Goal: Answer question/provide support

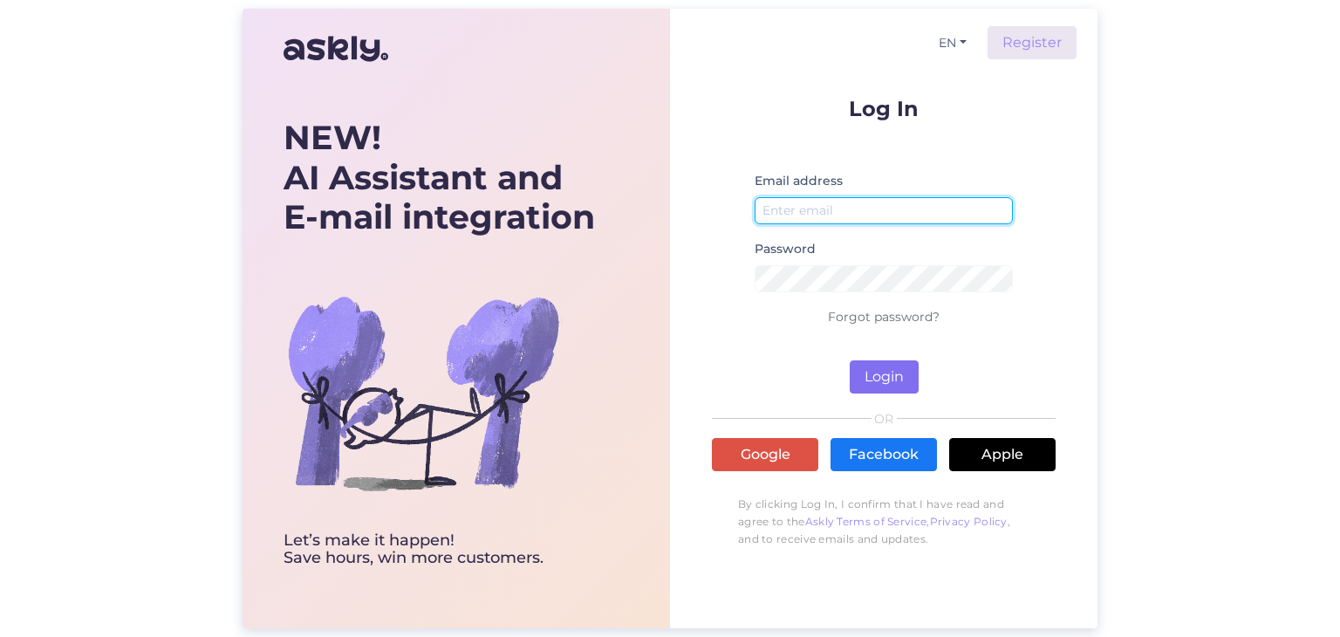
type input "[PERSON_NAME][EMAIL_ADDRESS][PERSON_NAME][DOMAIN_NAME]"
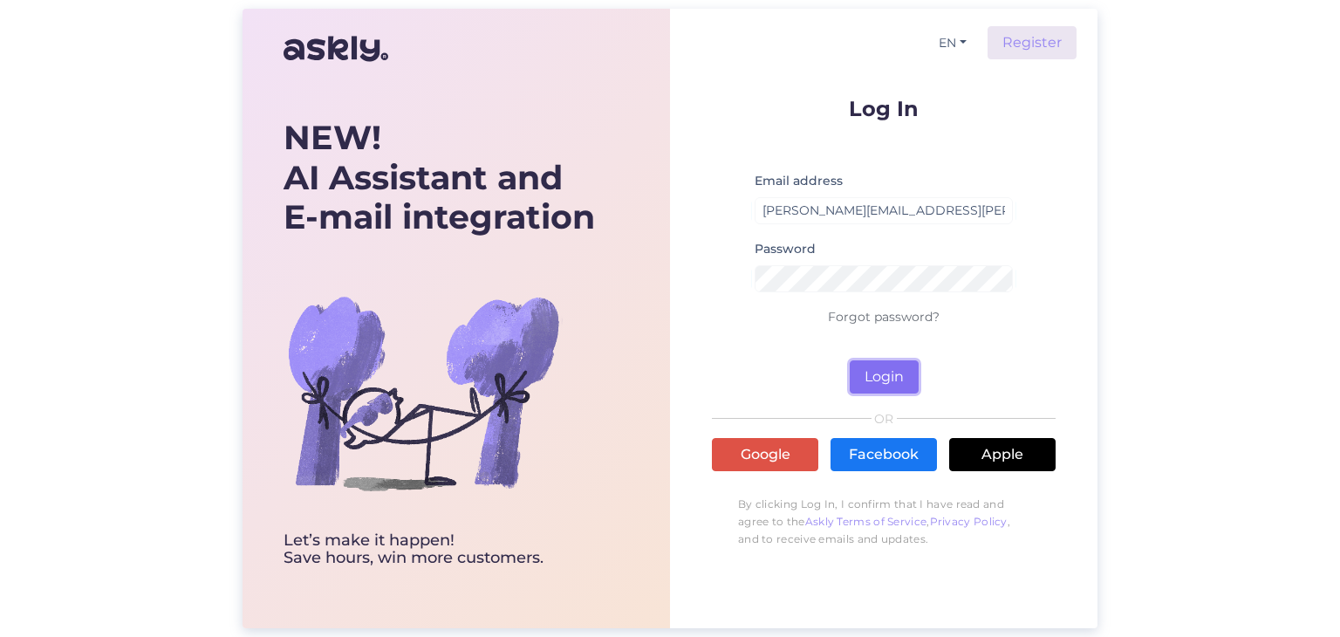
click at [898, 375] on button "Login" at bounding box center [883, 376] width 69 height 33
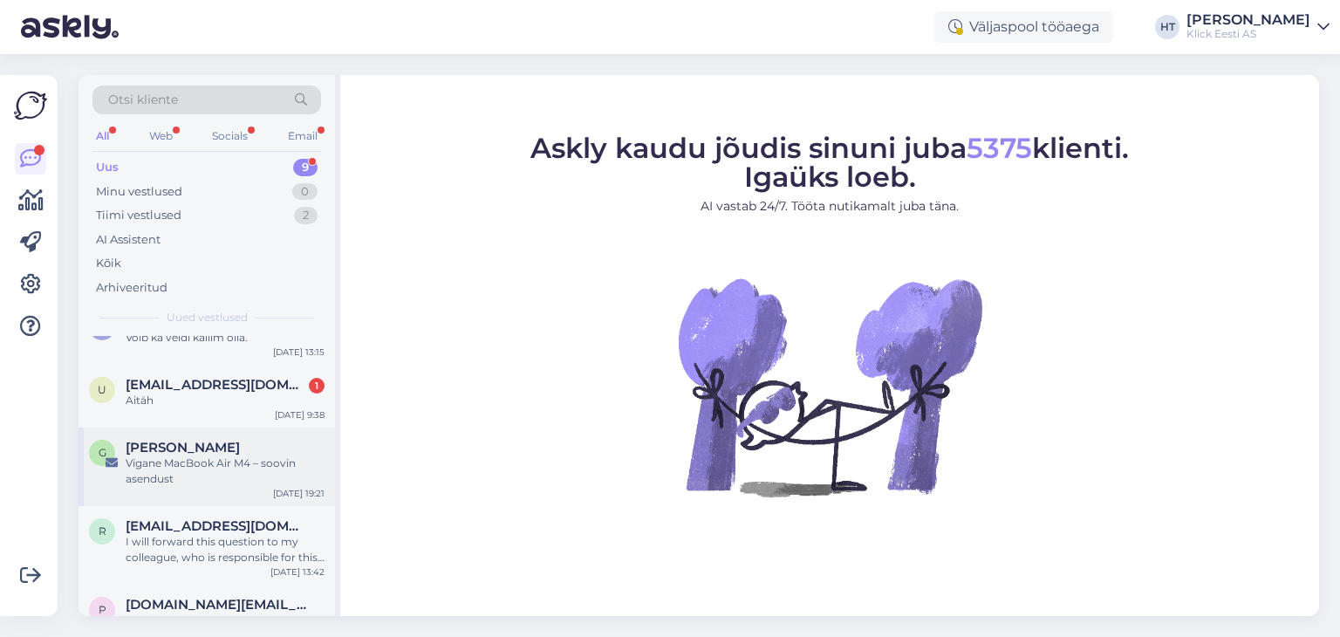
scroll to position [229, 0]
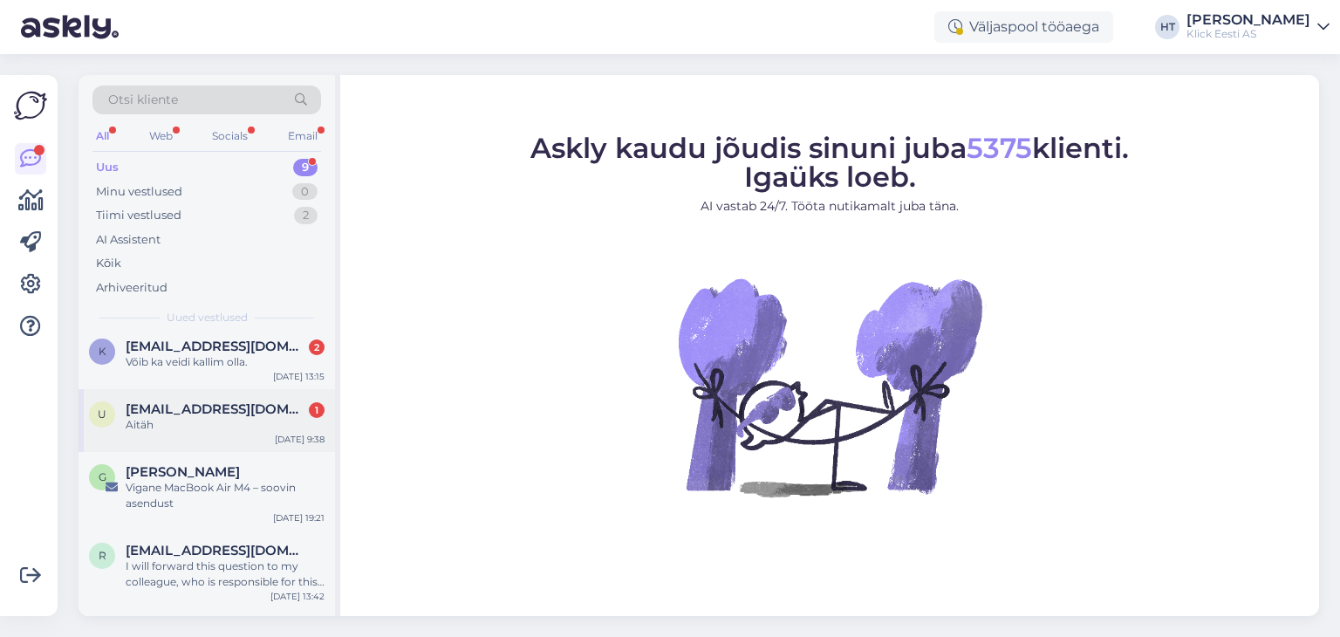
click at [230, 406] on span "[EMAIL_ADDRESS][DOMAIN_NAME]" at bounding box center [216, 409] width 181 height 16
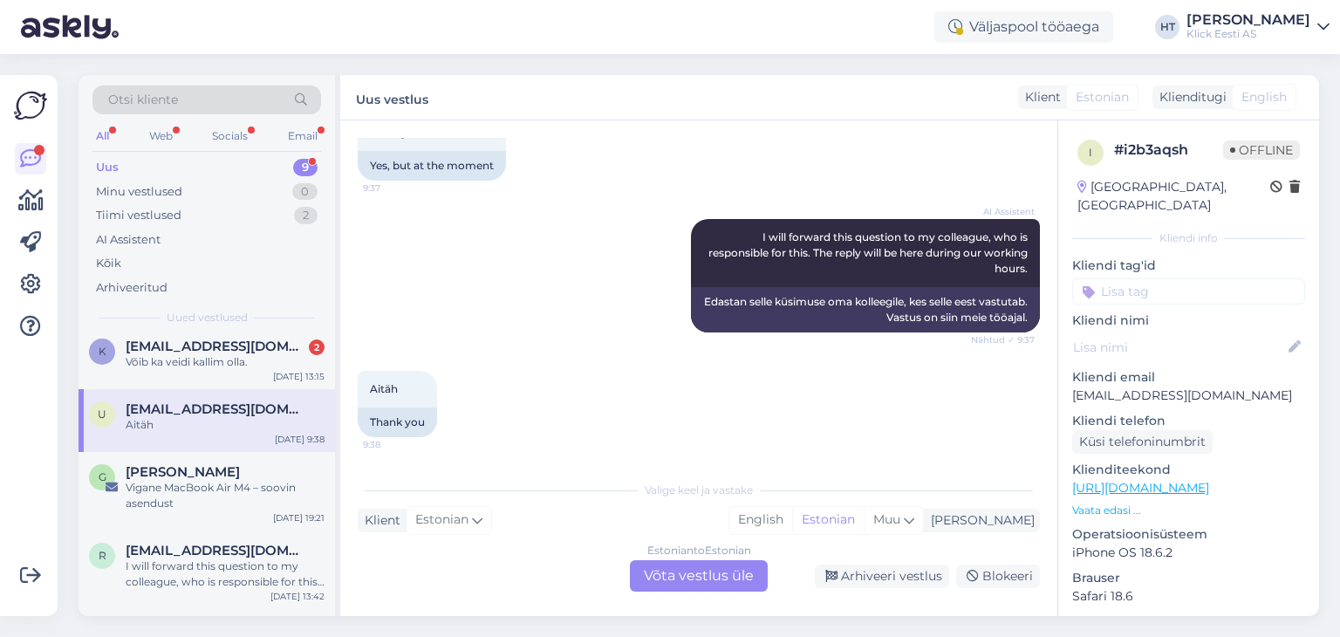
scroll to position [875, 0]
click at [237, 355] on div "Võib ka veidi kallim olla." at bounding box center [225, 362] width 199 height 16
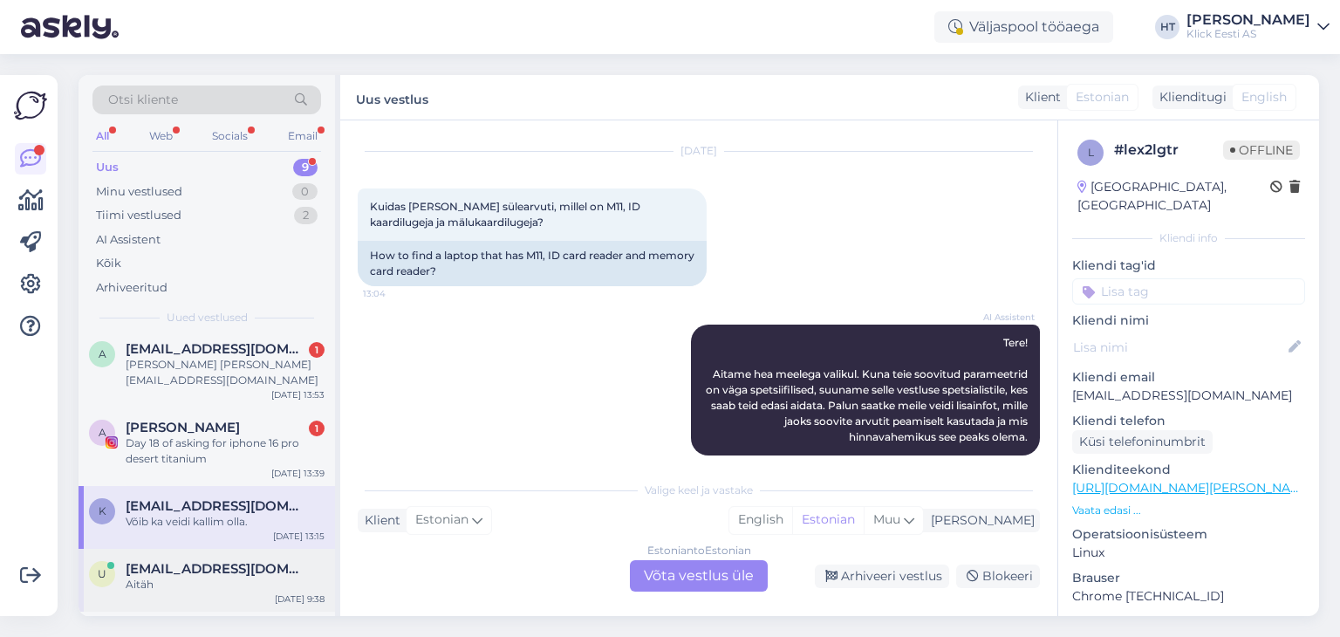
scroll to position [69, 0]
click at [254, 447] on div "Day 18 of asking for iphone 16 pro desert titanium" at bounding box center [225, 451] width 199 height 31
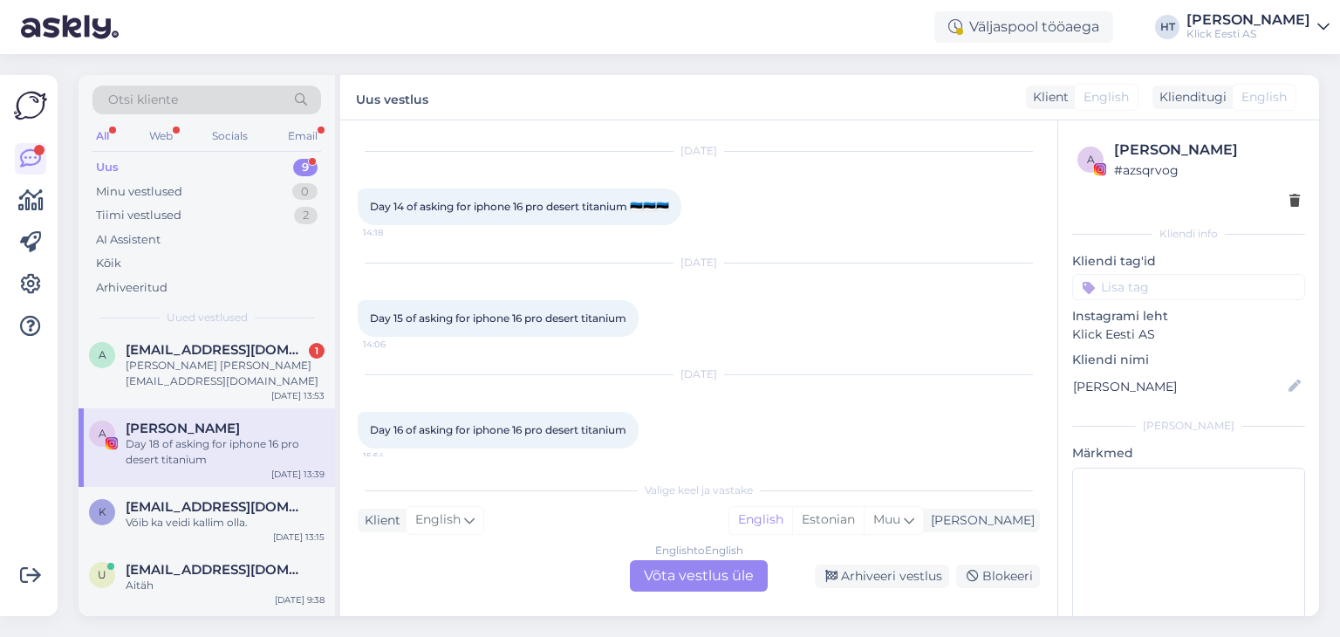
scroll to position [276, 0]
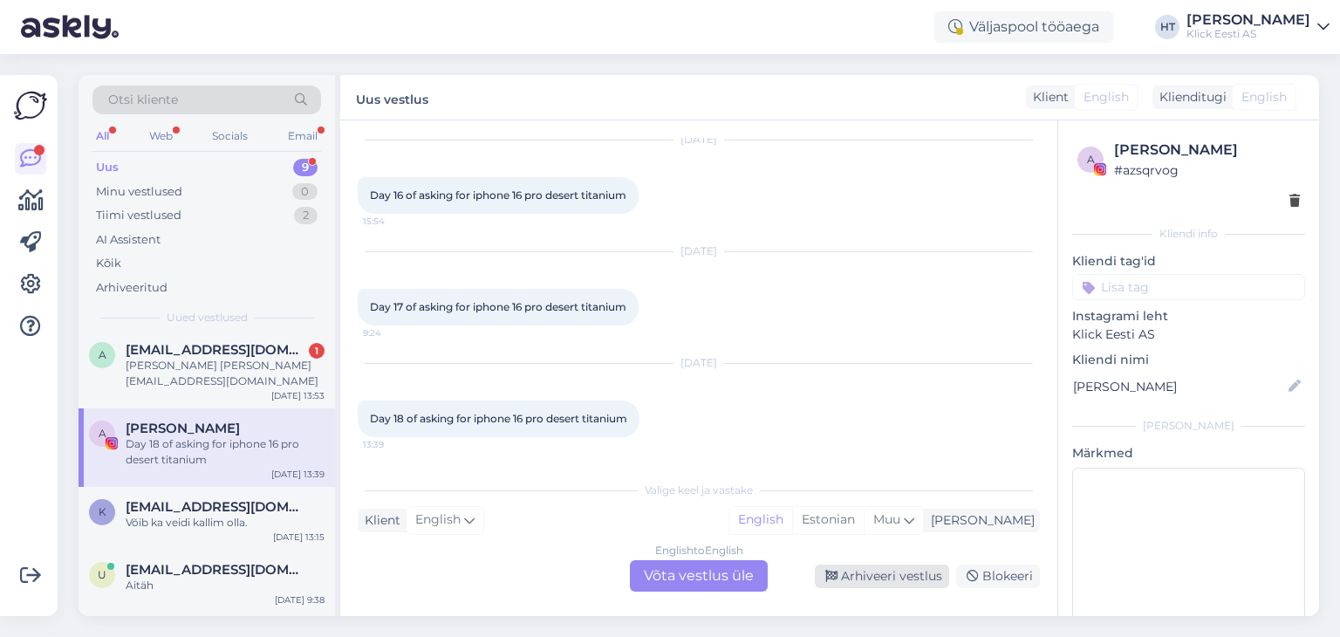
click at [904, 578] on div "Arhiveeri vestlus" at bounding box center [882, 576] width 134 height 24
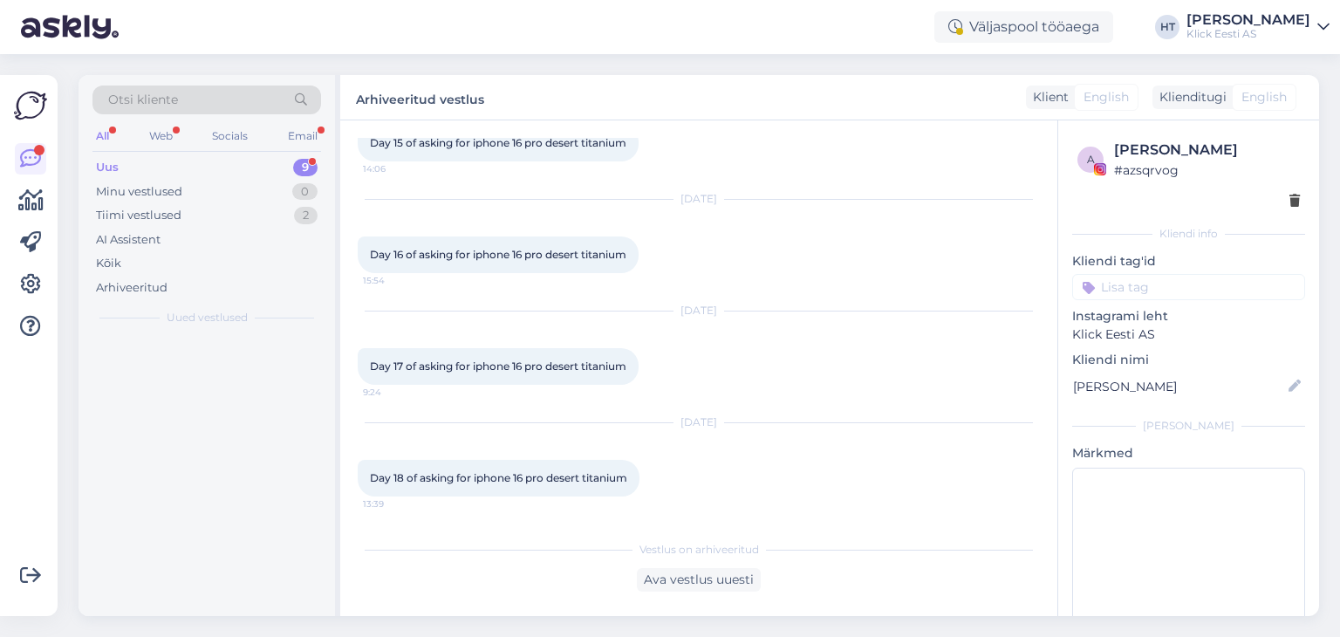
scroll to position [217, 0]
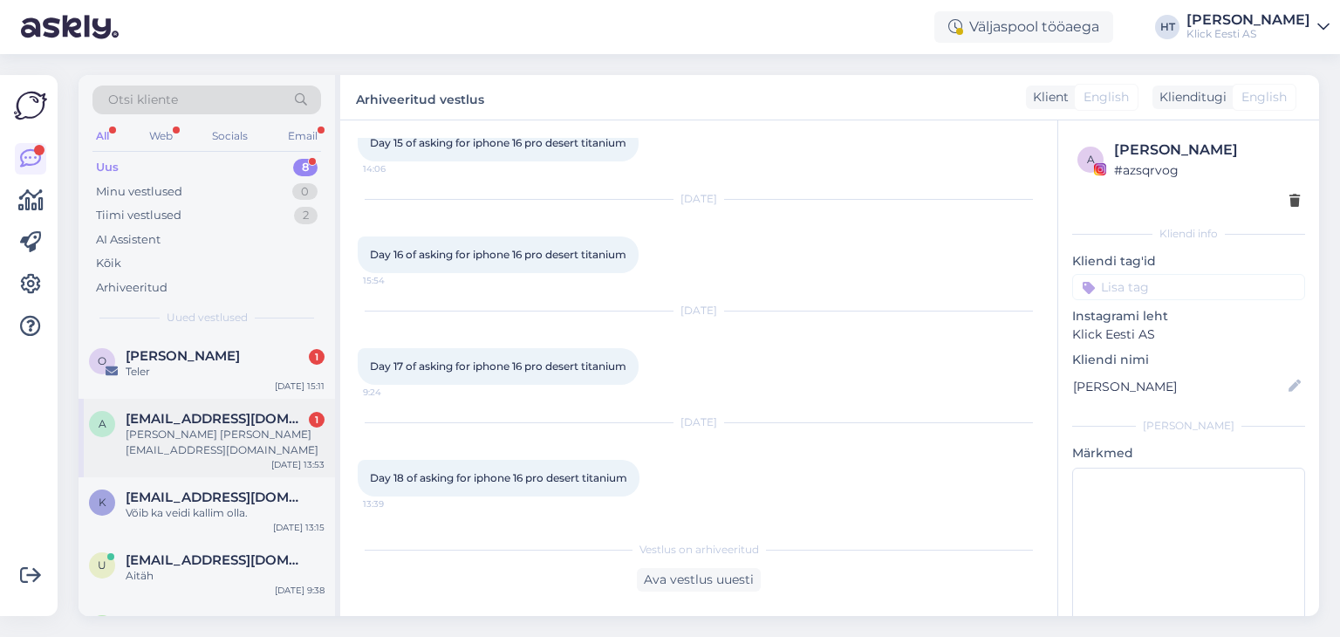
click at [236, 454] on div "[PERSON_NAME] [PERSON_NAME][EMAIL_ADDRESS][DOMAIN_NAME]" at bounding box center [225, 441] width 199 height 31
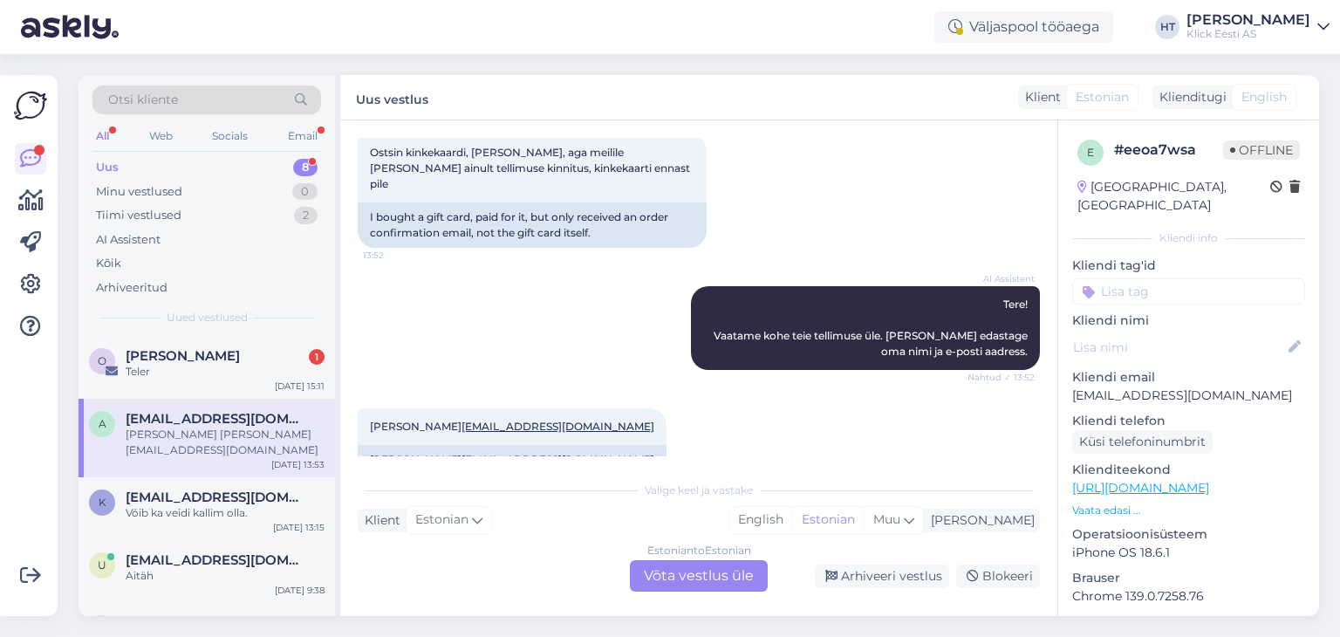
scroll to position [118, 0]
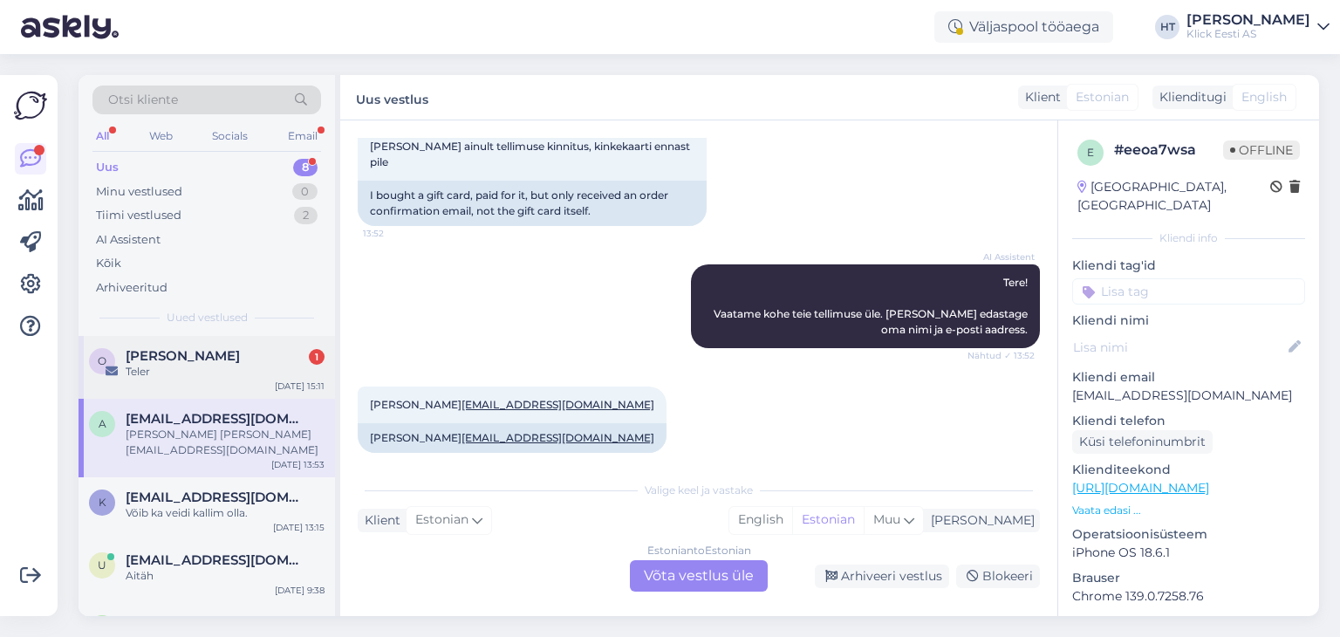
click at [232, 370] on div "Teler" at bounding box center [225, 372] width 199 height 16
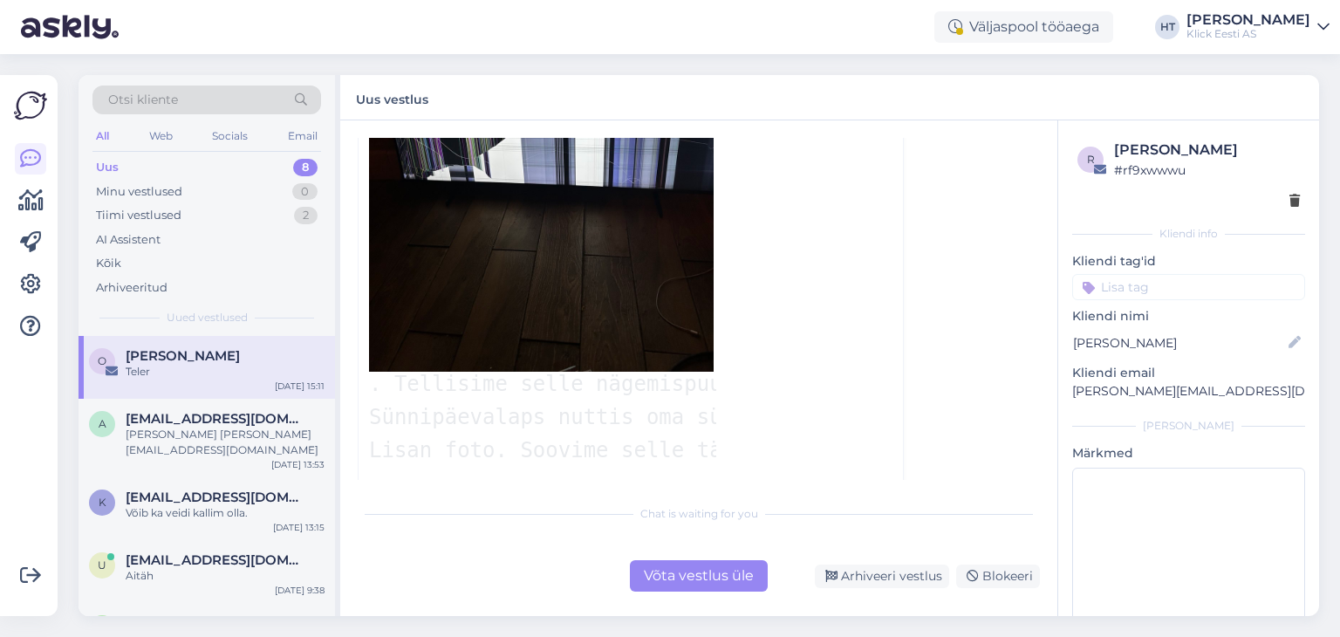
scroll to position [496, 0]
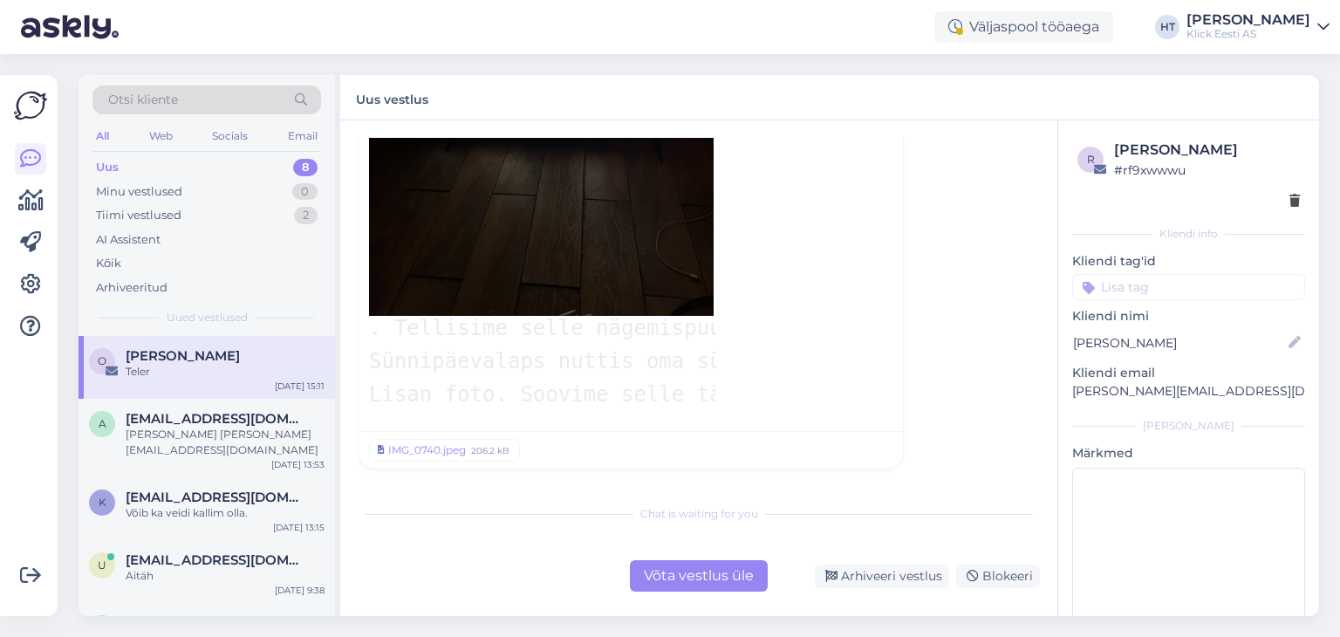
click at [683, 305] on pre "Tere, tellisime teilt teleri. Tellimuse number - 200210167 . Tellisime selle nä…" at bounding box center [542, 107] width 347 height 616
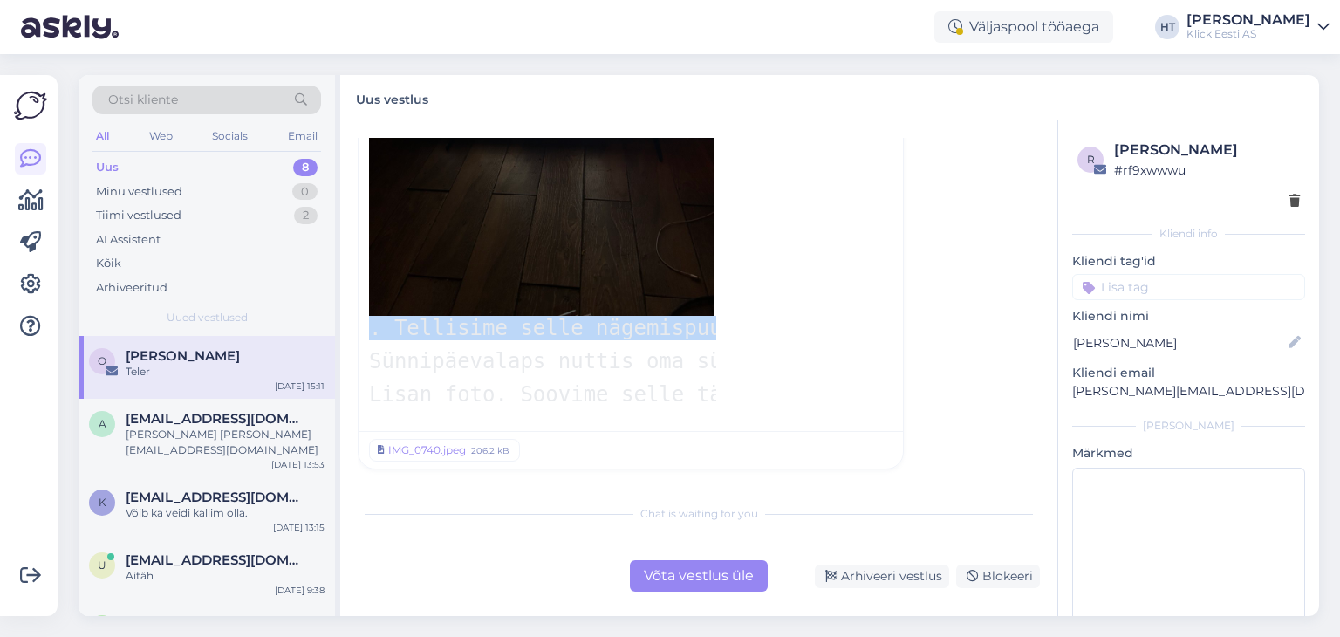
click at [683, 305] on pre "Tere, tellisime teilt teleri. Tellimuse number - 200210167 . Tellisime selle nä…" at bounding box center [542, 107] width 347 height 616
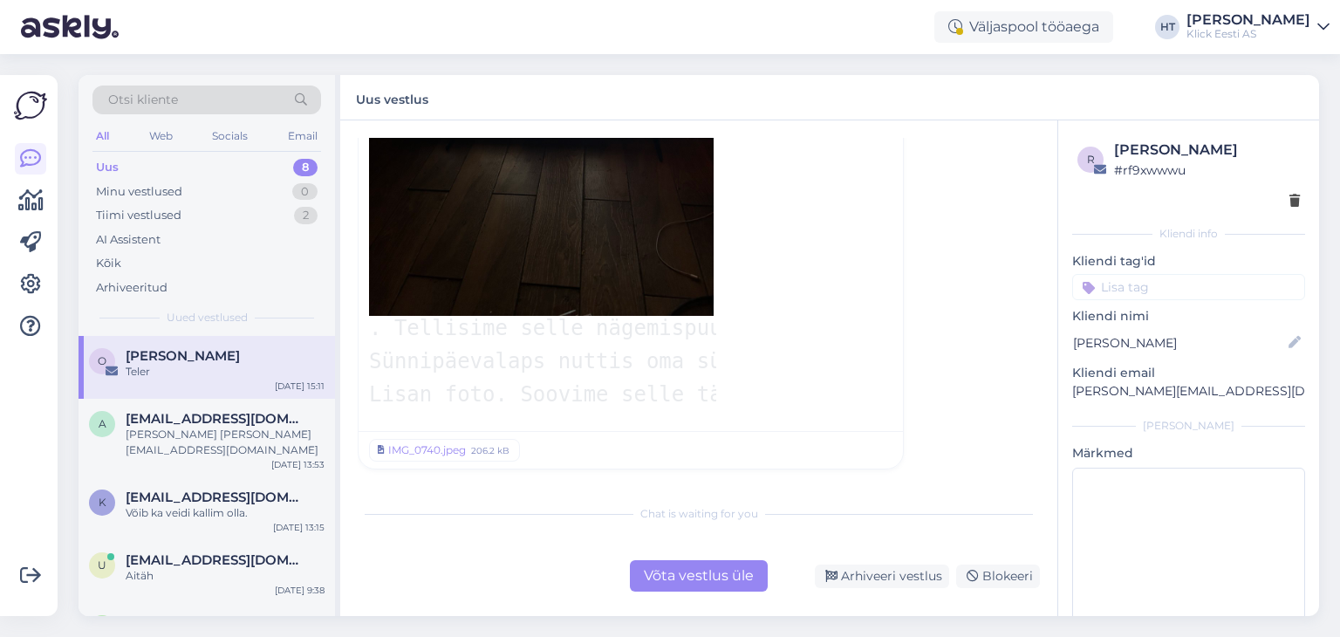
click at [829, 318] on div "Tere, tellisime teilt teleri. Tellimuse number - 200210167 . Tellisime selle nä…" at bounding box center [630, 107] width 523 height 616
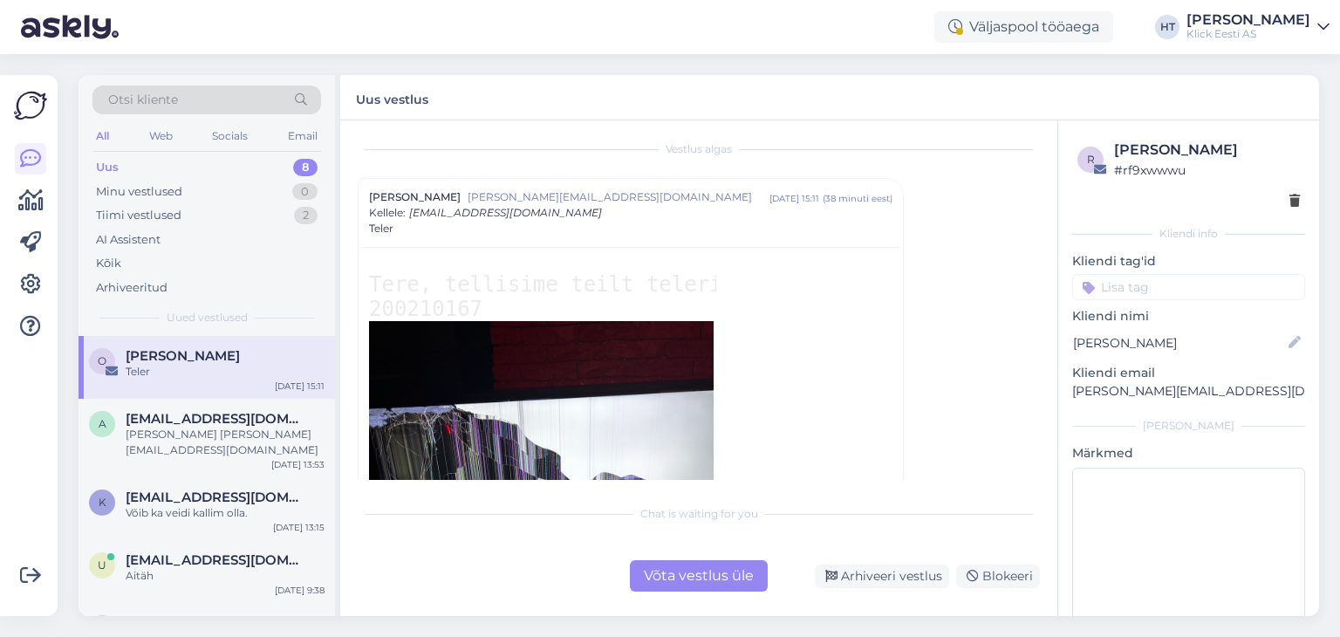
scroll to position [0, 0]
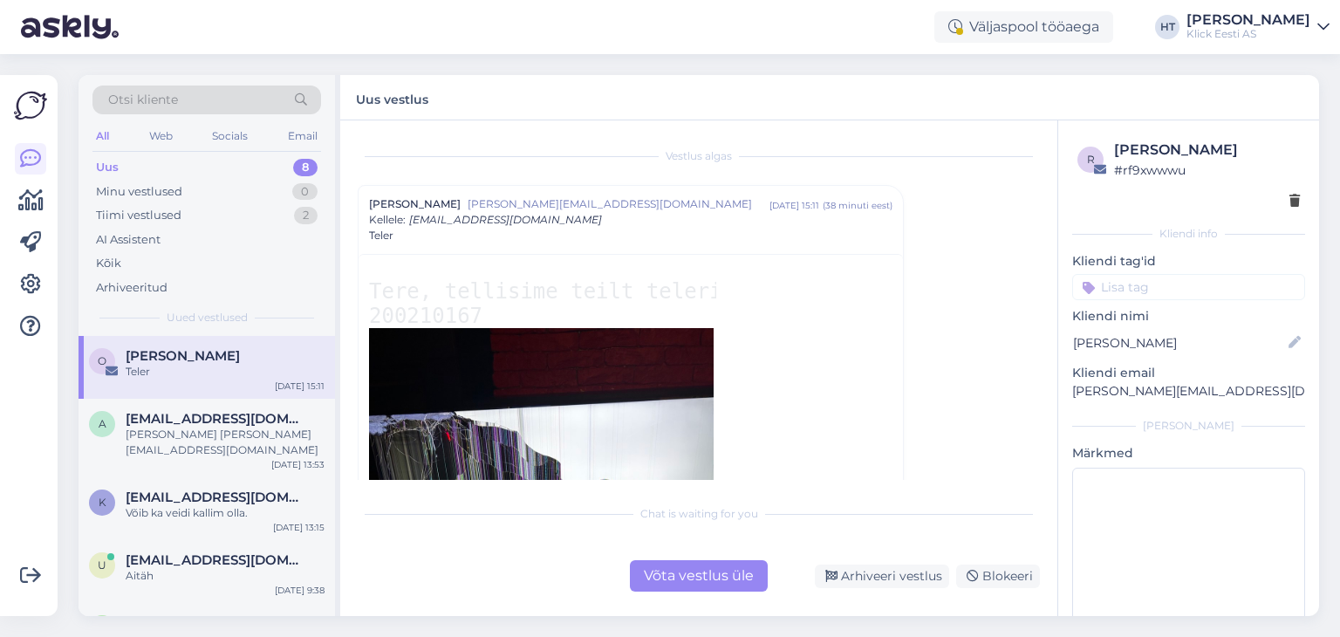
click at [561, 232] on div "Teler" at bounding box center [630, 236] width 523 height 16
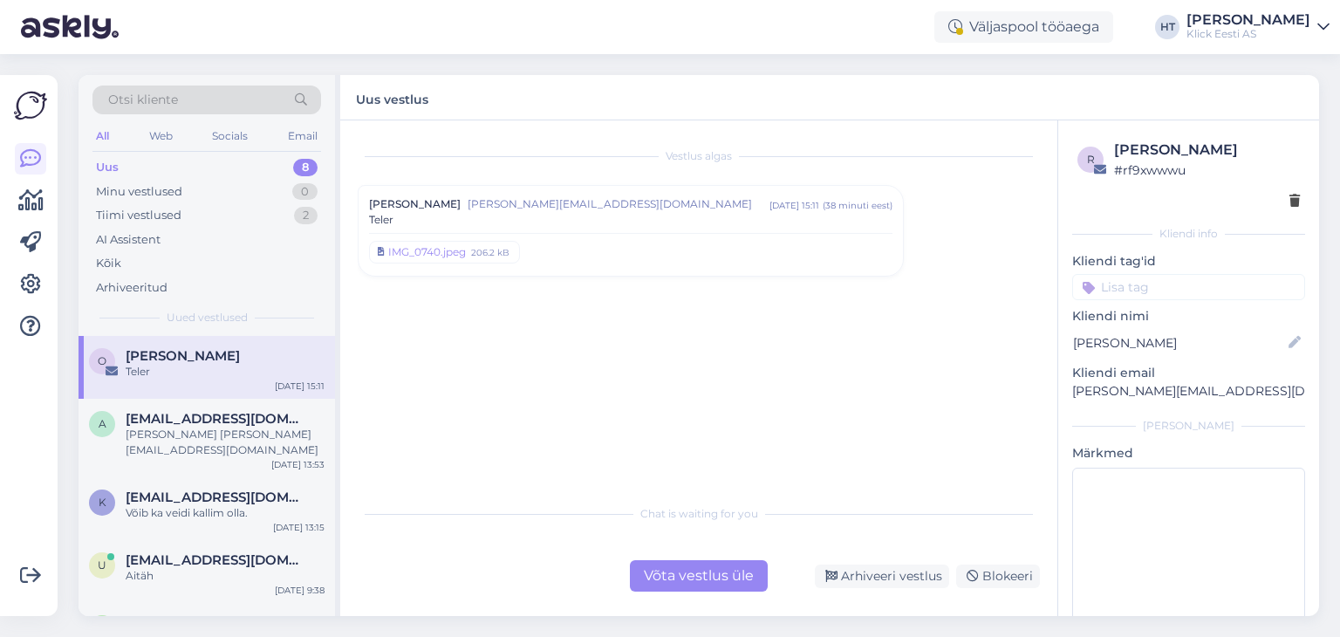
click at [561, 233] on div "IMG_0740.jpeg 206.2 kB" at bounding box center [630, 249] width 523 height 32
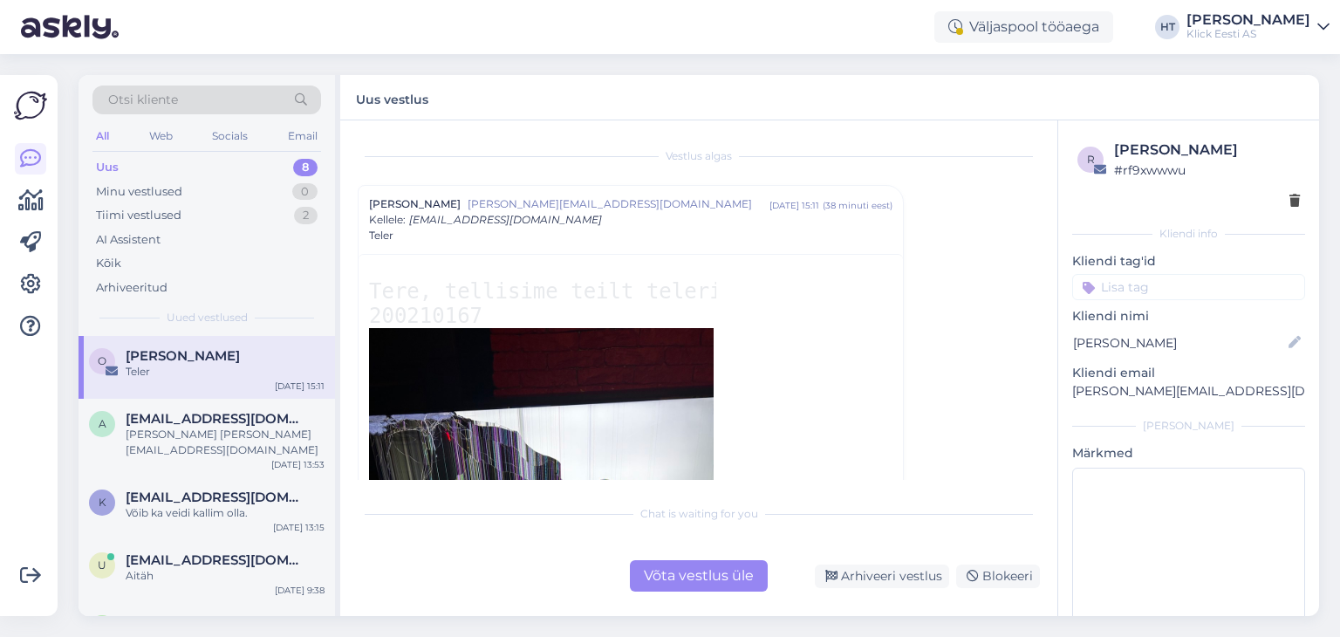
click at [534, 298] on pre "Tere, tellisime teilt teleri. Tellimuse number - 200210167 . Tellisime selle nä…" at bounding box center [542, 578] width 347 height 616
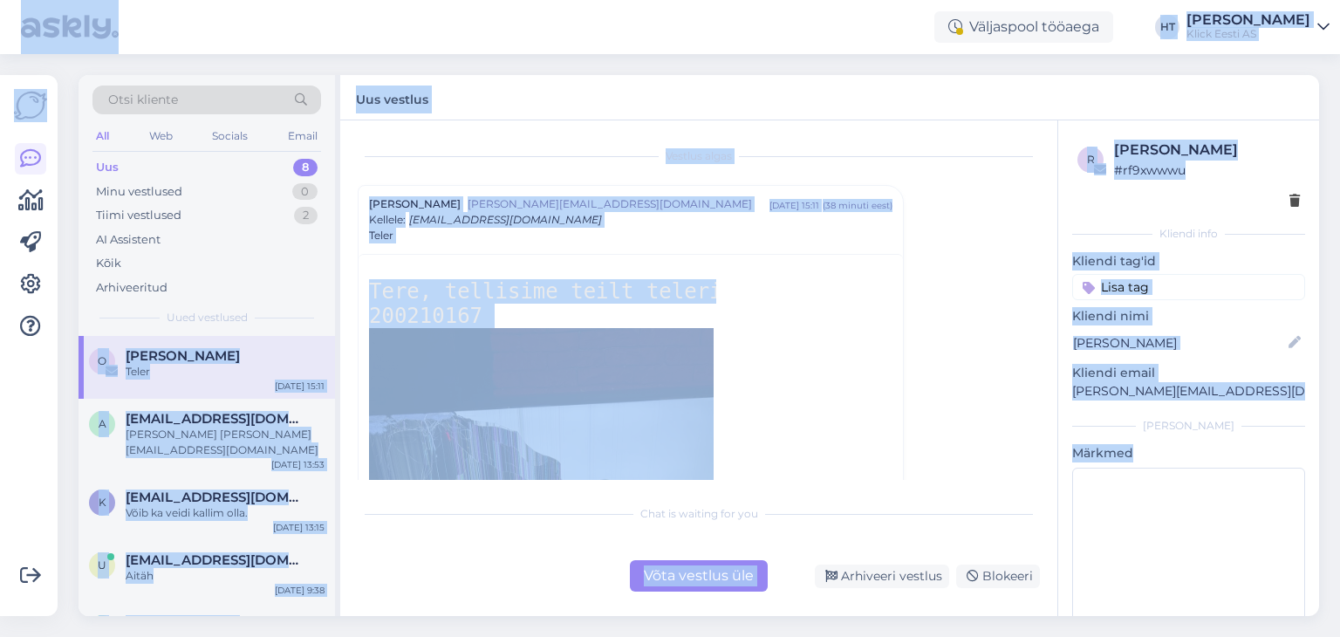
click at [534, 298] on pre "Tere, tellisime teilt teleri. Tellimuse number - 200210167 . Tellisime selle nä…" at bounding box center [542, 578] width 347 height 616
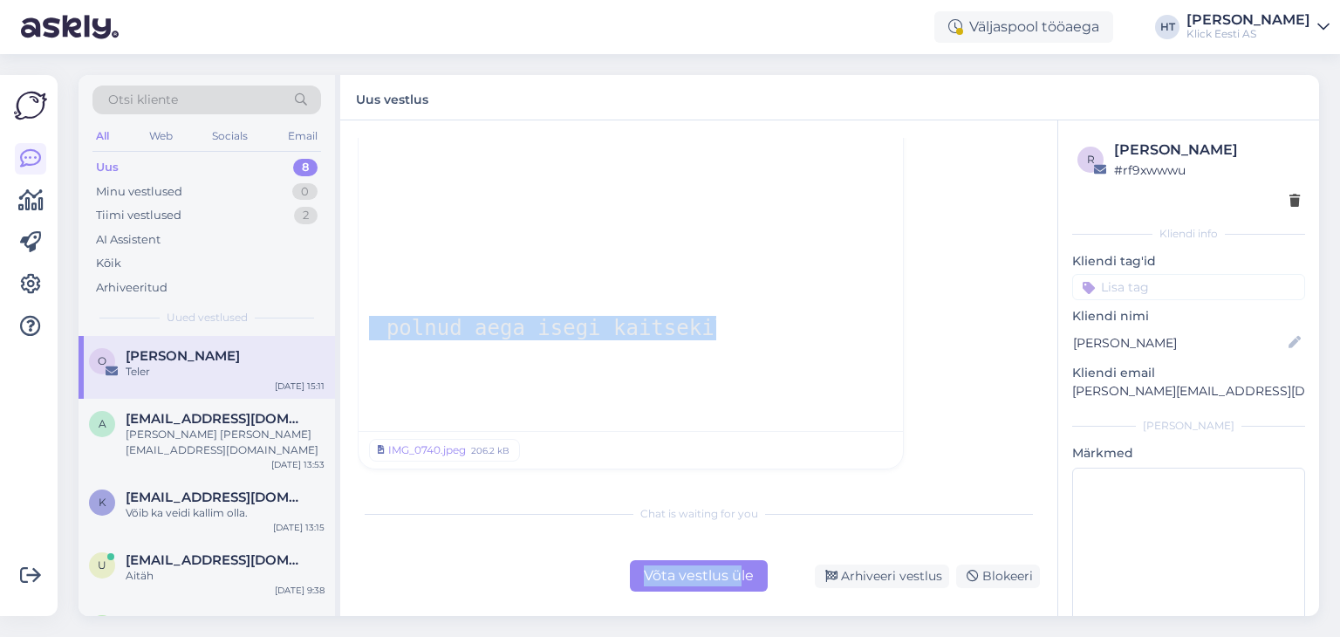
scroll to position [0, 1390]
drag, startPoint x: 371, startPoint y: 294, endPoint x: 842, endPoint y: 661, distance: 597.1
click at [842, 636] on html "Väljaspool tööaega HT [PERSON_NAME] [PERSON_NAME] Eesti AS Võimalused Veendu, e…" at bounding box center [670, 318] width 1340 height 637
copy div "Tere, tellisime teilt teleri. Tellimuse number - 200210167 . Tellisime selle nä…"
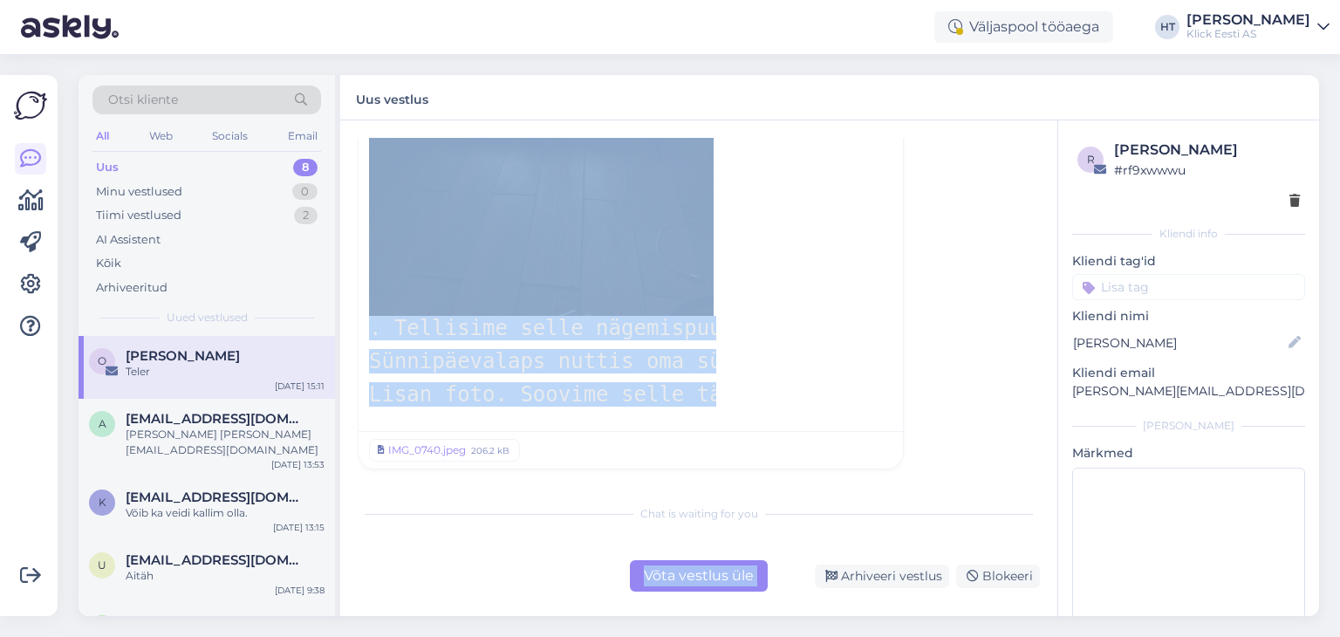
click at [798, 256] on div "Tere, tellisime teilt teleri. Tellimuse number - 200210167 . Tellisime selle nä…" at bounding box center [630, 107] width 523 height 616
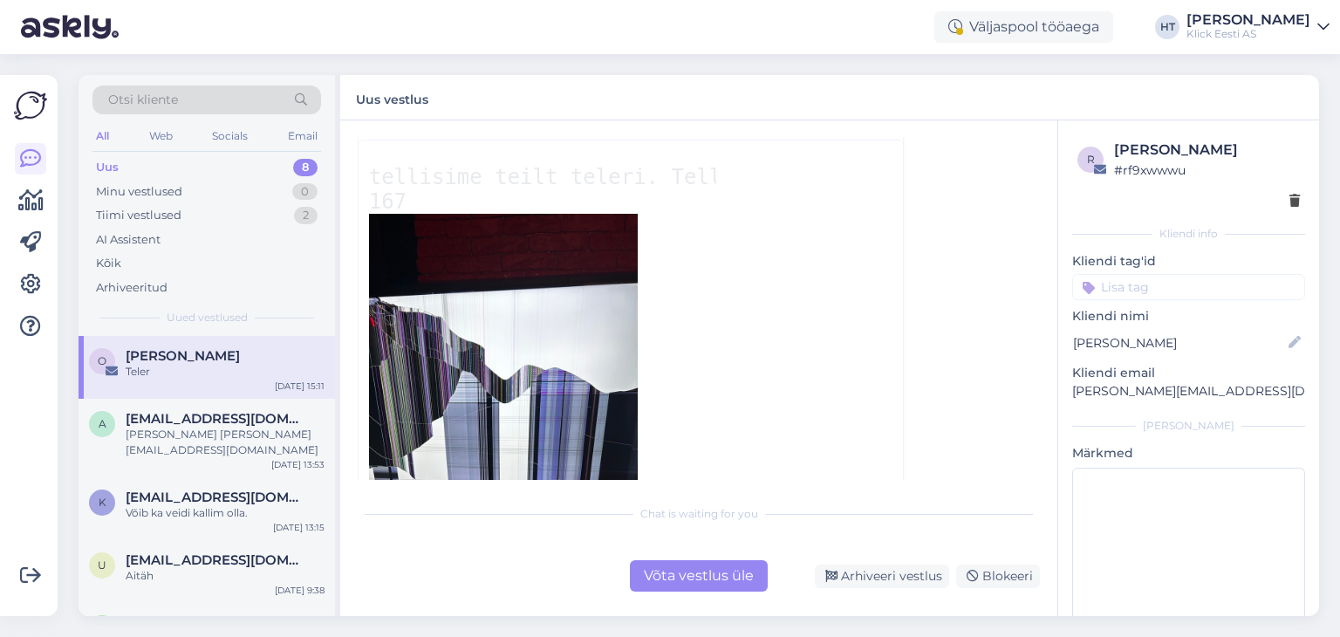
scroll to position [0, 62]
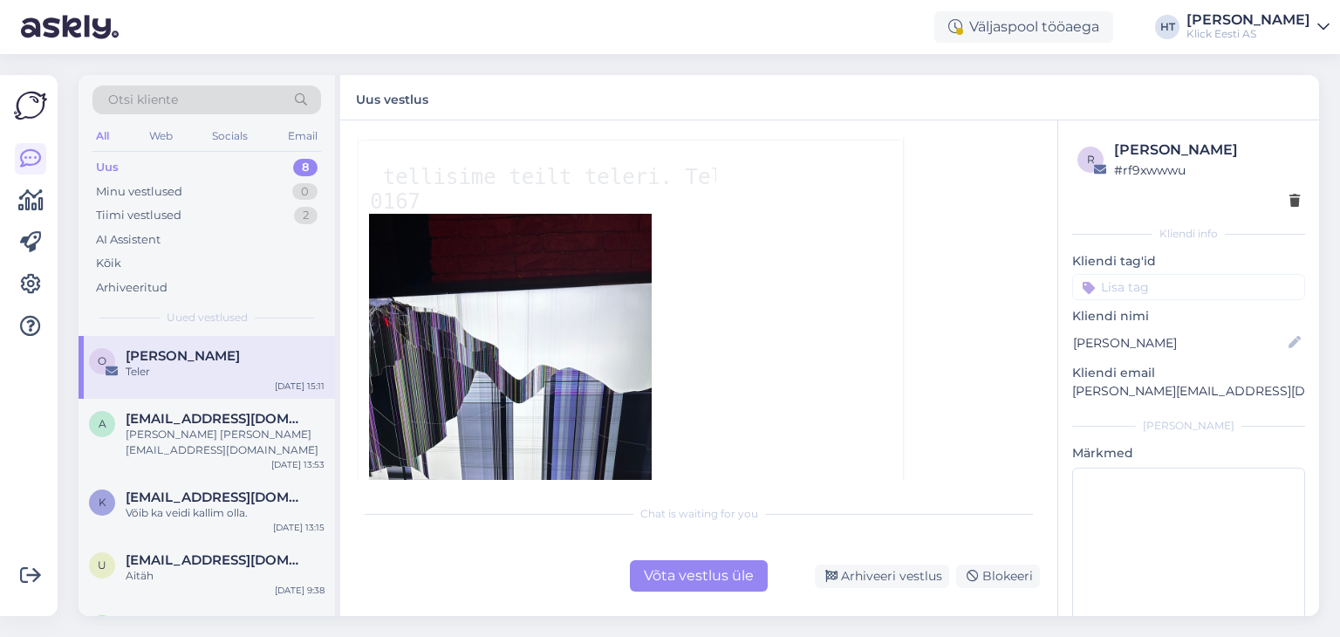
drag, startPoint x: 642, startPoint y: 359, endPoint x: 705, endPoint y: 318, distance: 75.0
click at [705, 318] on pre "Tere, tellisime teilt teleri. Tellimuse number - 200210167 . Tellisime selle nä…" at bounding box center [542, 464] width 347 height 616
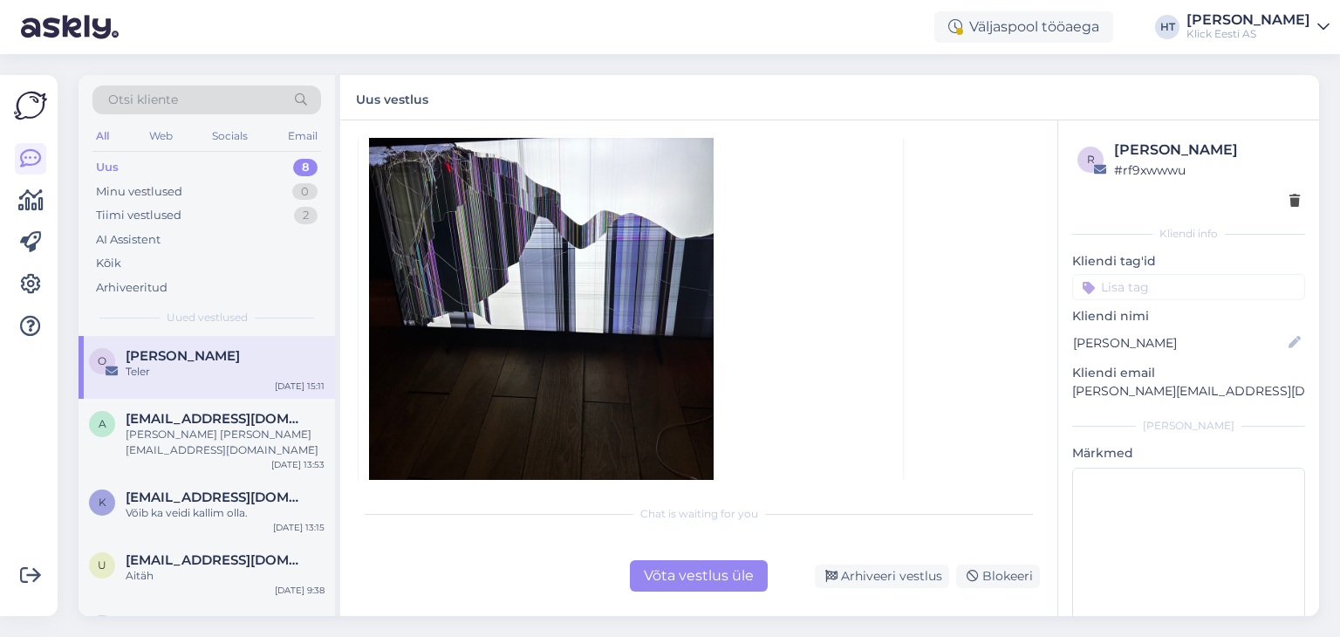
scroll to position [496, 0]
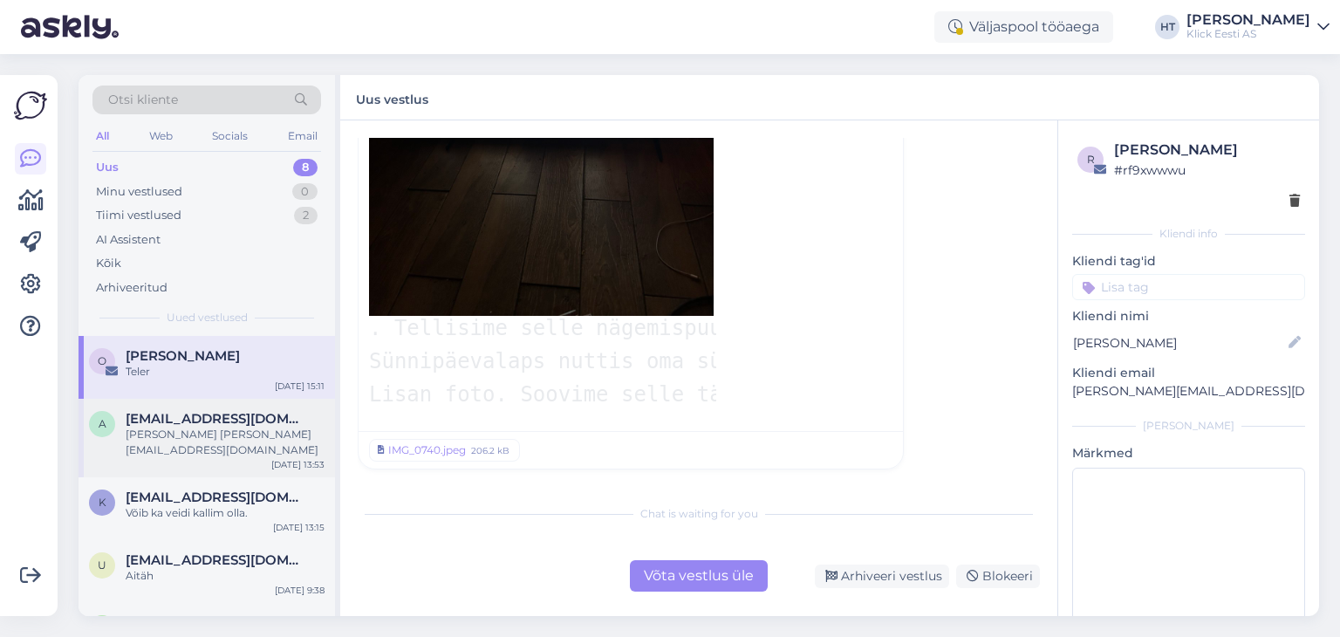
click at [275, 421] on span "[EMAIL_ADDRESS][DOMAIN_NAME]" at bounding box center [216, 419] width 181 height 16
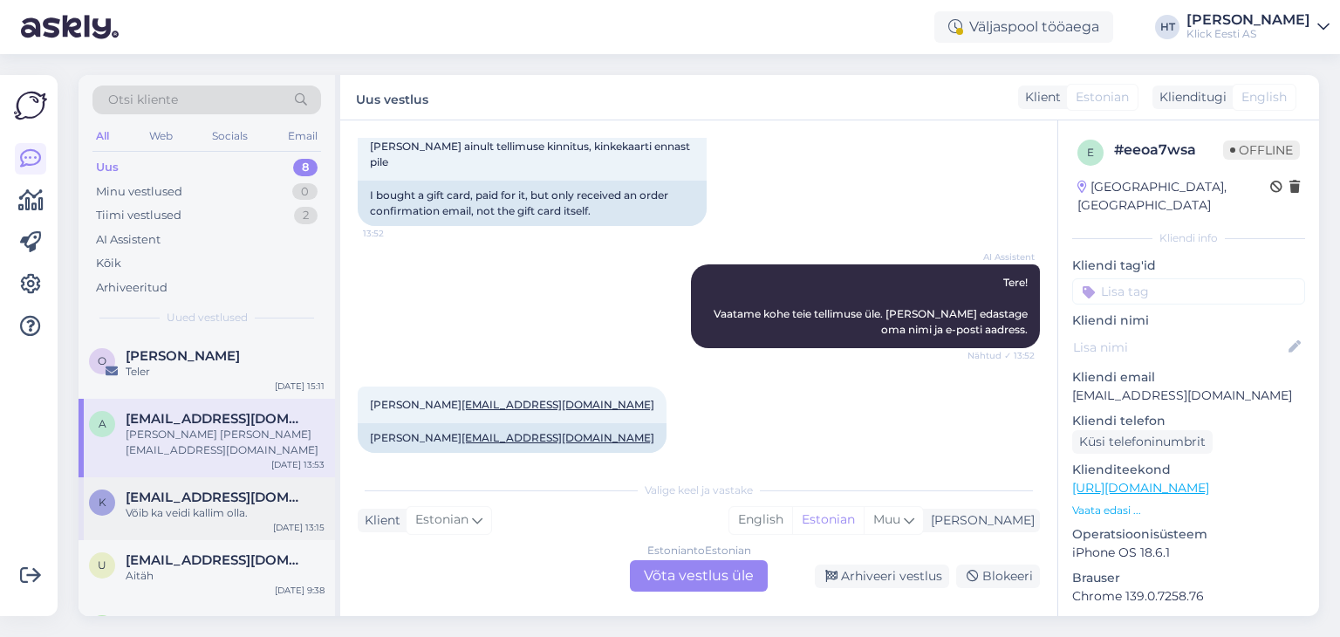
click at [243, 487] on div "k [EMAIL_ADDRESS][DOMAIN_NAME] Võib ka veidi kallim olla. [DATE] 13:15" at bounding box center [206, 508] width 256 height 63
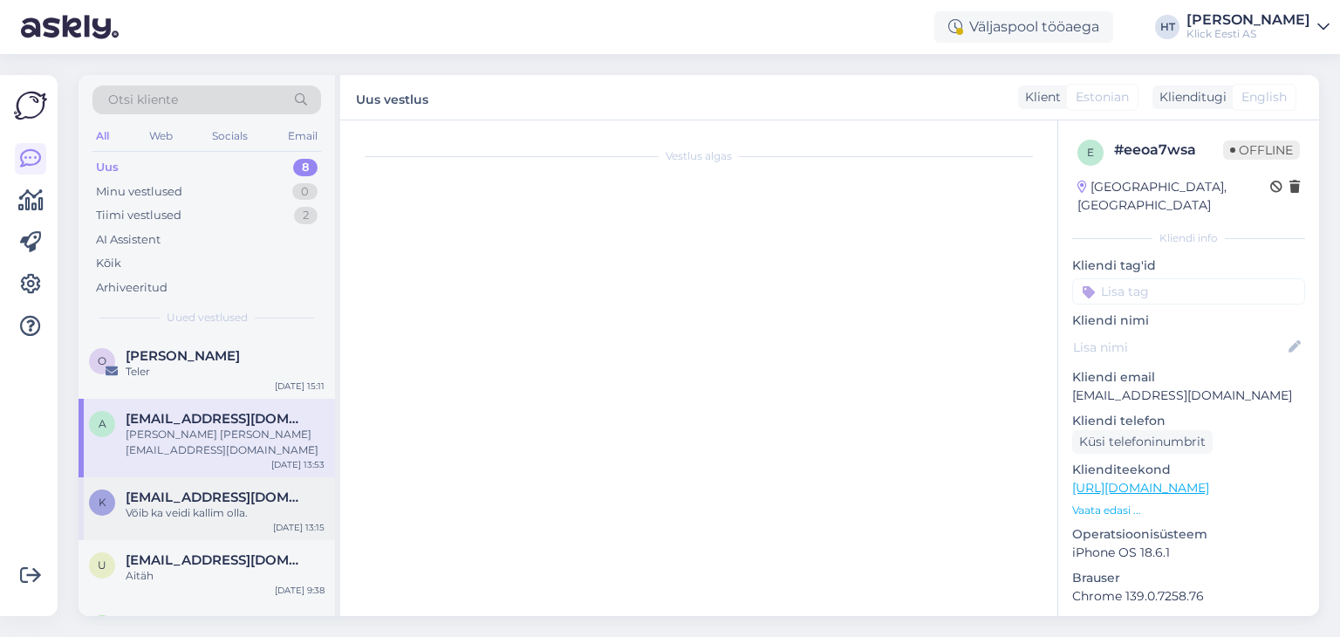
scroll to position [332, 0]
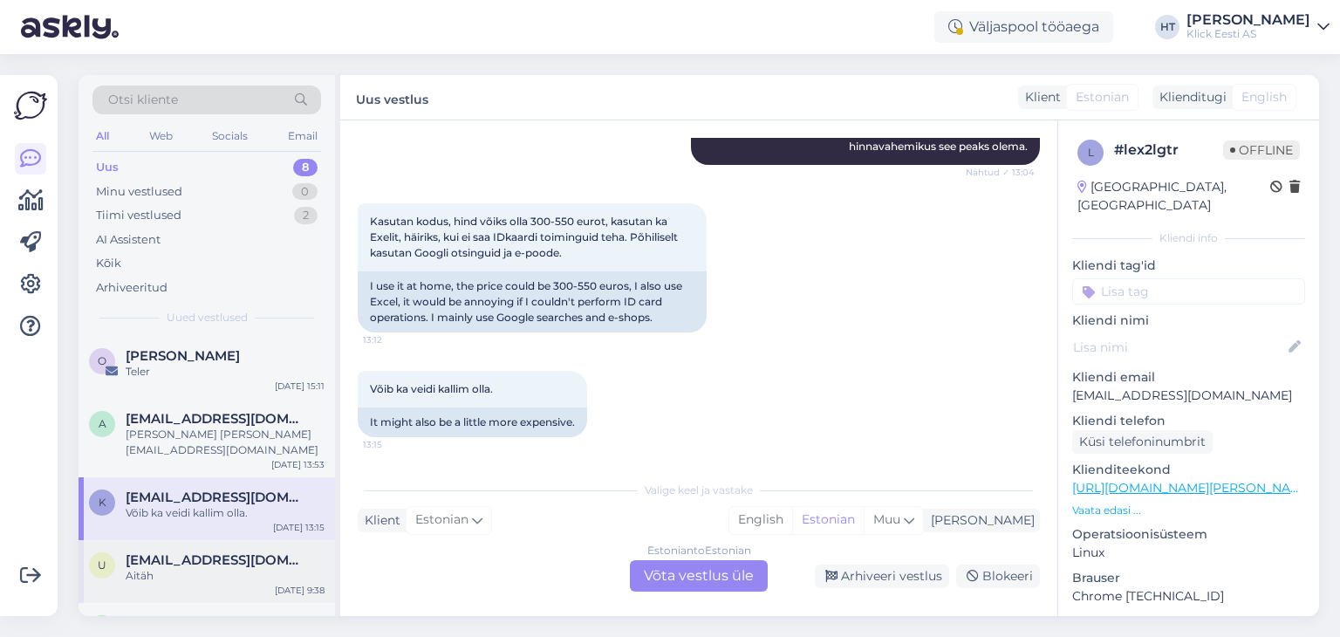
click at [181, 568] on div "Aitäh" at bounding box center [225, 576] width 199 height 16
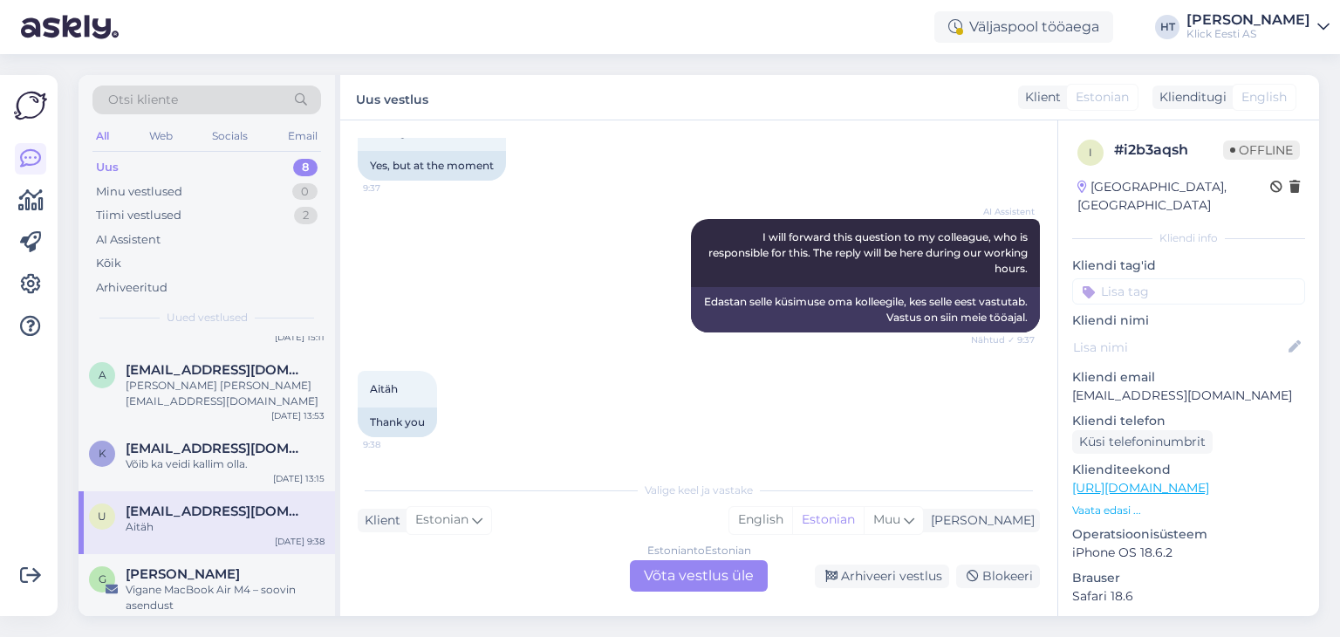
scroll to position [0, 0]
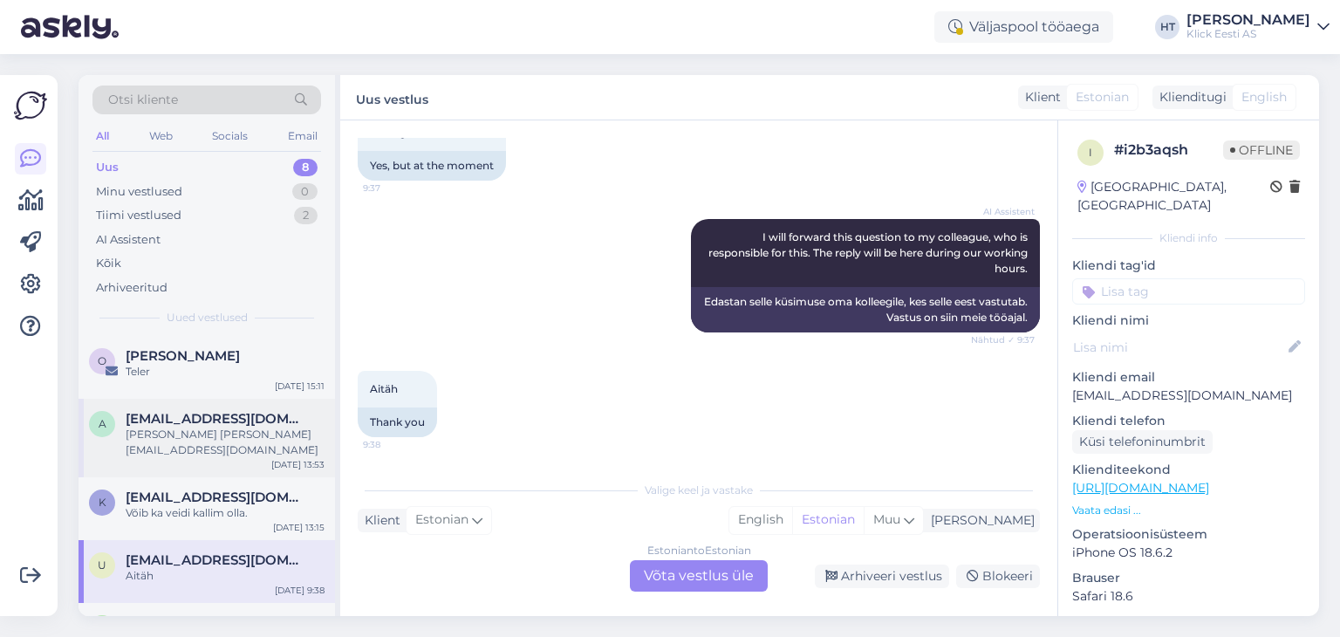
click at [234, 445] on div "[PERSON_NAME] [PERSON_NAME][EMAIL_ADDRESS][DOMAIN_NAME]" at bounding box center [225, 441] width 199 height 31
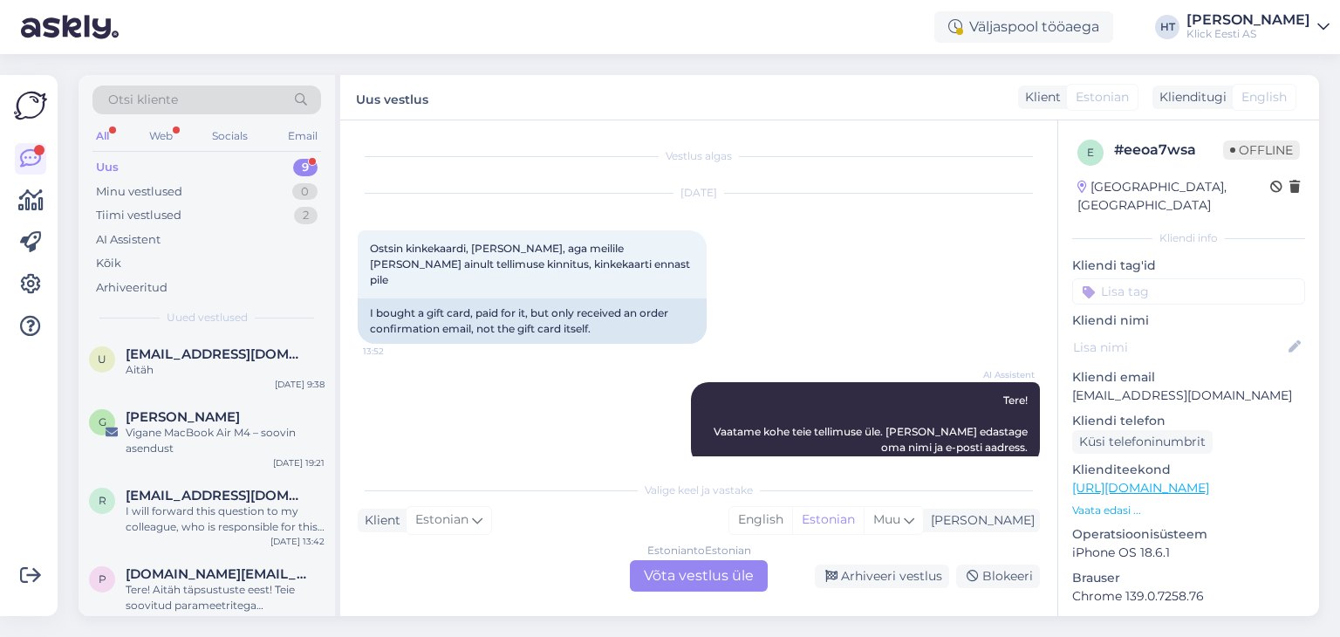
scroll to position [347, 0]
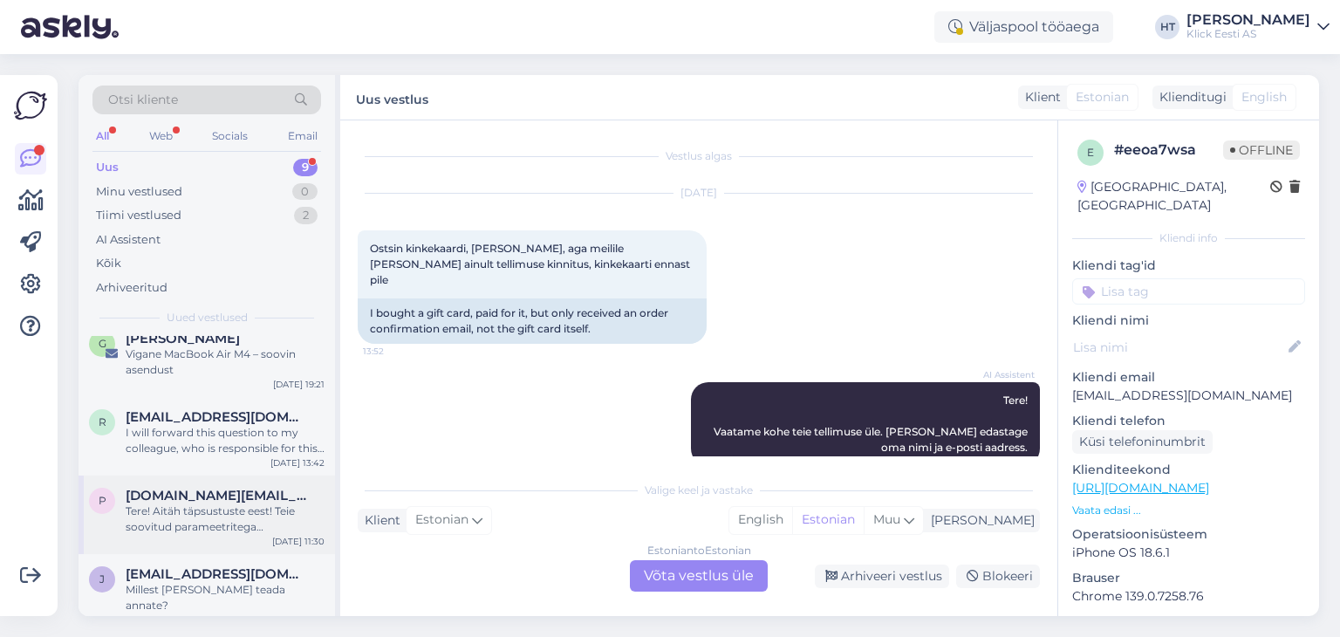
click at [248, 509] on div "Tere! Aitäh täpsustuste eest! Teie soovitud parameetritega mürasummutavate kõrv…" at bounding box center [225, 518] width 199 height 31
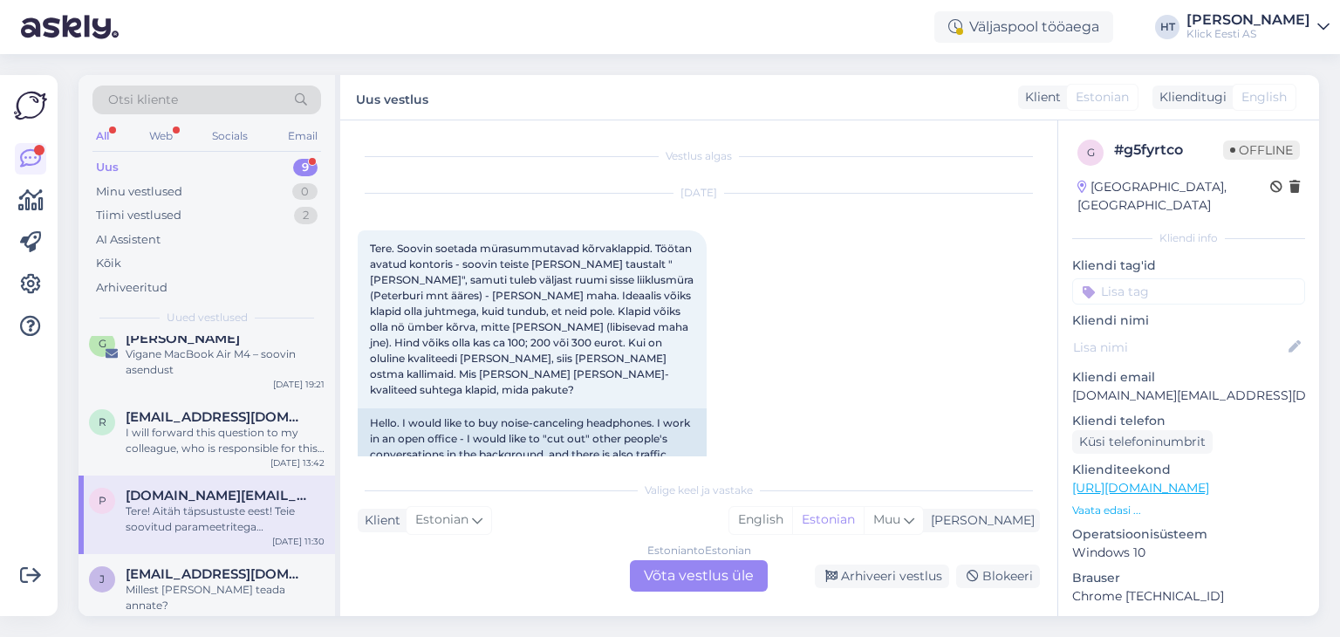
scroll to position [296, 0]
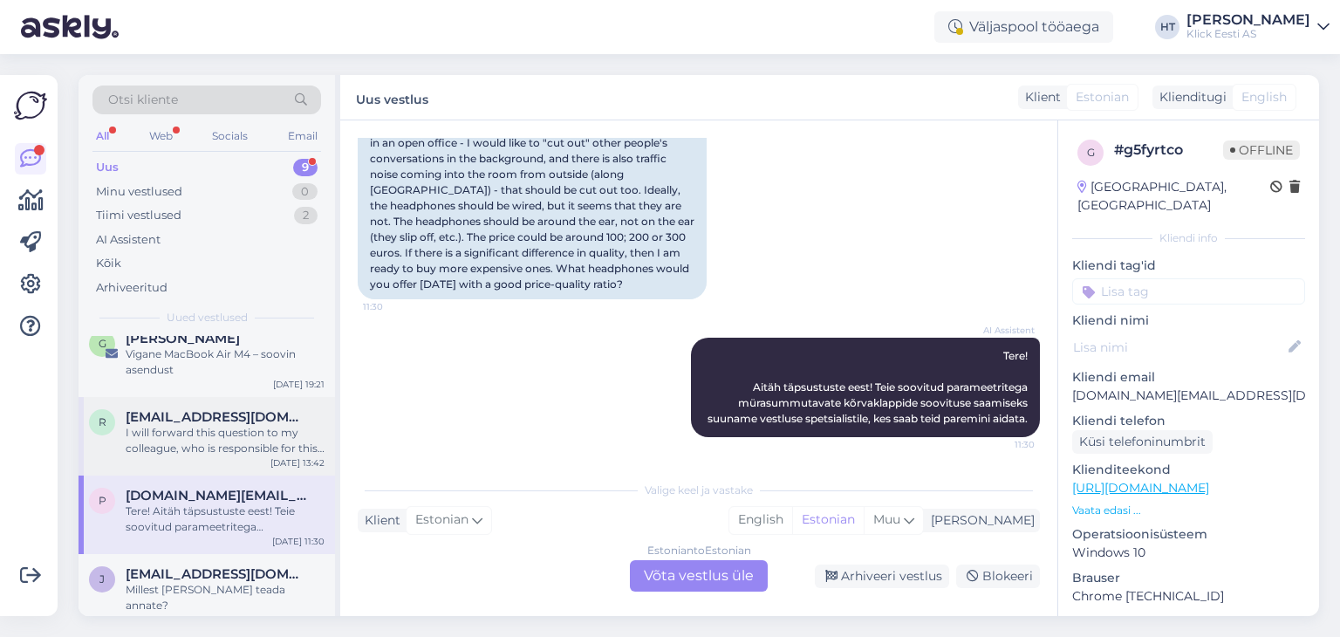
click at [219, 439] on div "I will forward this question to my colleague, who is responsible for this. The …" at bounding box center [225, 440] width 199 height 31
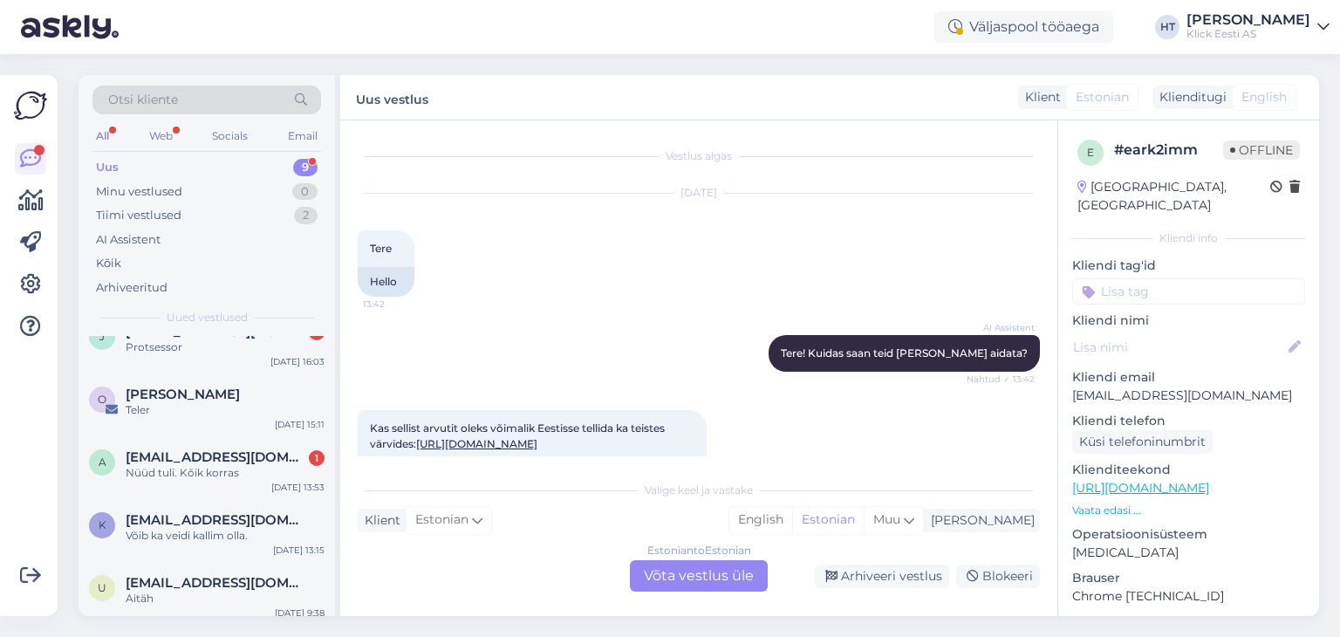
scroll to position [0, 0]
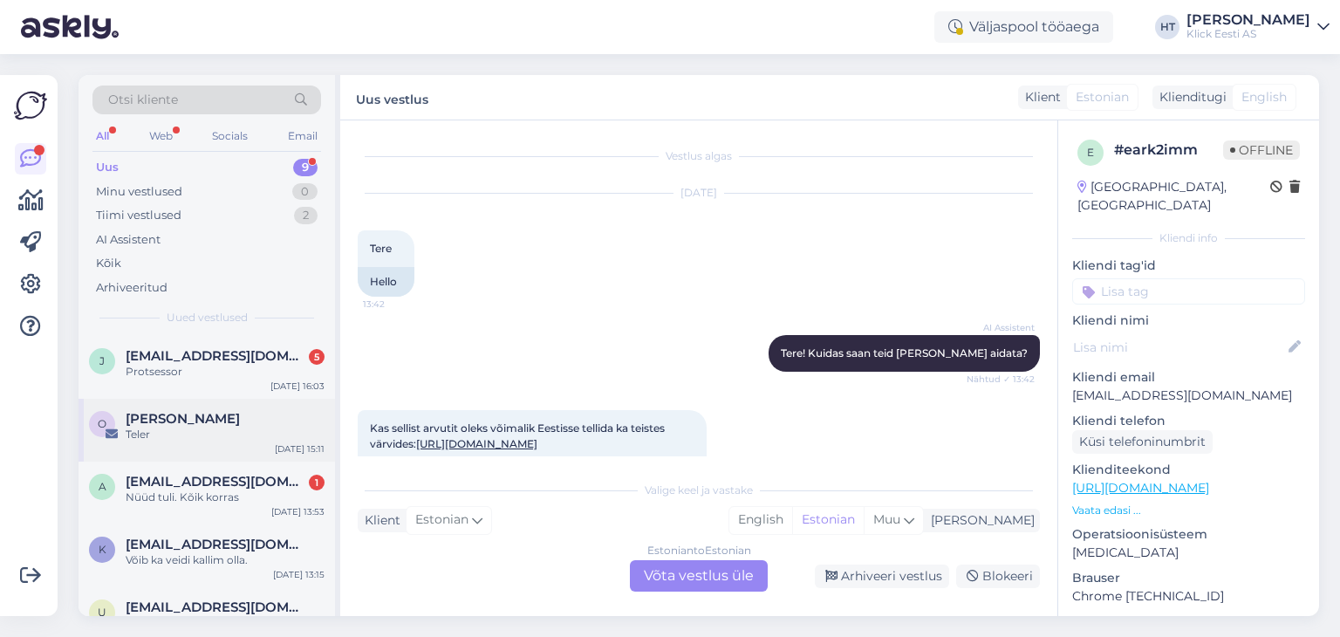
click at [241, 419] on div "[PERSON_NAME]" at bounding box center [225, 419] width 199 height 16
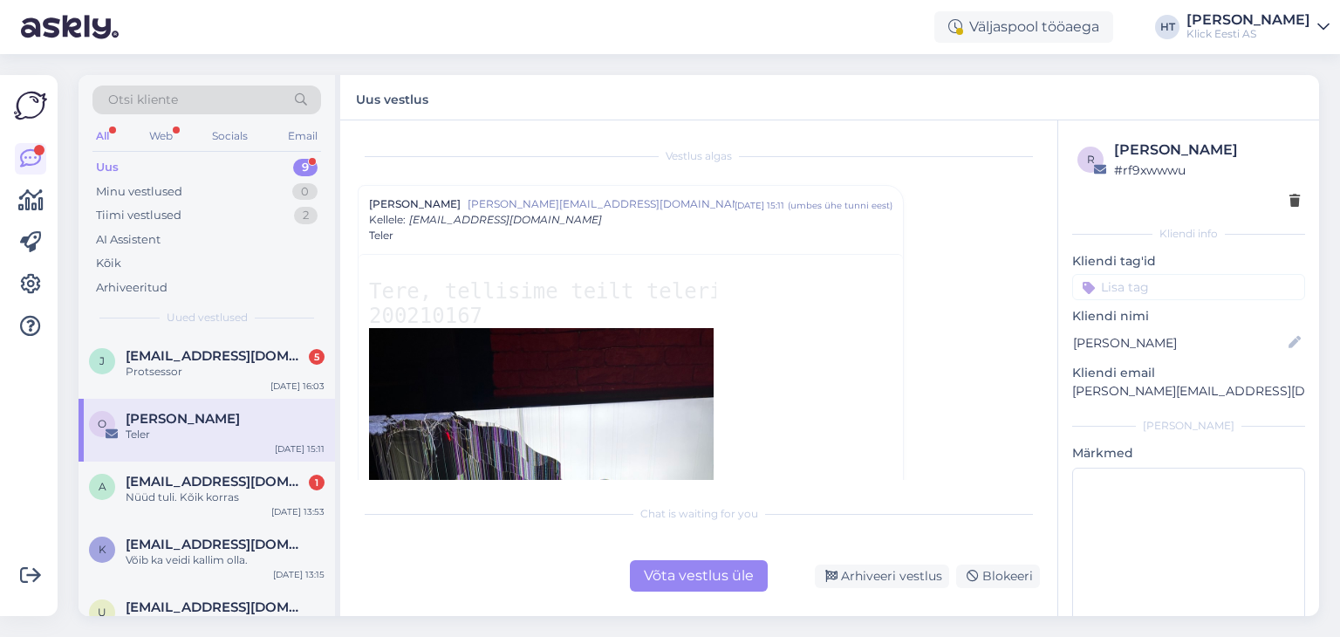
click at [733, 576] on div "Võta vestlus üle" at bounding box center [699, 575] width 138 height 31
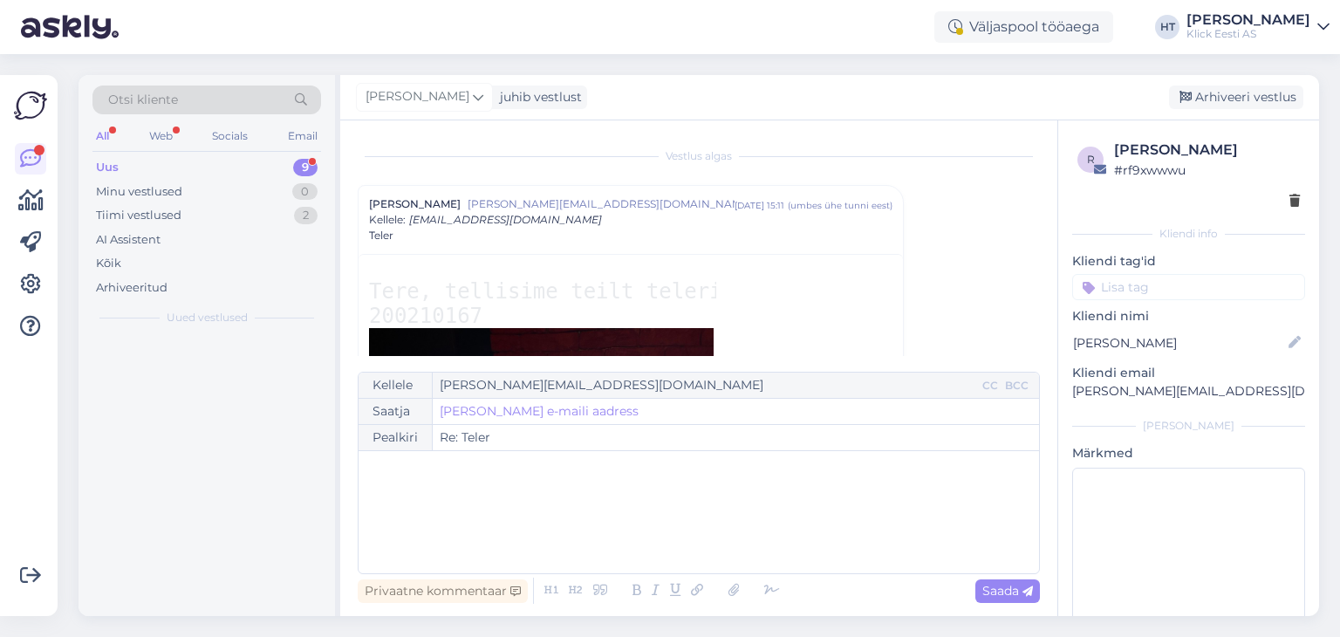
scroll to position [47, 0]
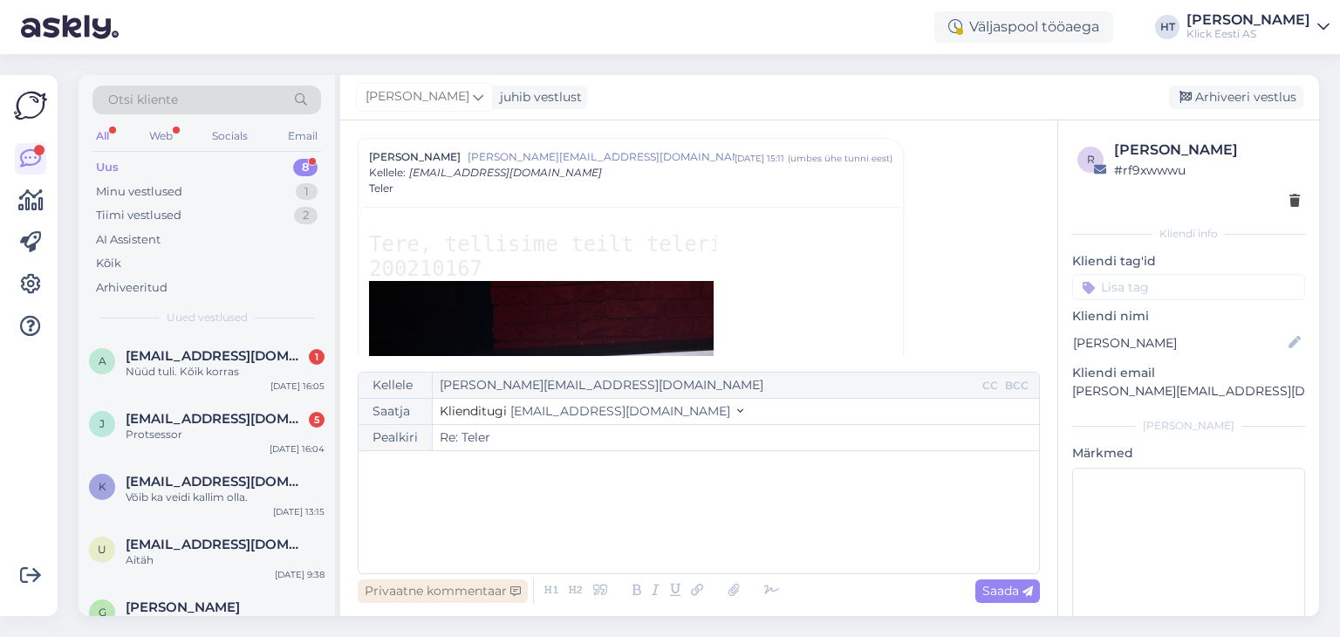
click at [441, 594] on div "Privaatne kommentaar" at bounding box center [443, 591] width 170 height 24
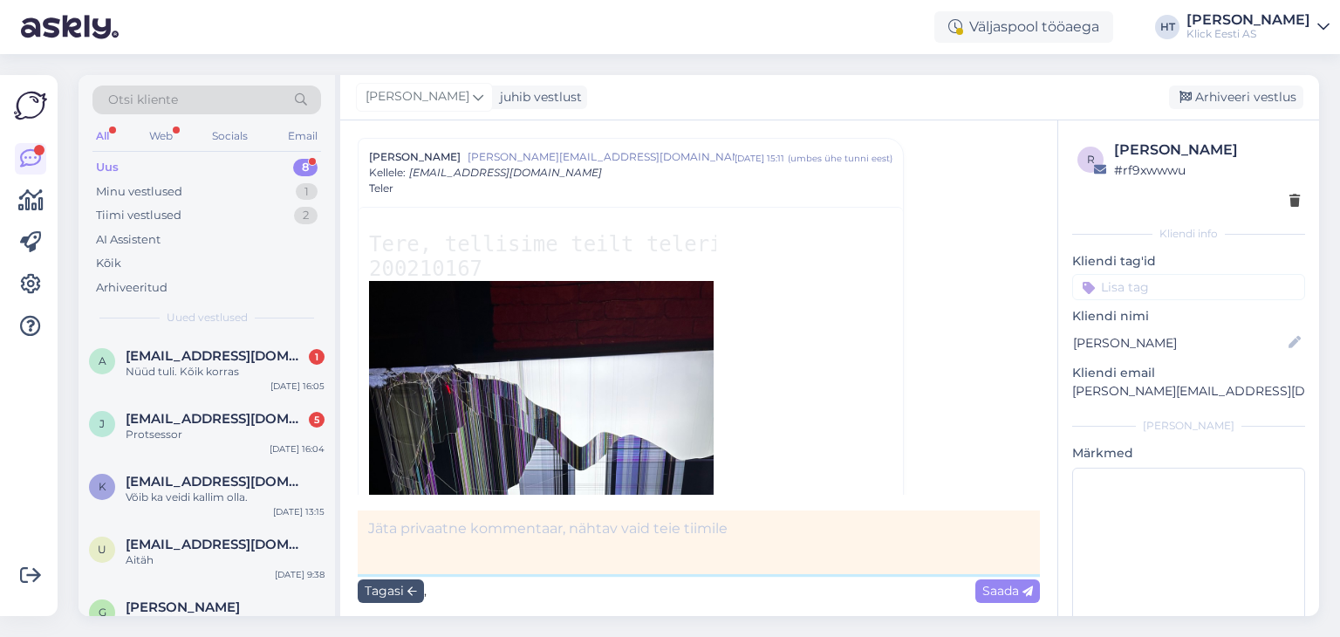
click at [474, 533] on textarea at bounding box center [699, 542] width 682 height 64
click at [474, 532] on textarea "fwd rma-le ja olgale." at bounding box center [699, 542] width 682 height 64
click at [473, 532] on textarea "fwd rma-le ja olgale." at bounding box center [699, 542] width 682 height 64
type textarea "fwd rma-le ja [PERSON_NAME]."
click at [542, 529] on textarea "fwd rma-le ja [PERSON_NAME]." at bounding box center [699, 542] width 682 height 64
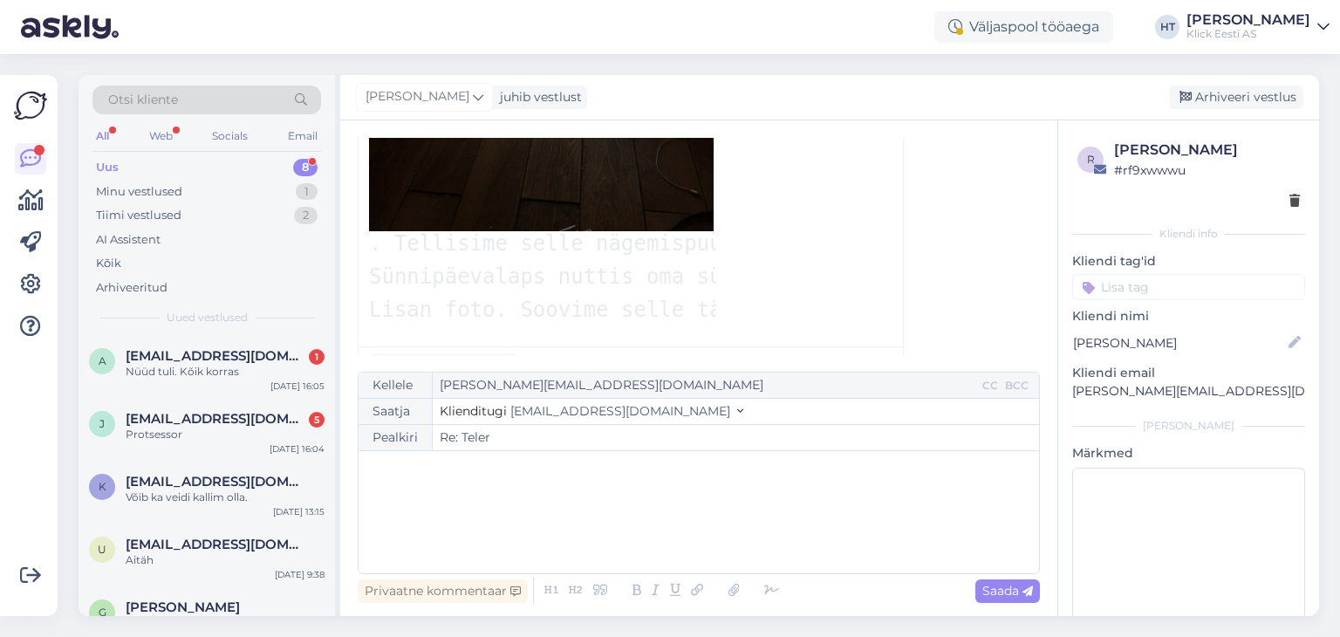
scroll to position [694, 0]
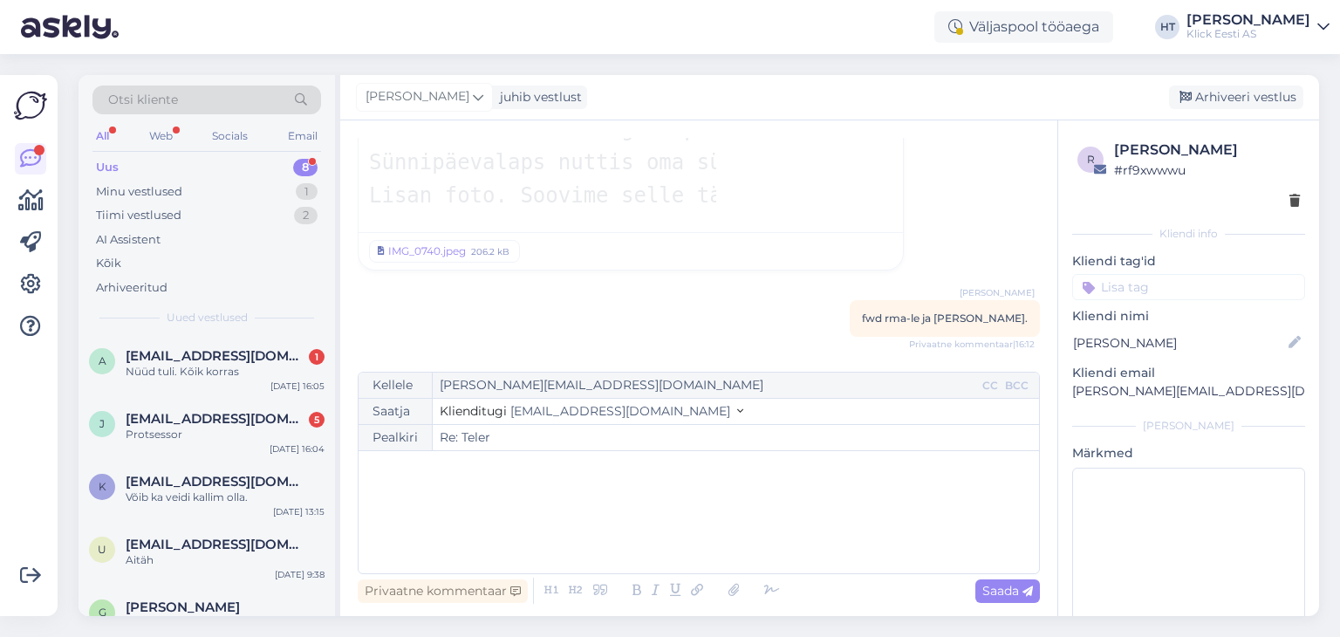
click at [1202, 293] on input at bounding box center [1188, 287] width 233 height 26
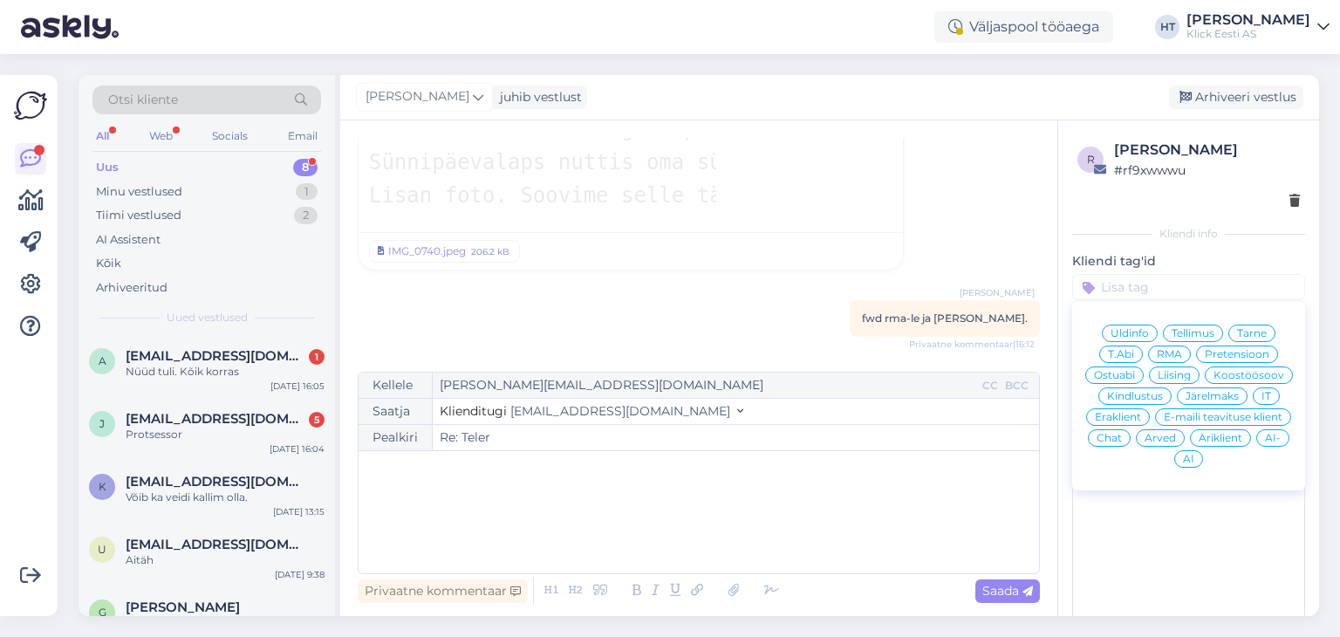
click at [1245, 349] on span "Pretensioon" at bounding box center [1236, 354] width 65 height 10
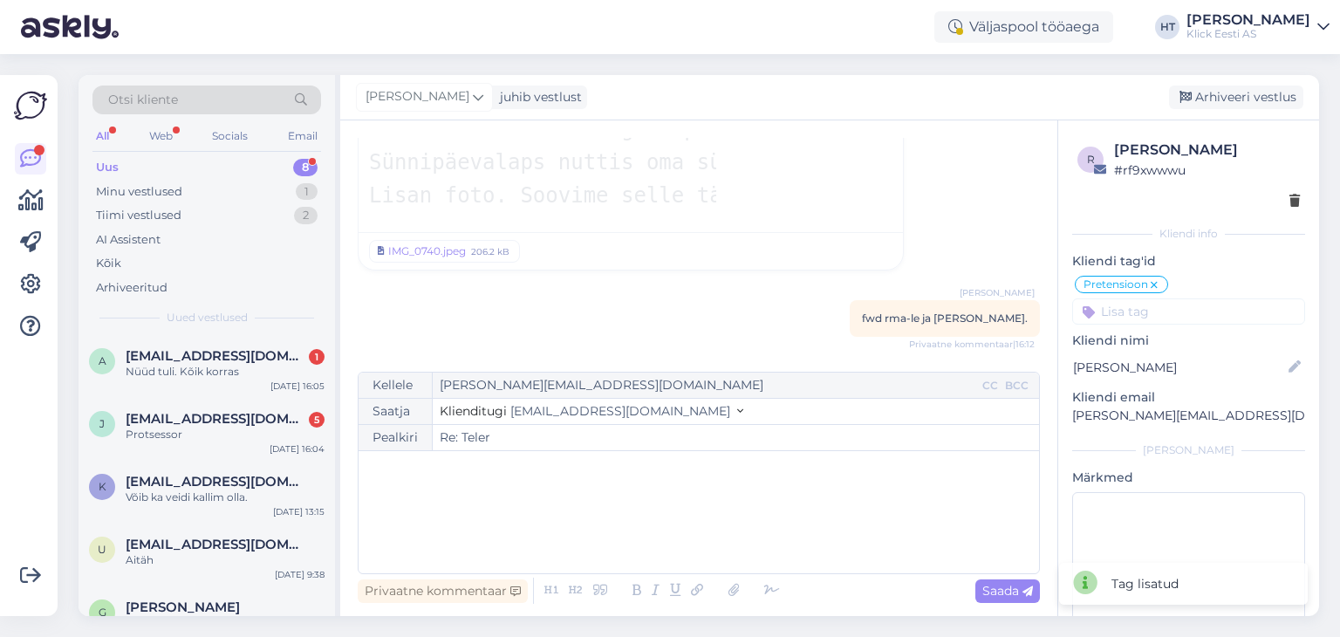
click at [1178, 310] on input at bounding box center [1188, 311] width 233 height 26
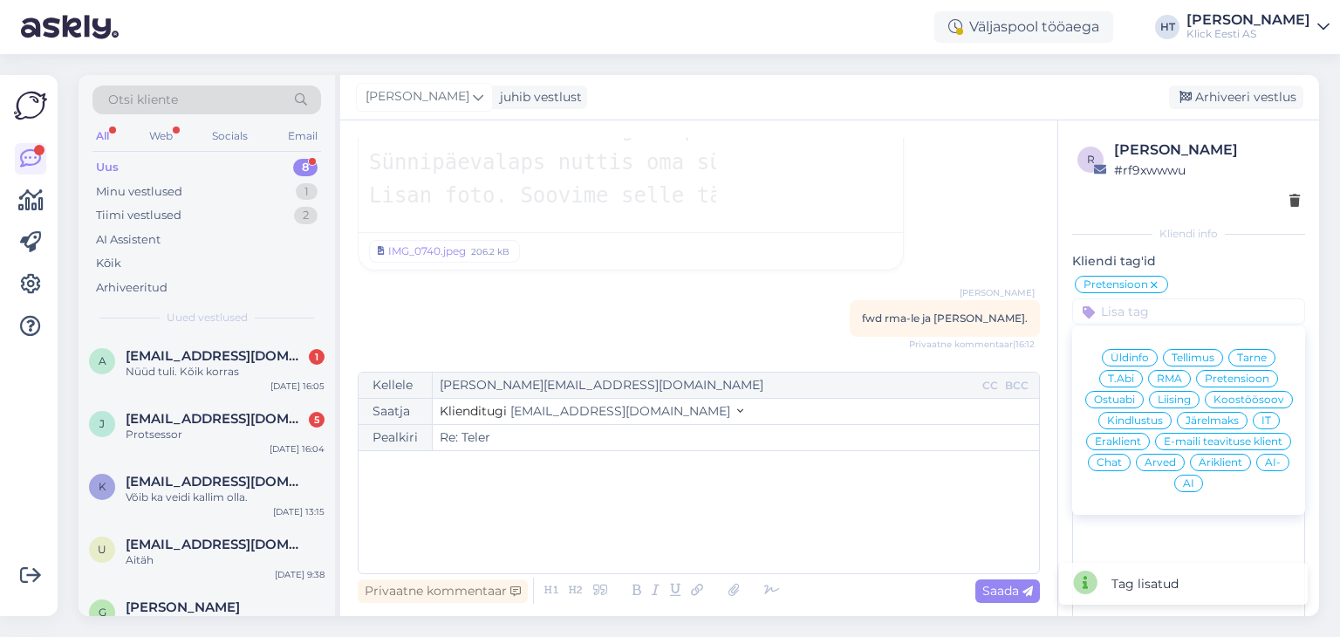
click at [1141, 438] on span "Eraklient" at bounding box center [1117, 441] width 46 height 10
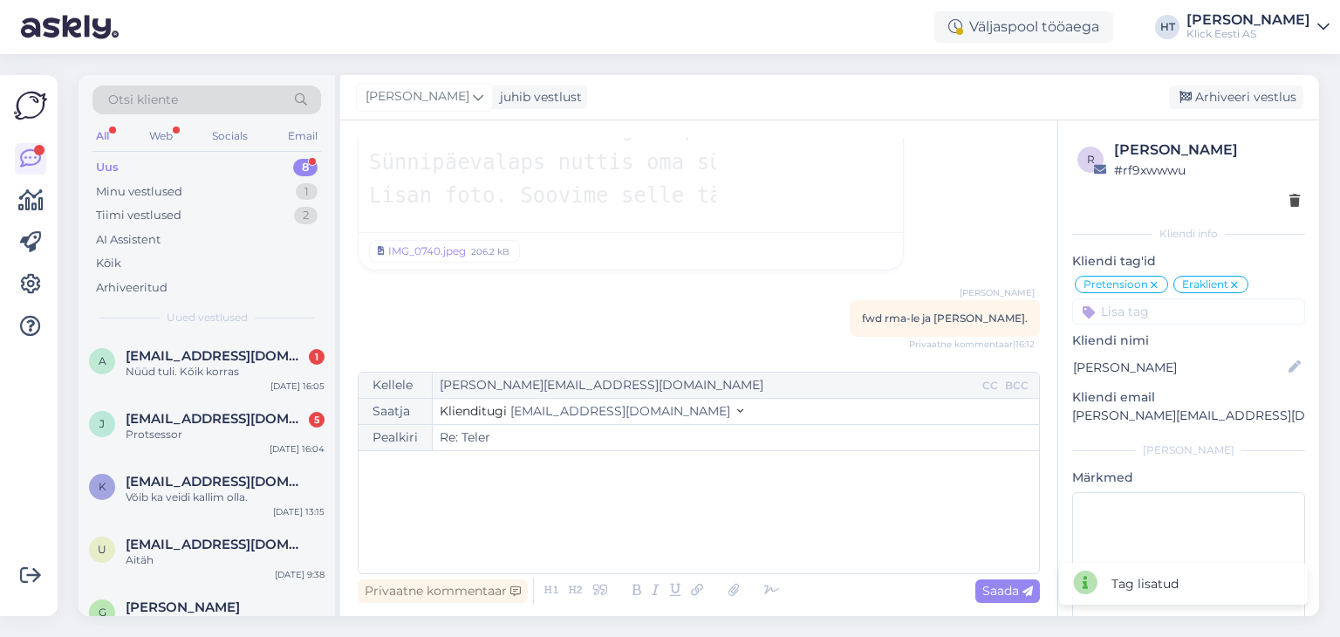
click at [1181, 316] on input at bounding box center [1188, 311] width 233 height 26
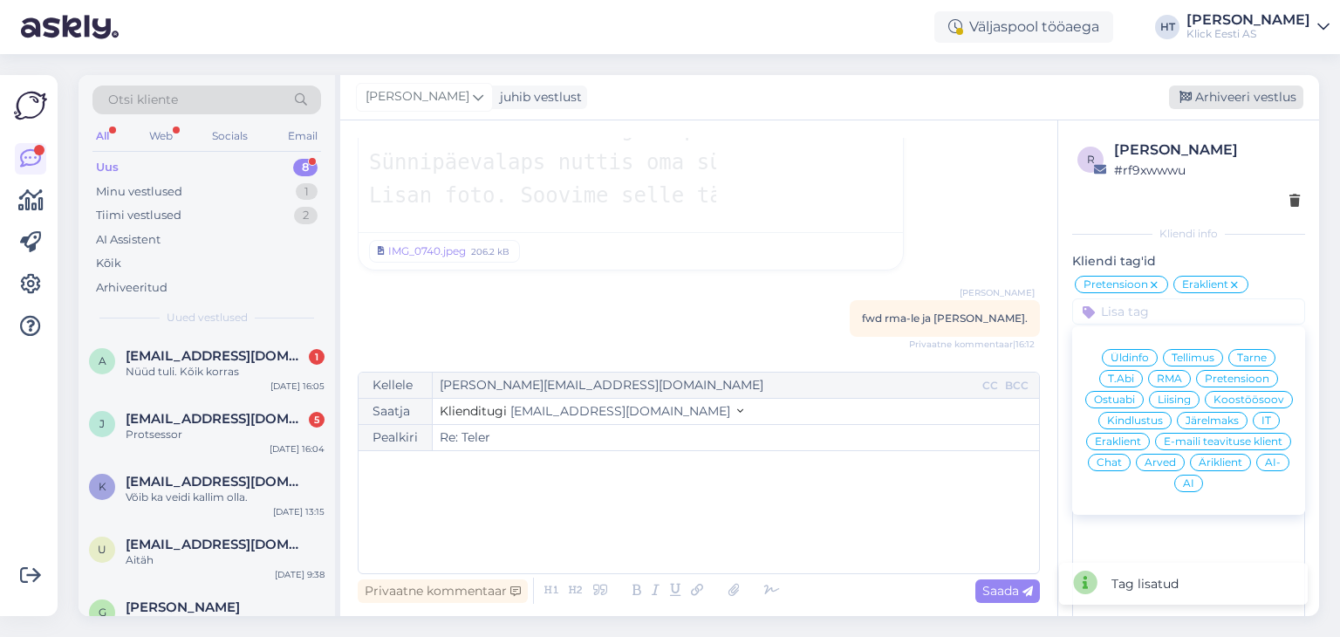
click at [1227, 92] on div "Arhiveeri vestlus" at bounding box center [1236, 97] width 134 height 24
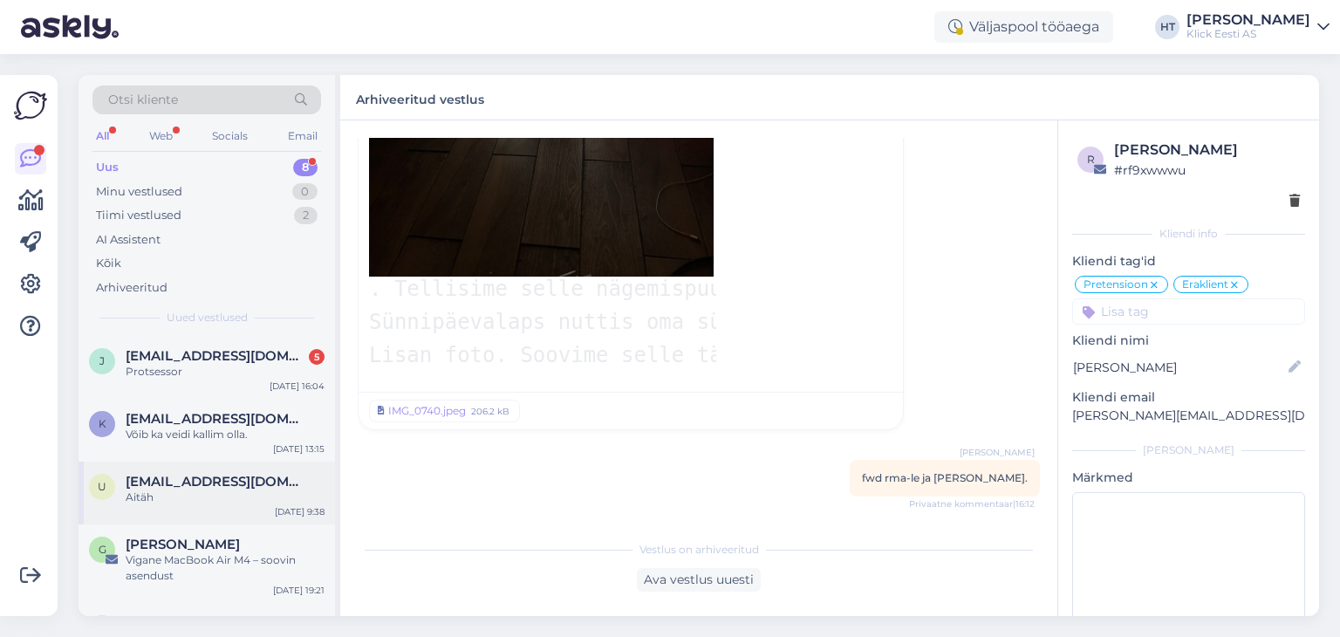
scroll to position [68, 0]
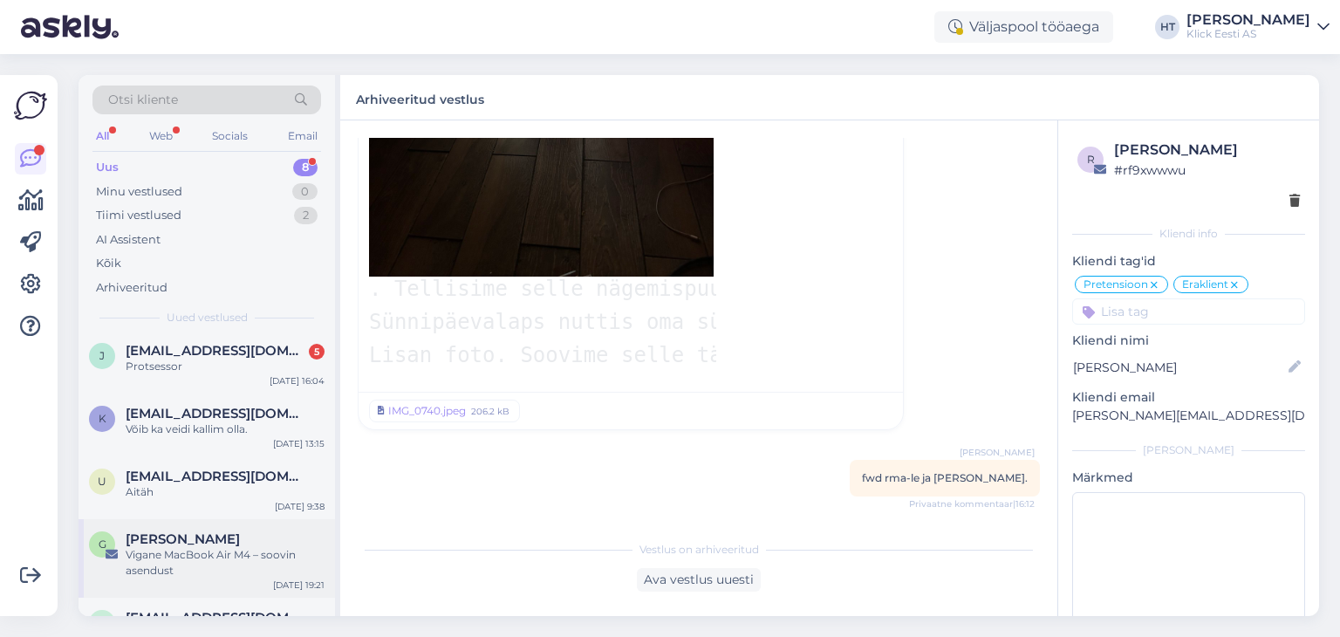
click at [199, 531] on span "[PERSON_NAME]" at bounding box center [183, 539] width 114 height 16
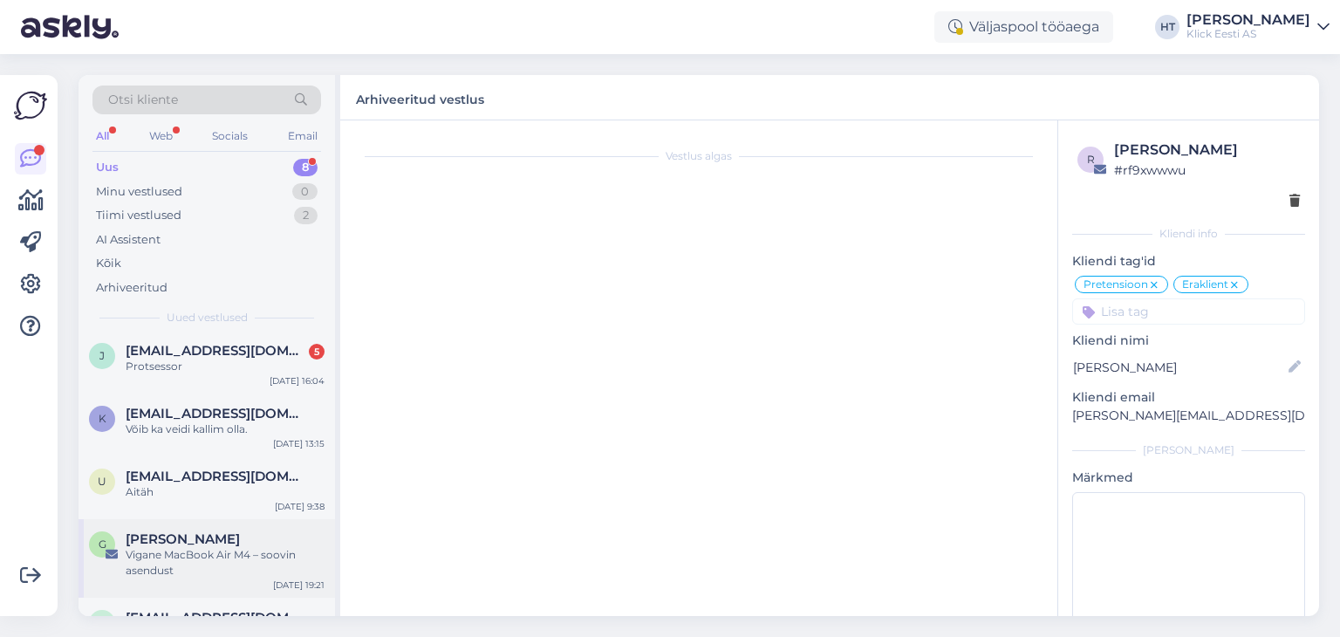
scroll to position [0, 0]
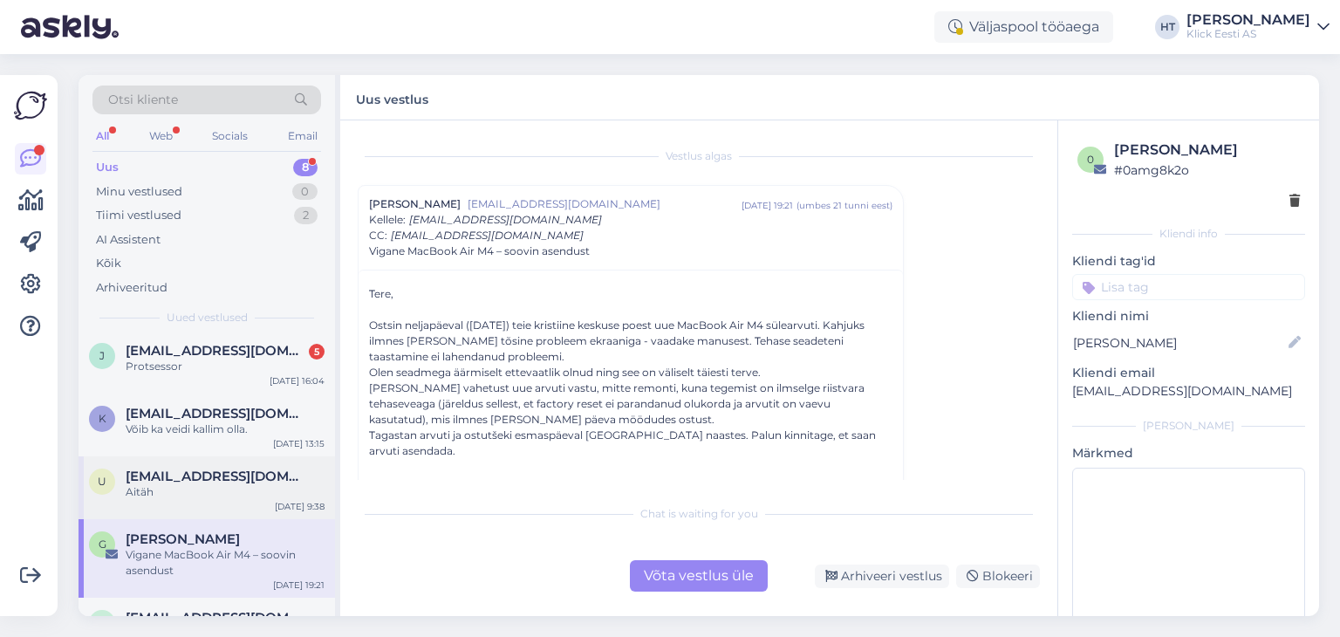
click at [225, 503] on div "u [EMAIL_ADDRESS][DOMAIN_NAME] Aitäh [DATE] 9:38" at bounding box center [206, 487] width 256 height 63
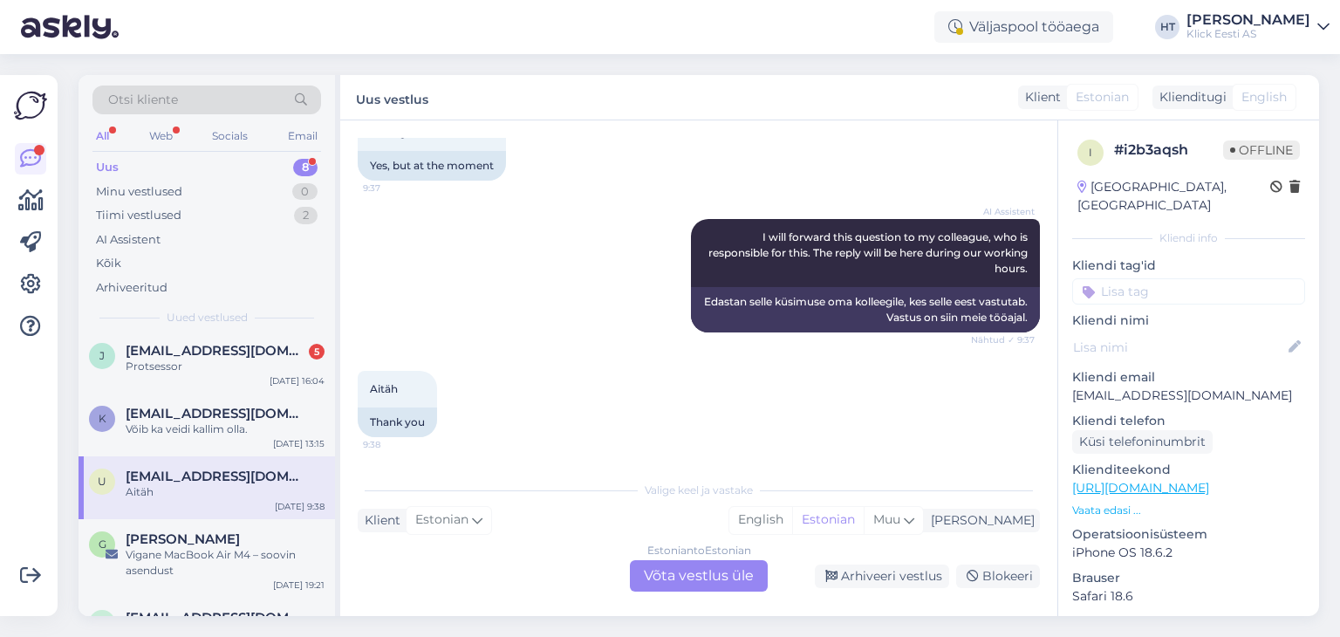
scroll to position [875, 0]
click at [206, 549] on div "Vigane MacBook Air M4 – soovin asendust" at bounding box center [225, 562] width 199 height 31
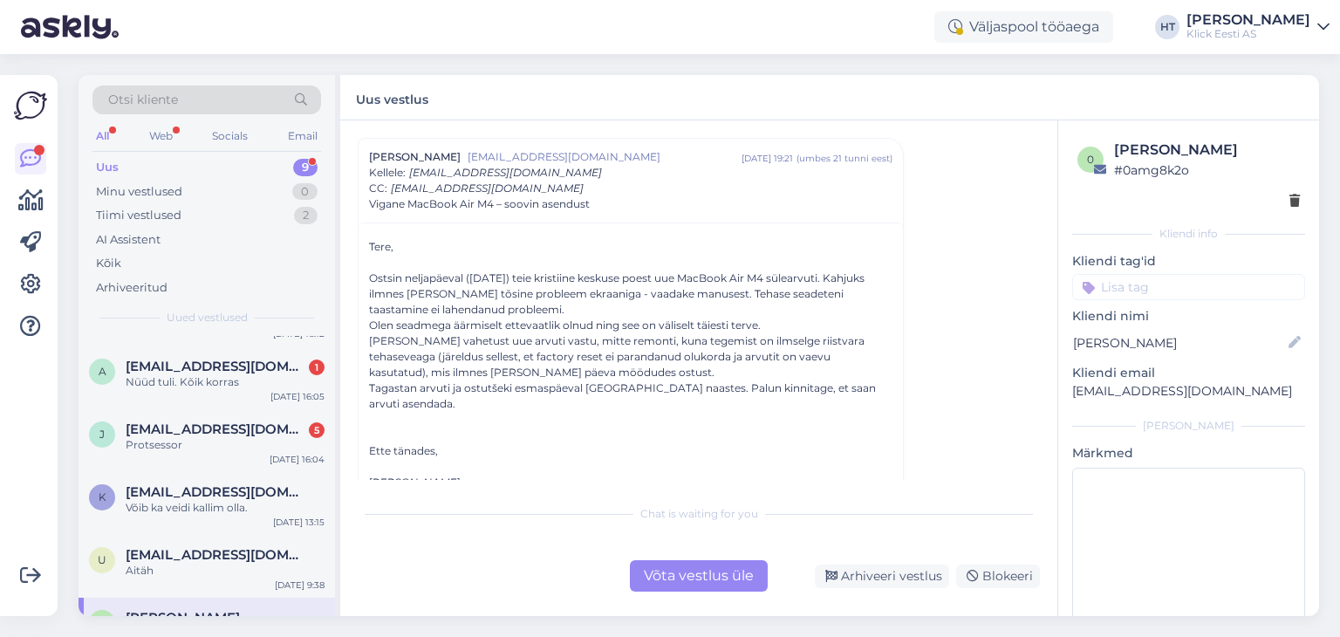
scroll to position [0, 0]
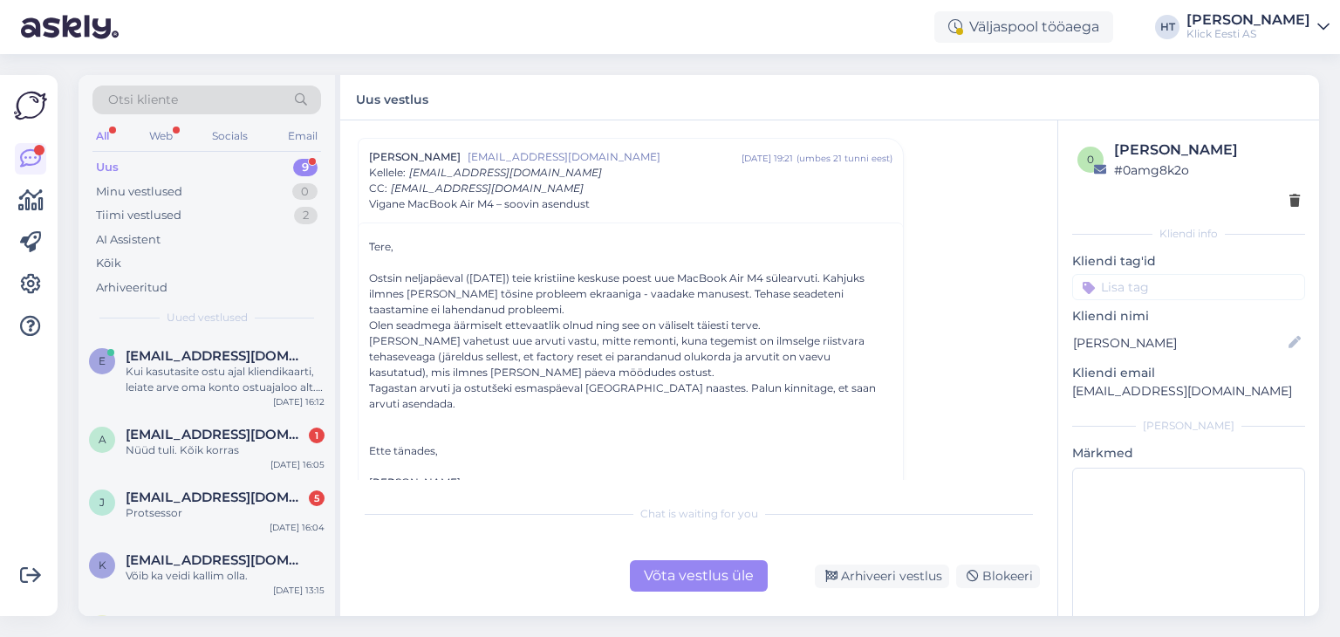
click at [670, 575] on div "Võta vestlus üle" at bounding box center [699, 575] width 138 height 31
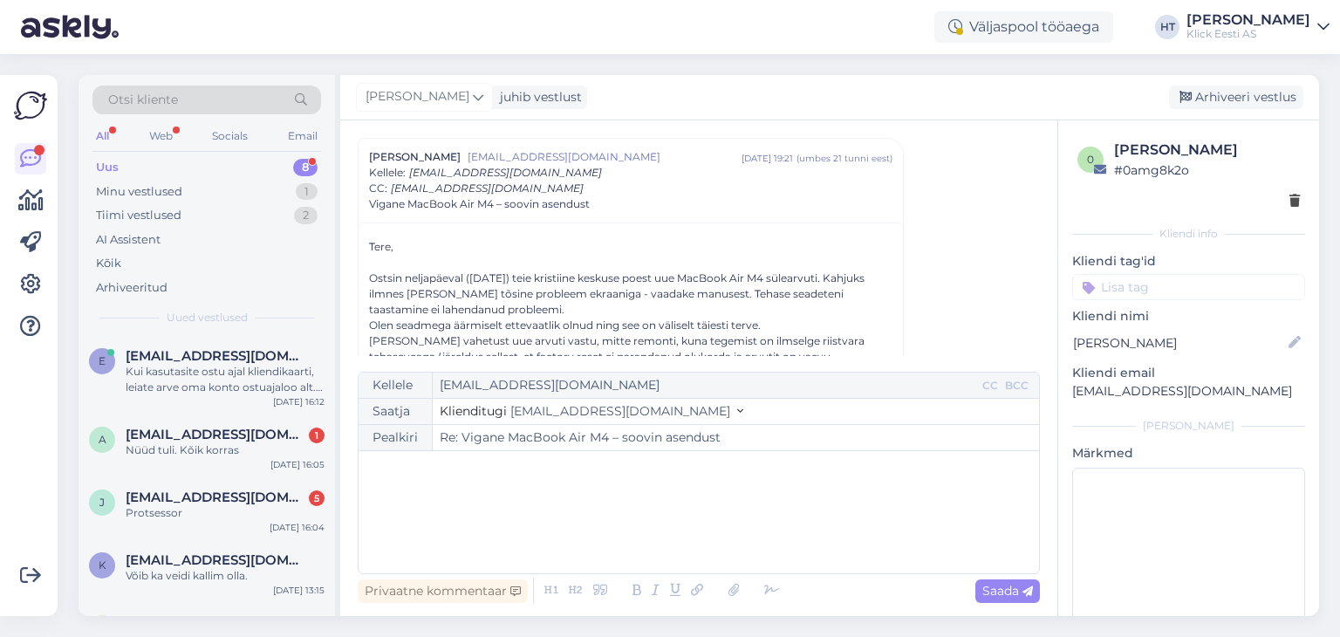
click at [670, 575] on div "Privaatne kommentaar Saada" at bounding box center [699, 590] width 682 height 33
click at [472, 589] on div "Privaatne kommentaar" at bounding box center [443, 591] width 170 height 24
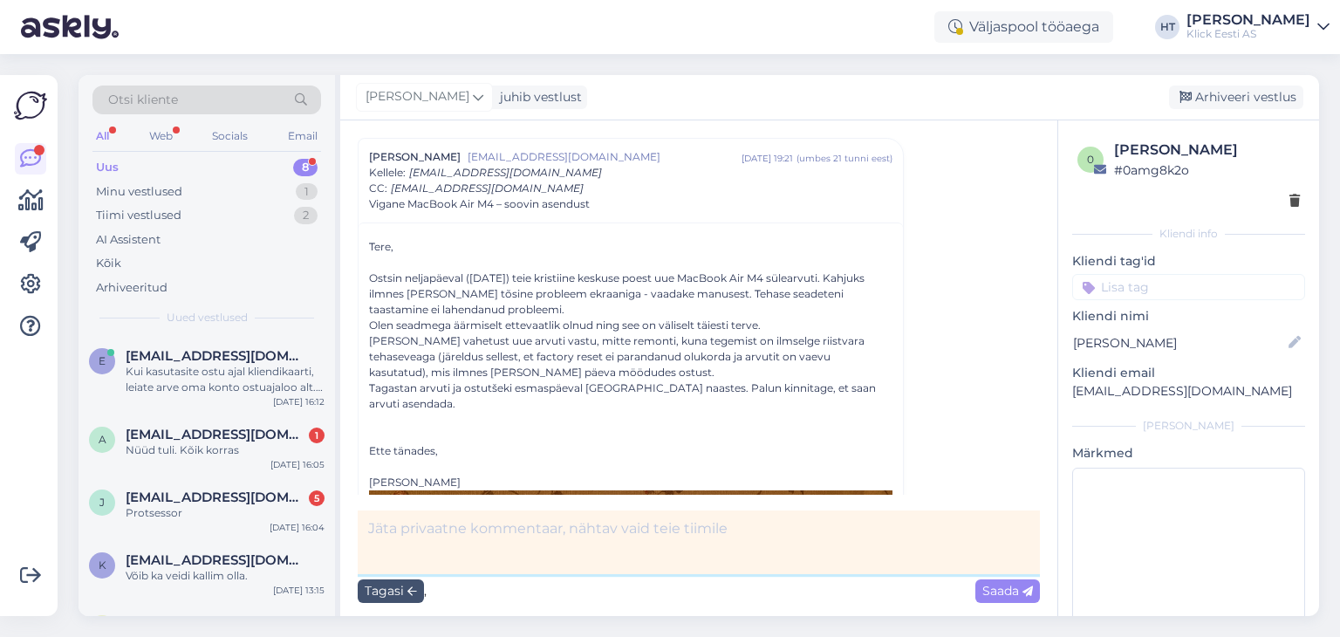
click at [544, 543] on textarea at bounding box center [699, 542] width 682 height 64
type textarea "rma sai sama meili, rohkem nende asi öelda."
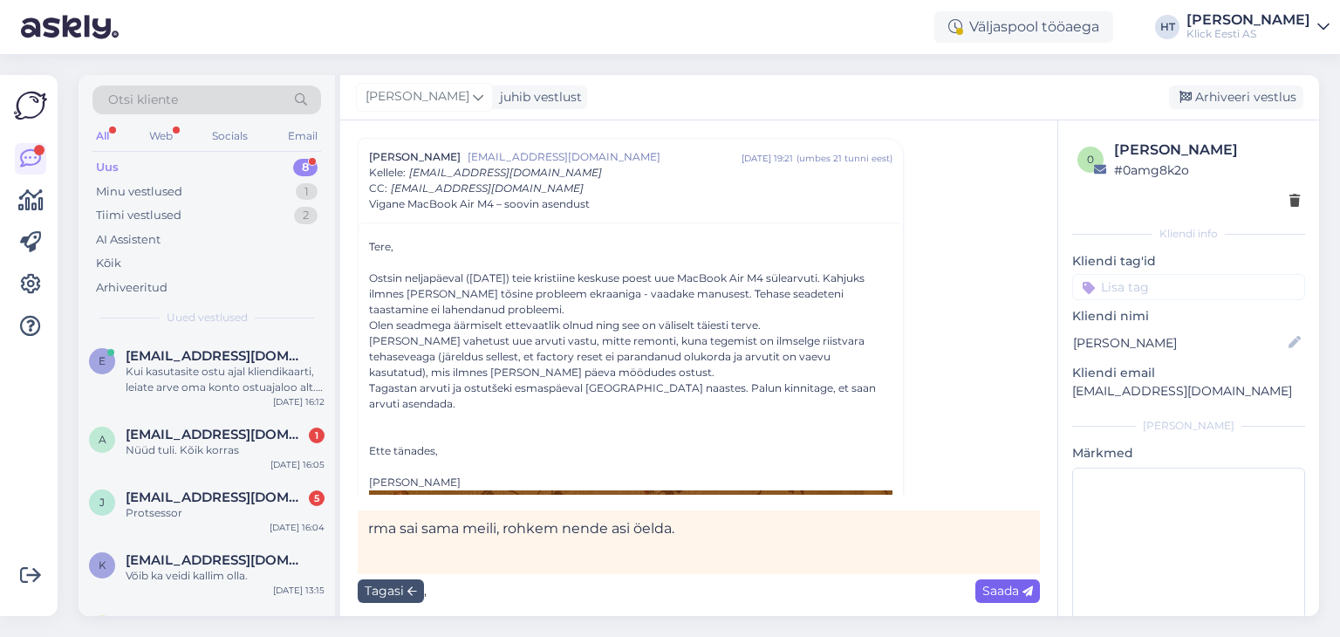
click at [1003, 596] on span "Saada" at bounding box center [1007, 591] width 51 height 16
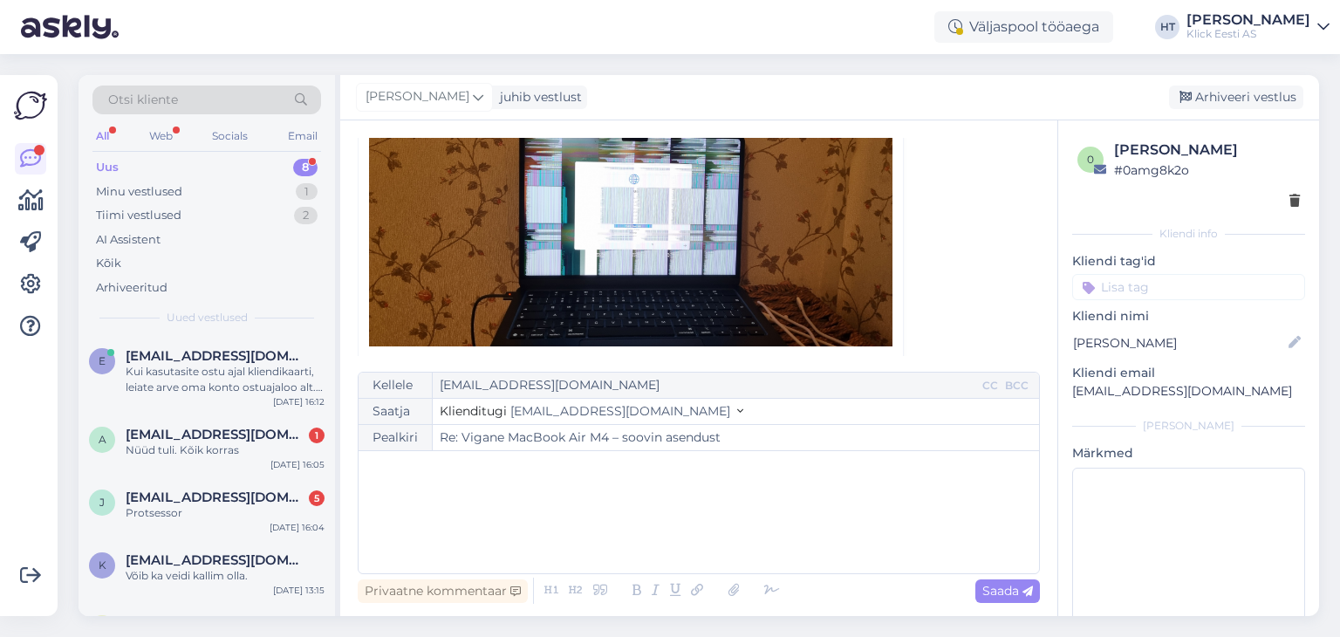
scroll to position [623, 0]
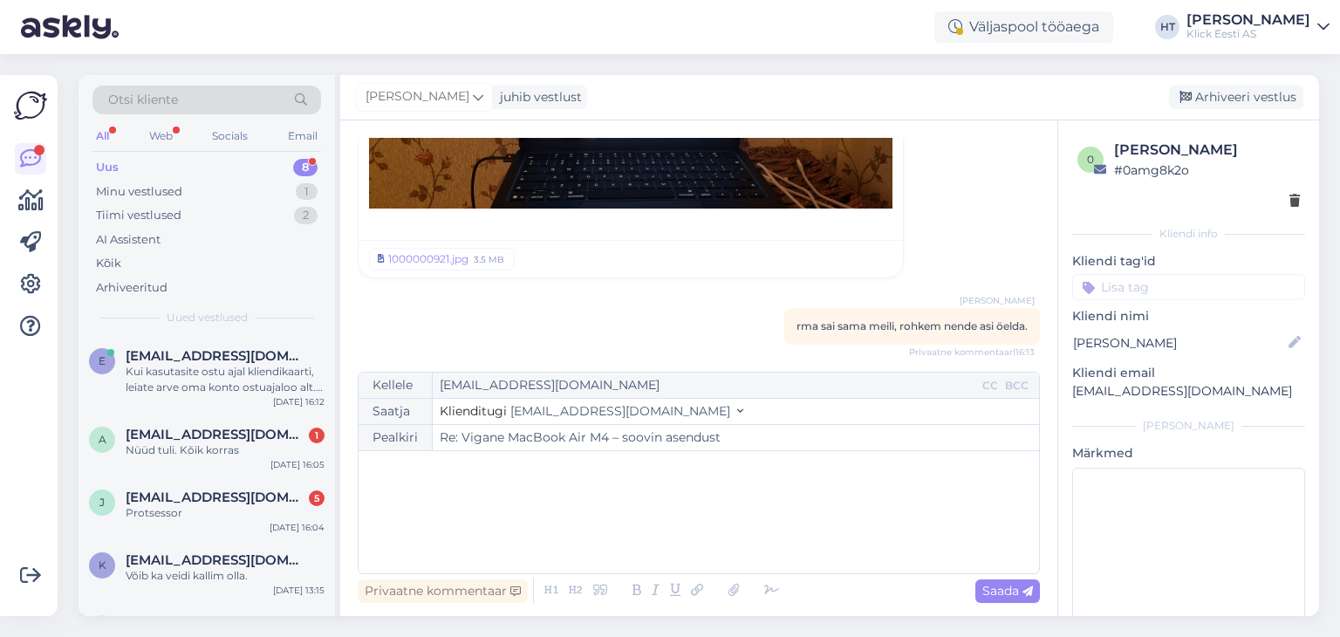
click at [1151, 293] on input at bounding box center [1188, 287] width 233 height 26
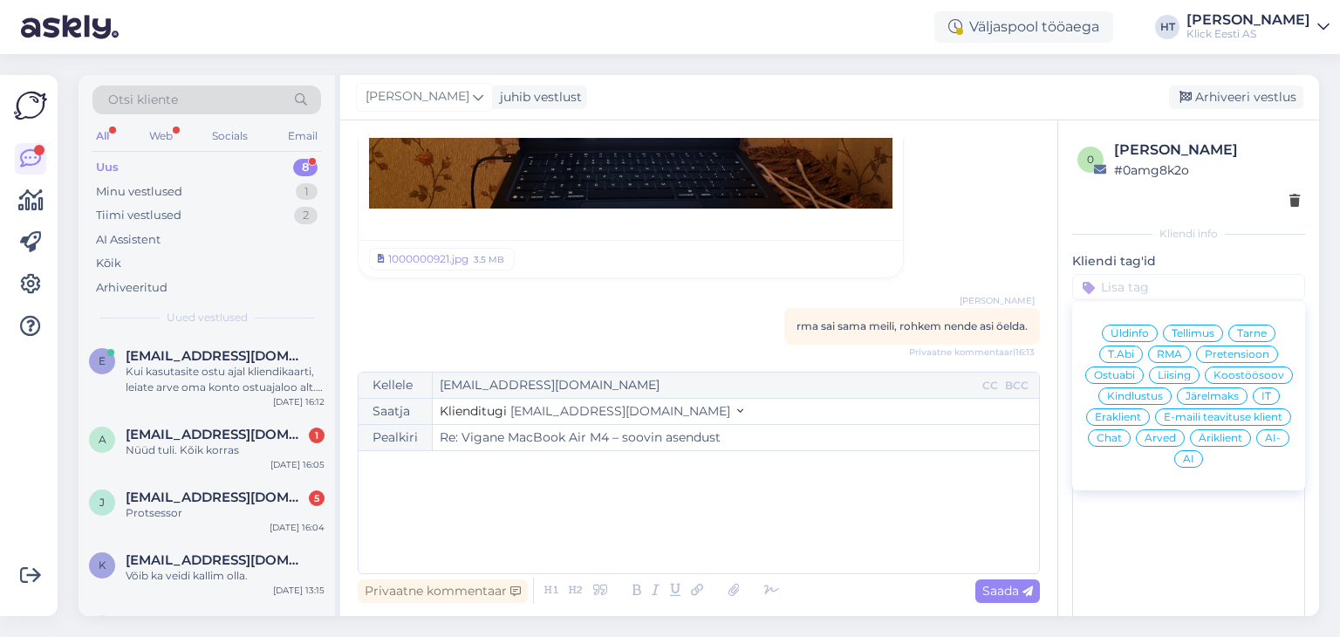
click at [1207, 357] on span "Pretensioon" at bounding box center [1236, 354] width 65 height 10
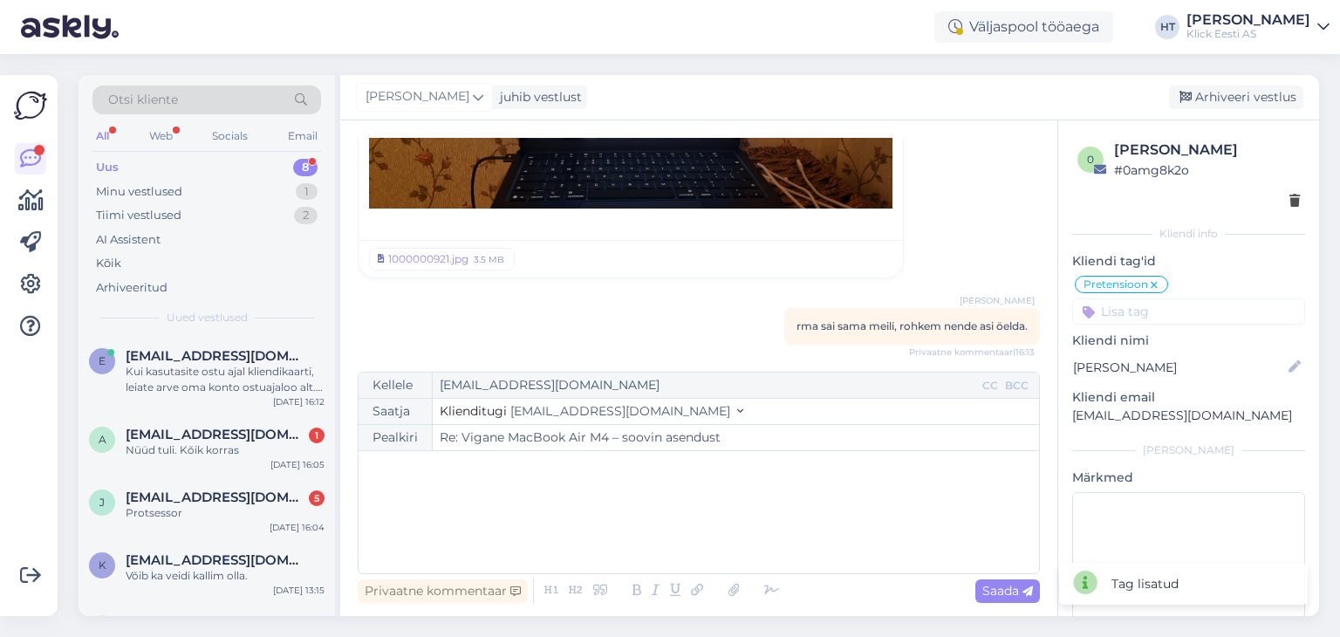
click at [1162, 311] on input at bounding box center [1188, 311] width 233 height 26
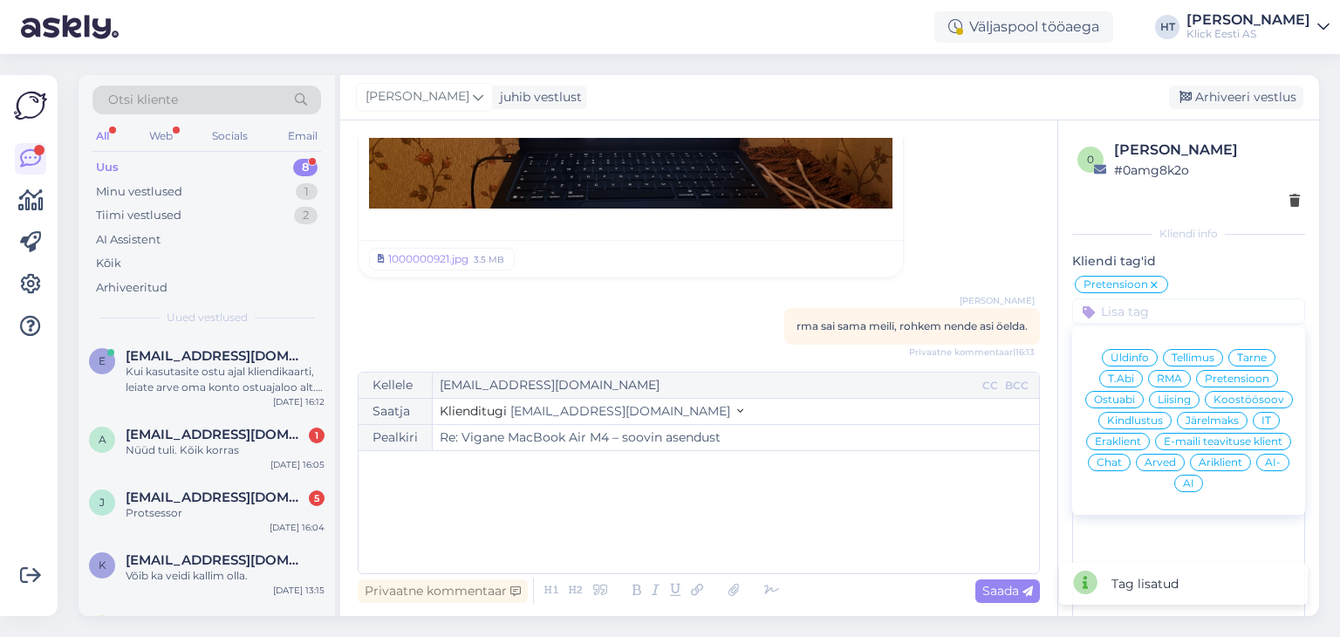
click at [1141, 440] on span "Eraklient" at bounding box center [1117, 441] width 46 height 10
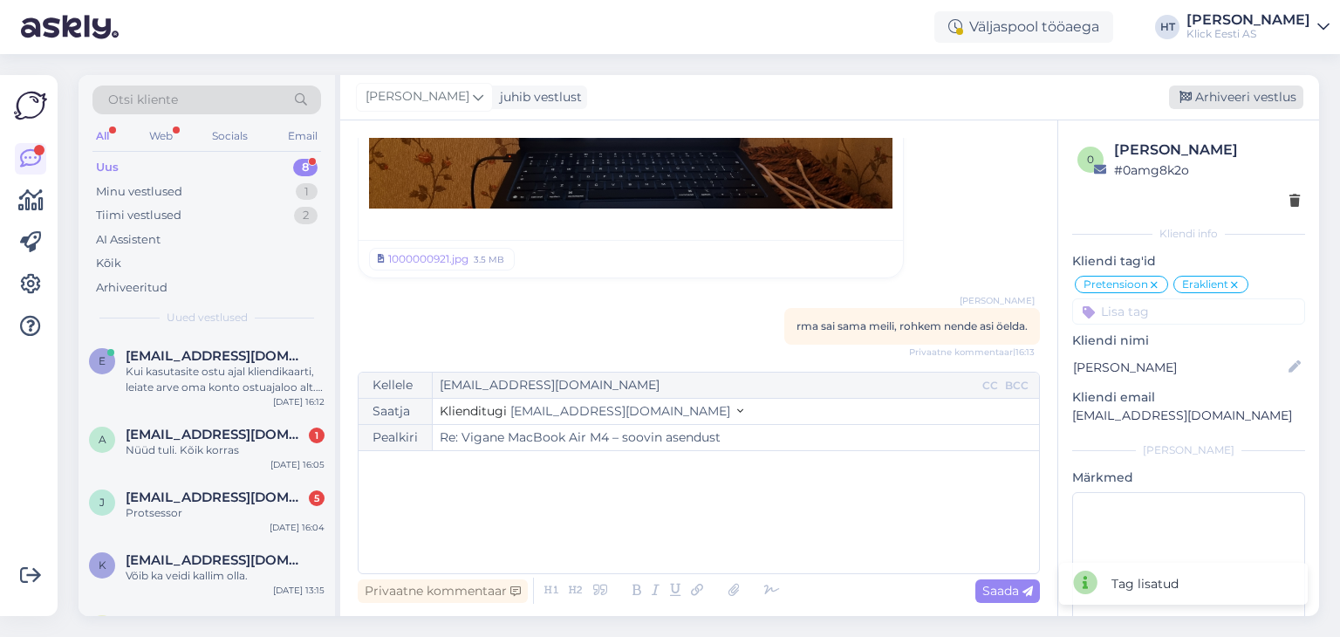
click at [1261, 98] on div "Arhiveeri vestlus" at bounding box center [1236, 97] width 134 height 24
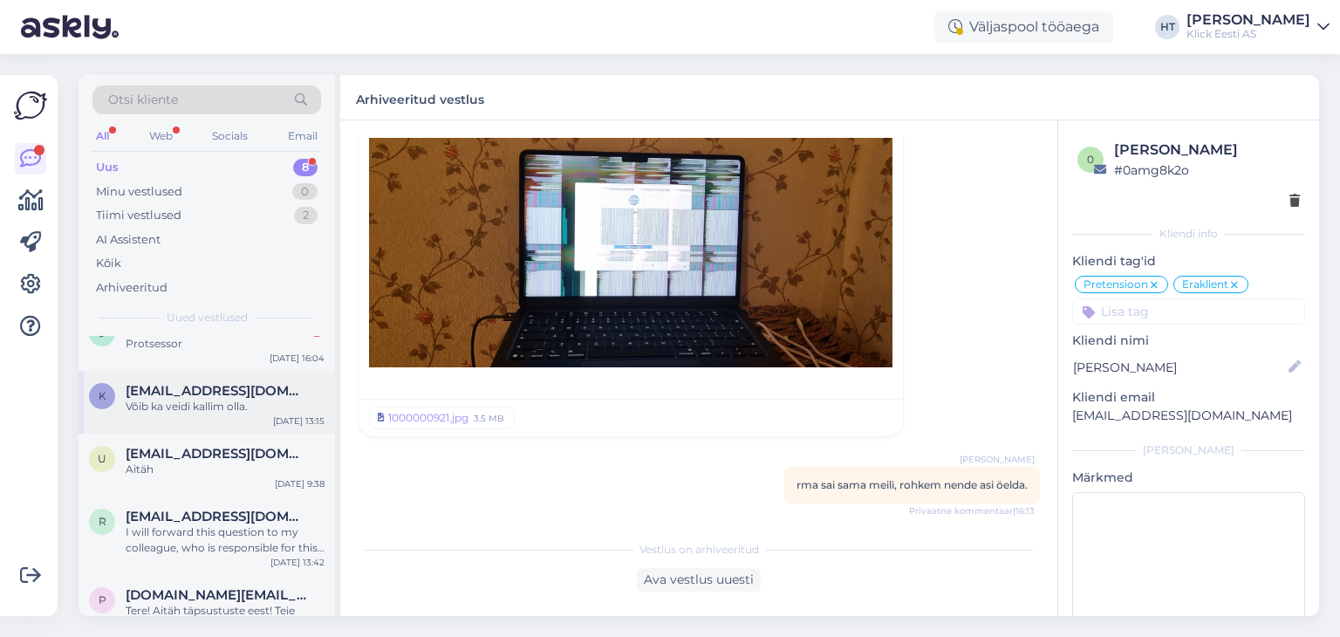
scroll to position [170, 0]
click at [210, 519] on span "[EMAIL_ADDRESS][DOMAIN_NAME]" at bounding box center [216, 516] width 181 height 16
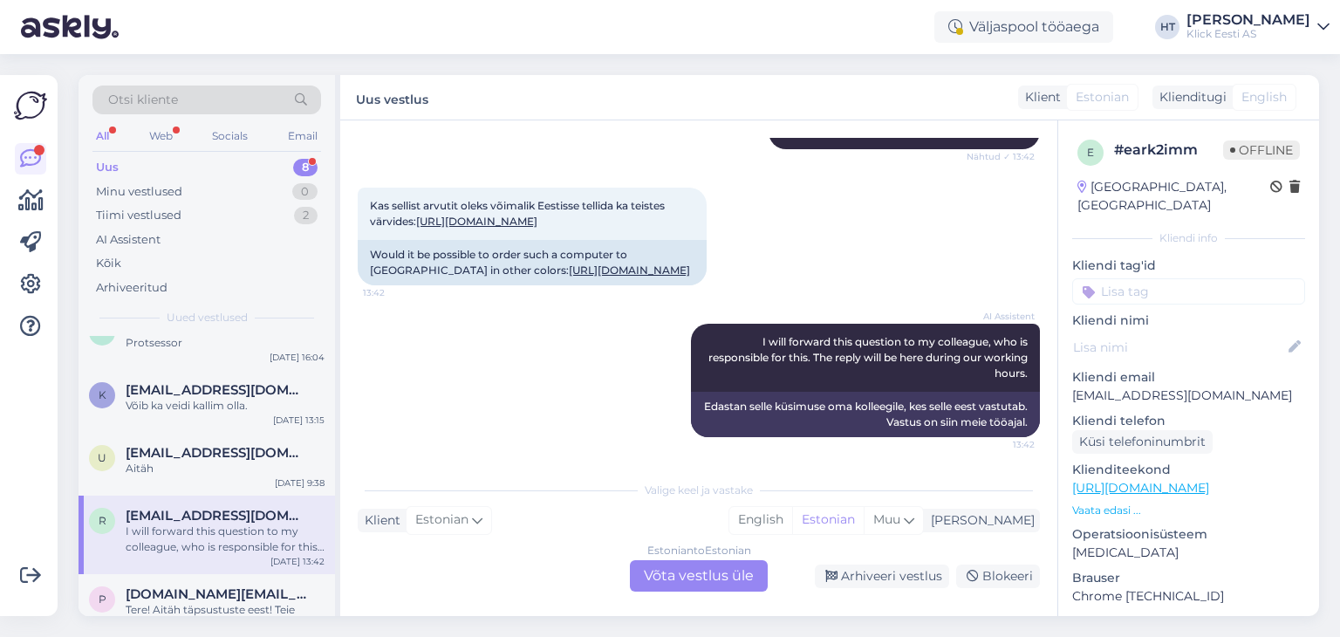
scroll to position [269, 0]
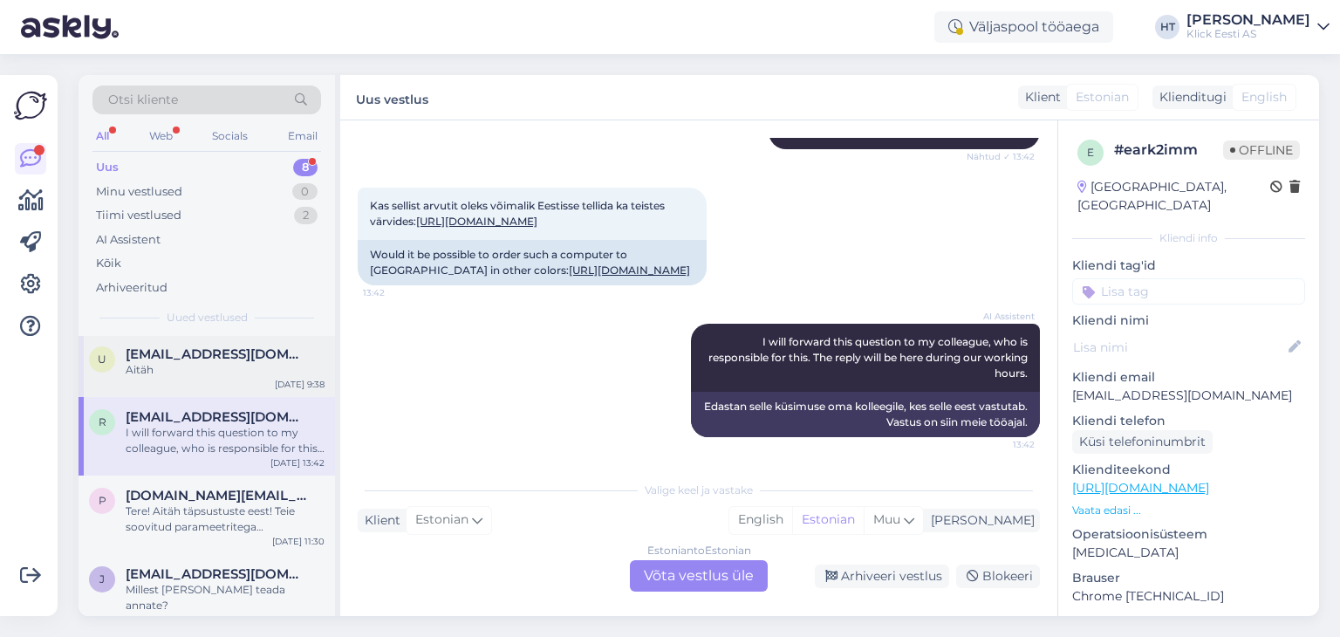
click at [237, 371] on div "Aitäh" at bounding box center [225, 370] width 199 height 16
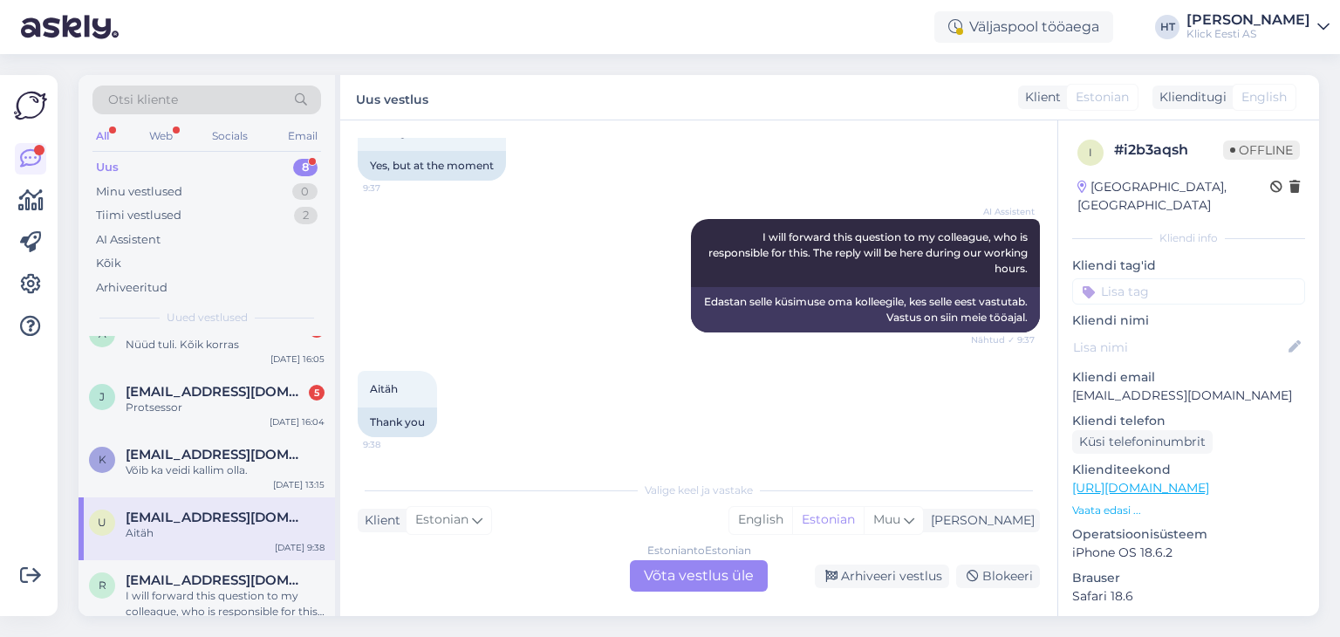
scroll to position [253, 0]
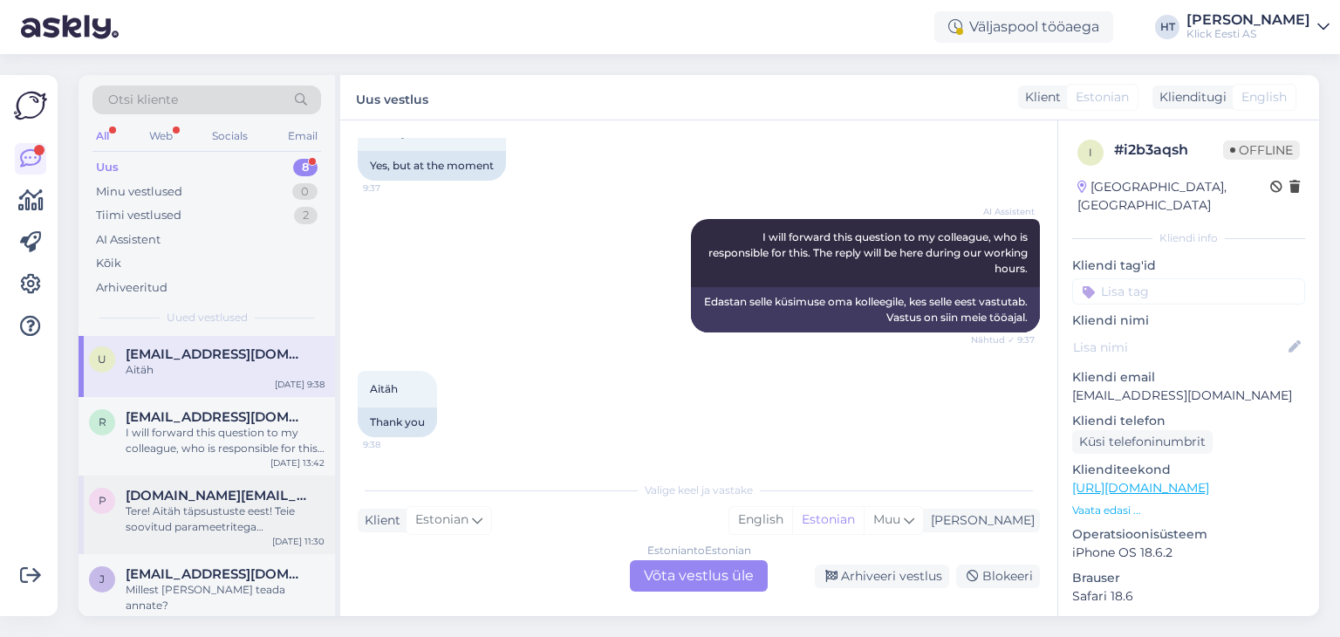
click at [232, 495] on span "[DOMAIN_NAME][EMAIL_ADDRESS][DOMAIN_NAME]" at bounding box center [216, 496] width 181 height 16
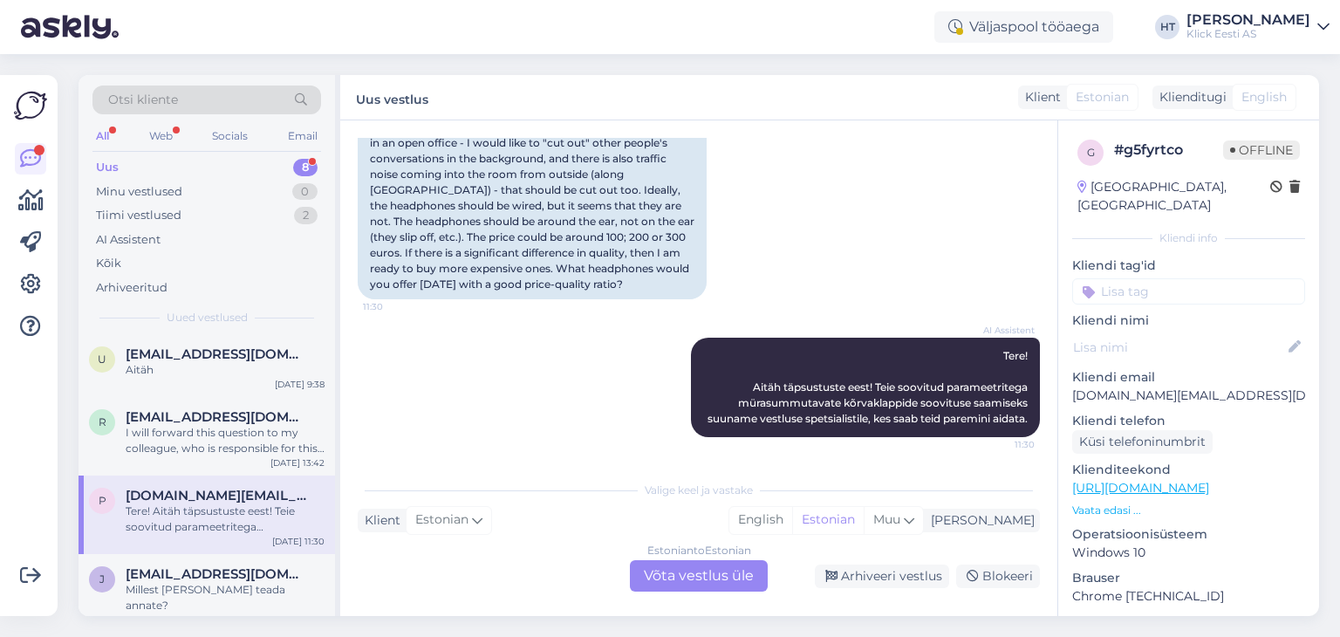
scroll to position [296, 0]
click at [256, 569] on span "[EMAIL_ADDRESS][DOMAIN_NAME]" at bounding box center [216, 574] width 181 height 16
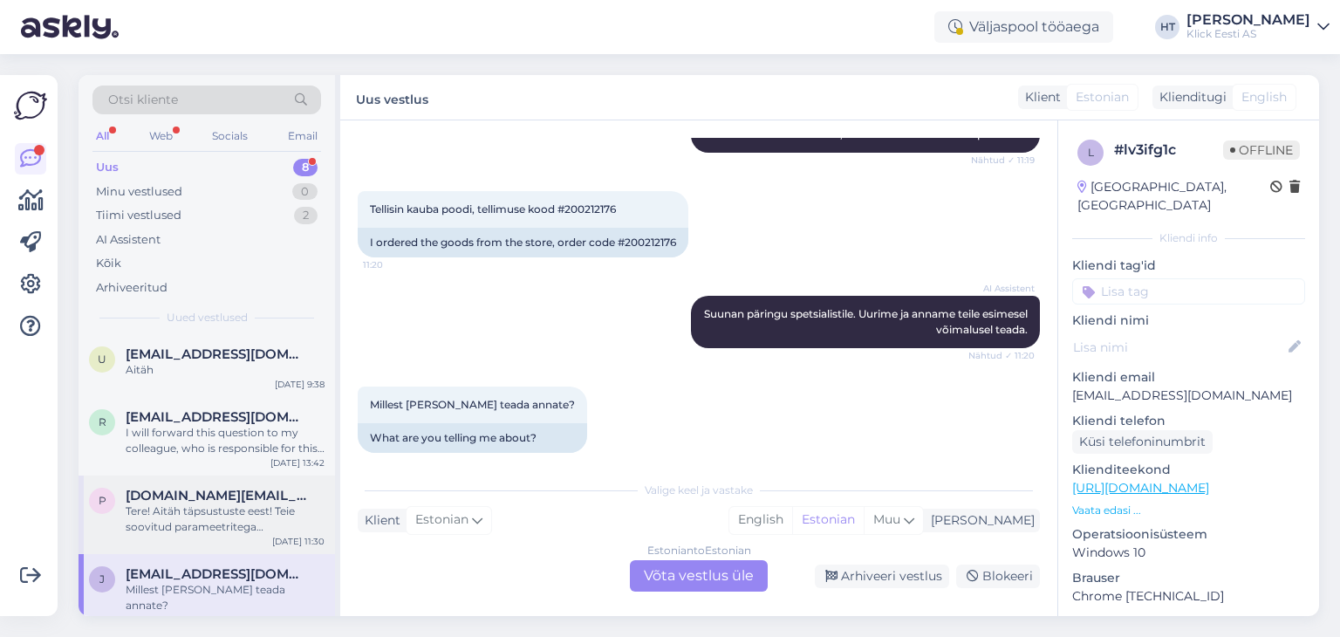
click at [220, 503] on div "Tere! Aitäh täpsustuste eest! Teie soovitud parameetritega mürasummutavate kõrv…" at bounding box center [225, 518] width 199 height 31
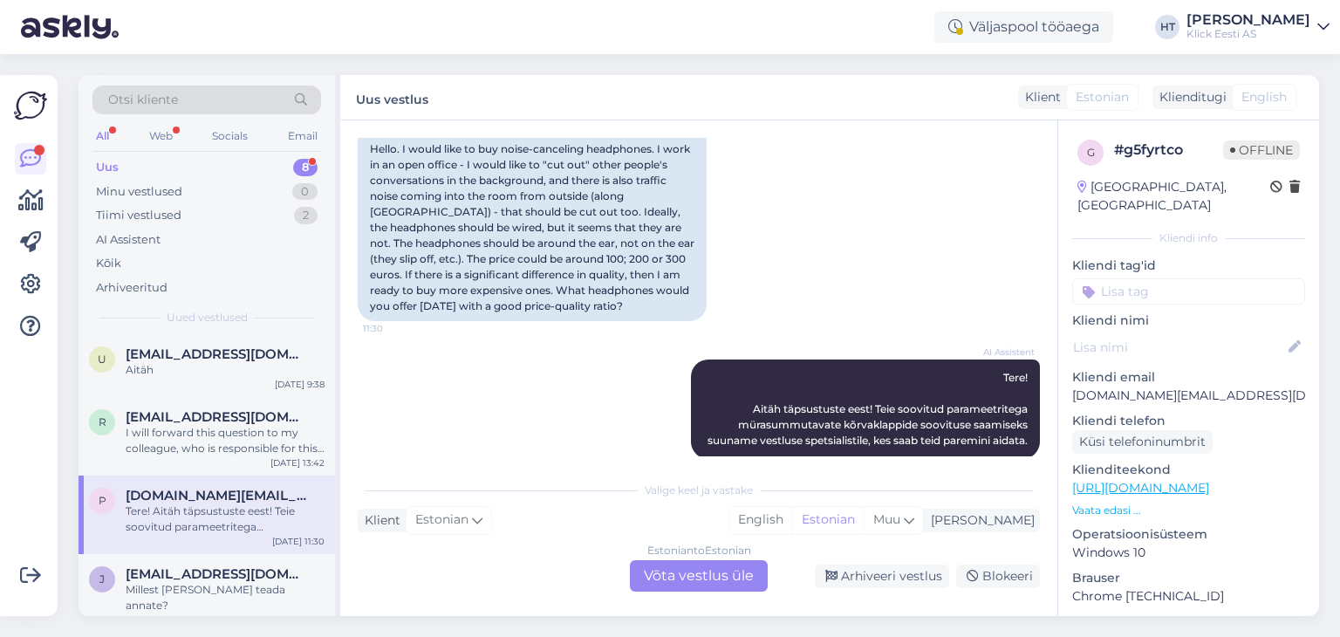
scroll to position [296, 0]
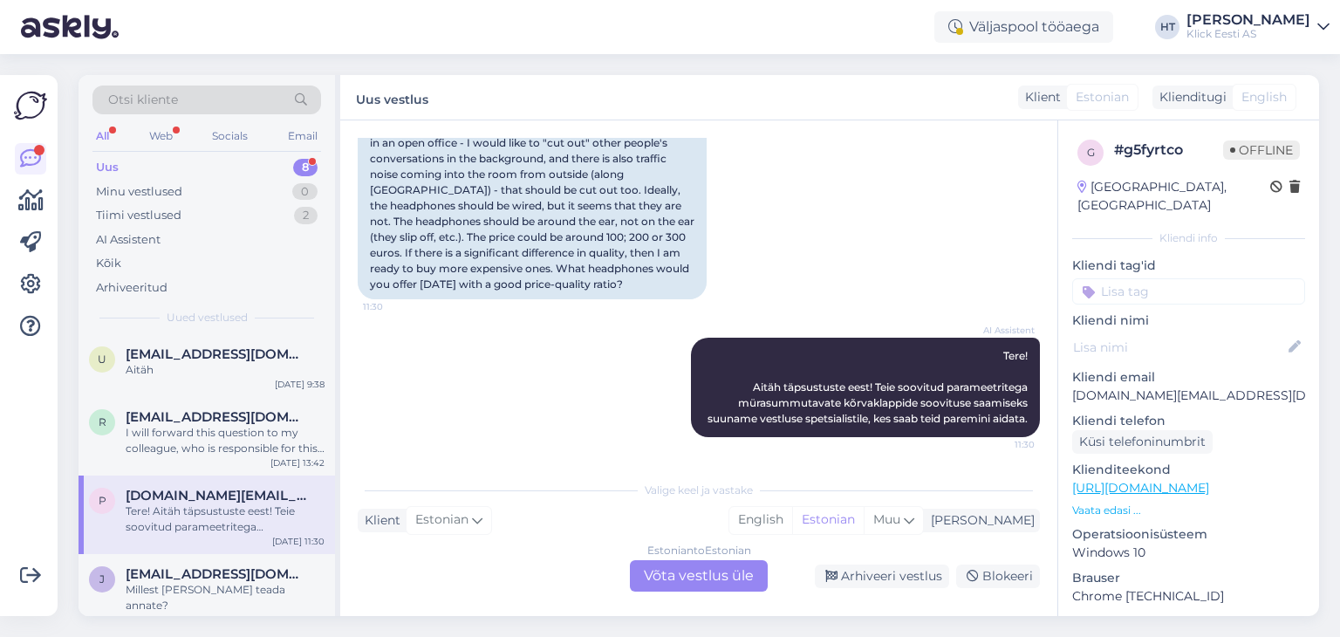
click at [702, 576] on div "Estonian to Estonian Võta vestlus üle" at bounding box center [699, 575] width 138 height 31
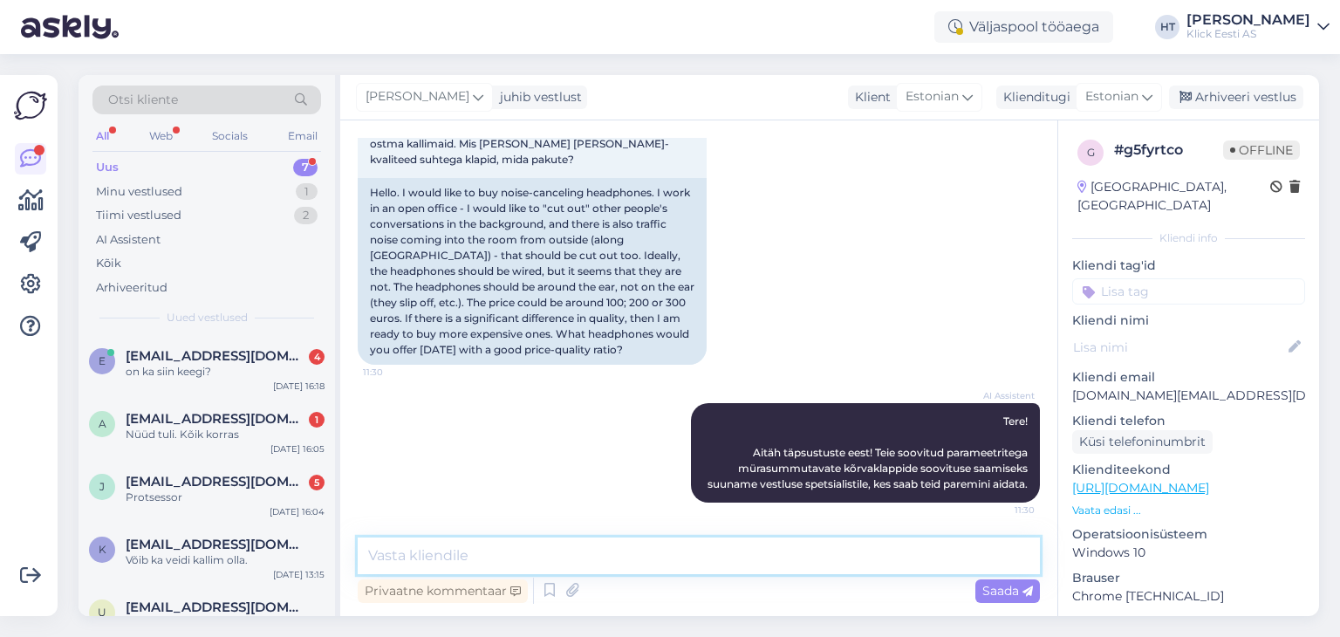
click at [672, 551] on textarea at bounding box center [699, 555] width 682 height 37
paste textarea "[URL][DOMAIN_NAME]"
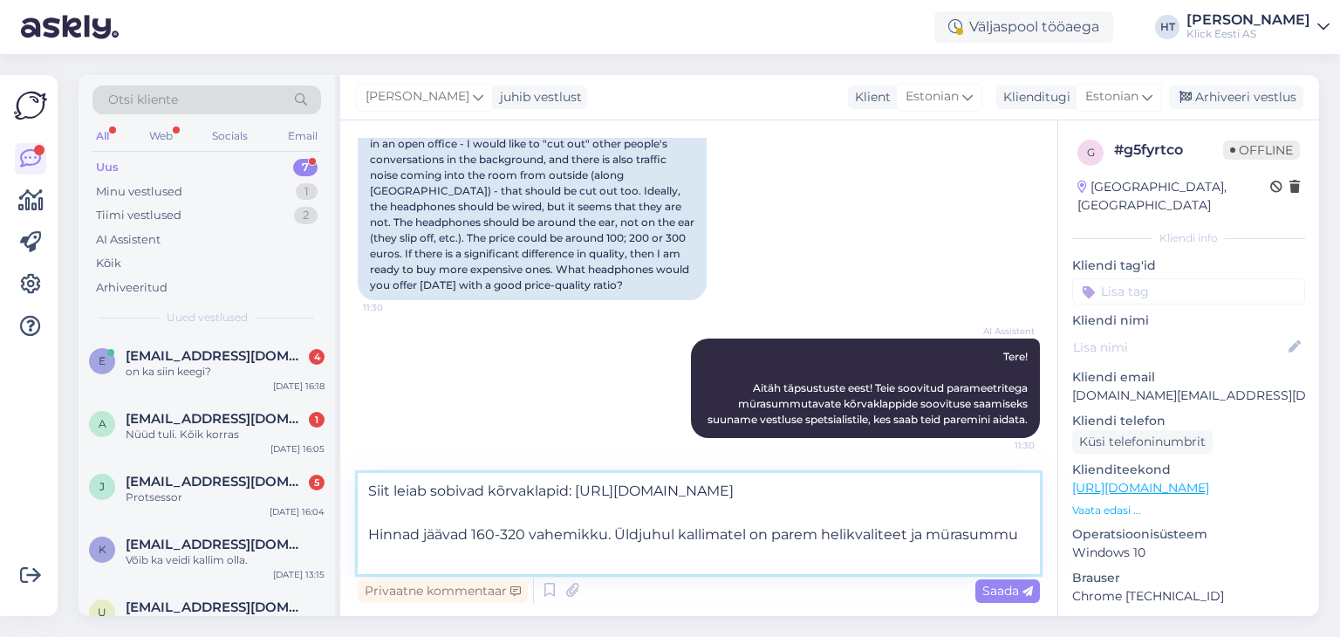
scroll to position [296, 0]
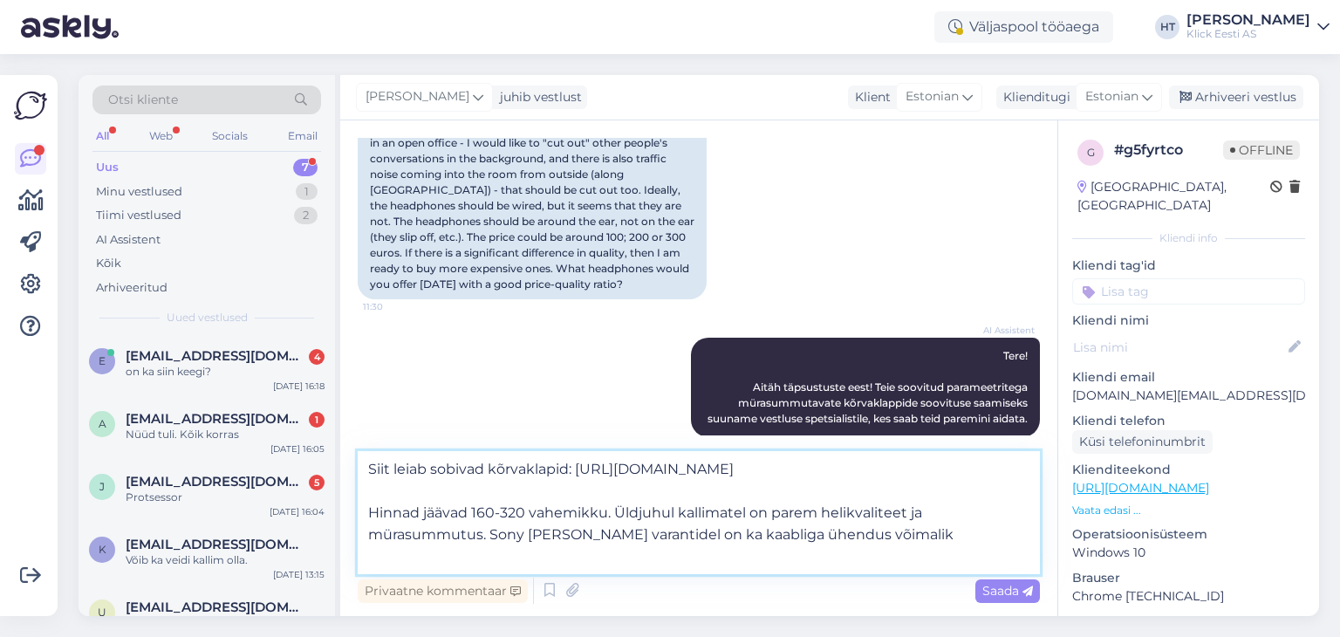
type textarea "Siit leiab sobivad kõrvaklapid: [URL][DOMAIN_NAME] Hinnad jäävad 160-320 vahemi…"
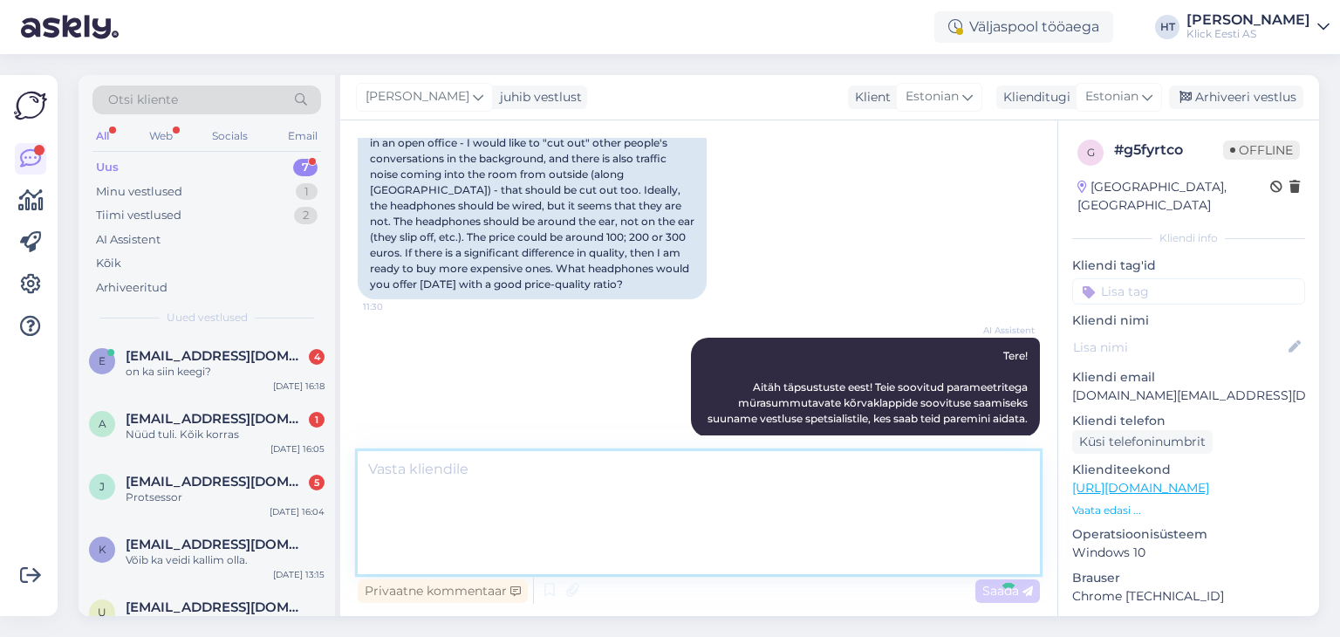
scroll to position [420, 0]
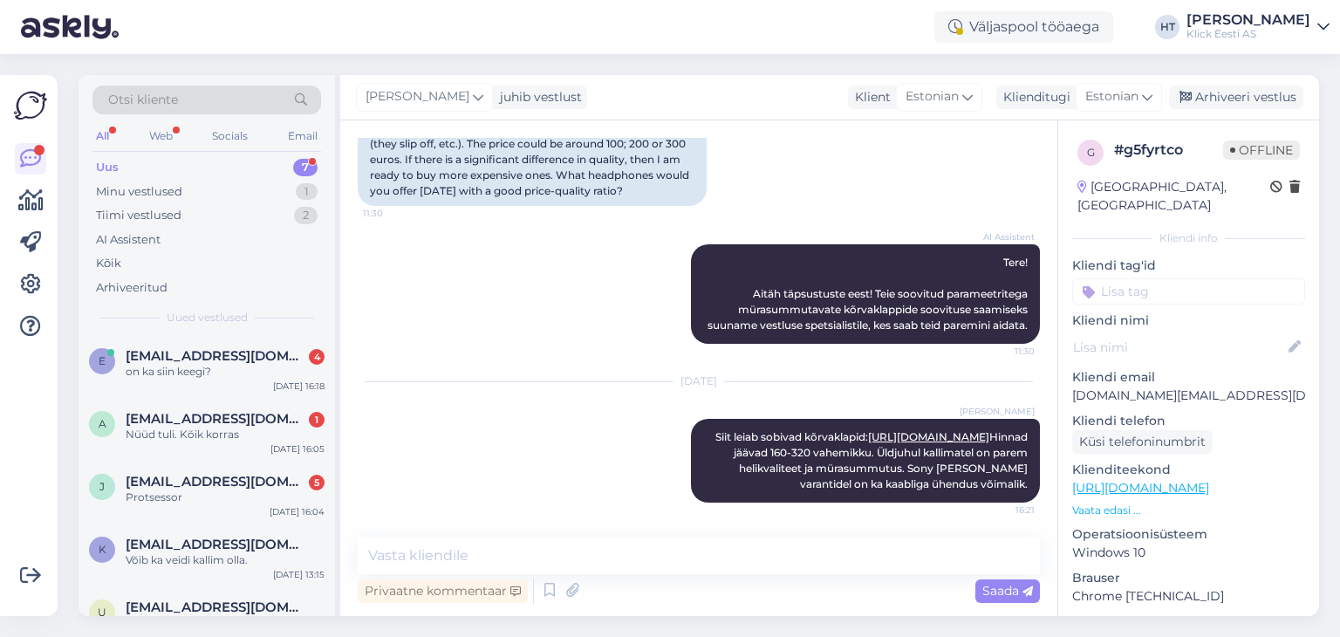
click at [1193, 279] on input at bounding box center [1188, 291] width 233 height 26
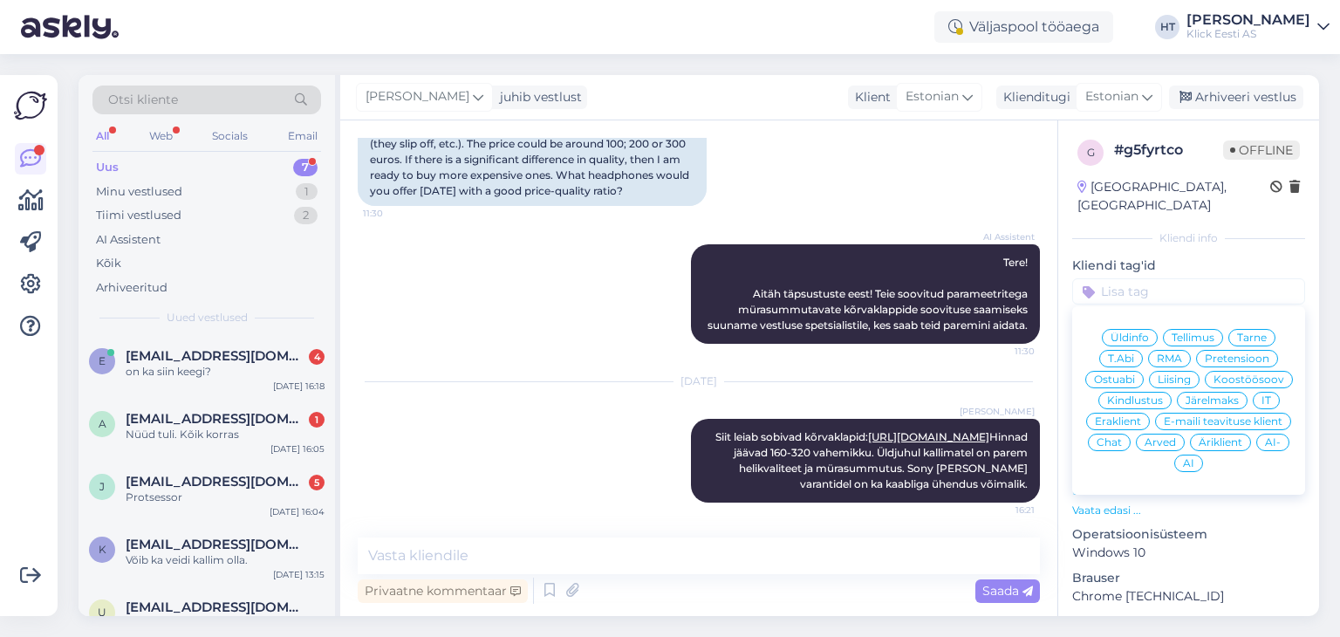
click at [1135, 374] on span "Ostuabi" at bounding box center [1114, 379] width 41 height 10
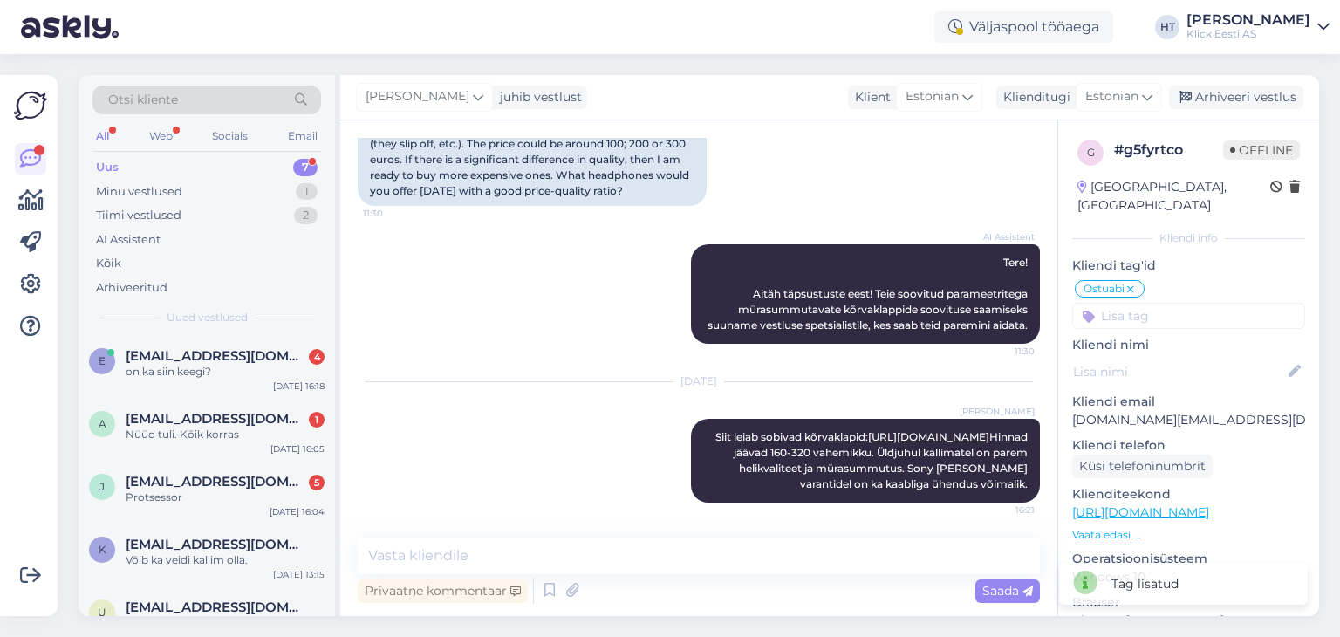
click at [1162, 303] on input at bounding box center [1188, 316] width 233 height 26
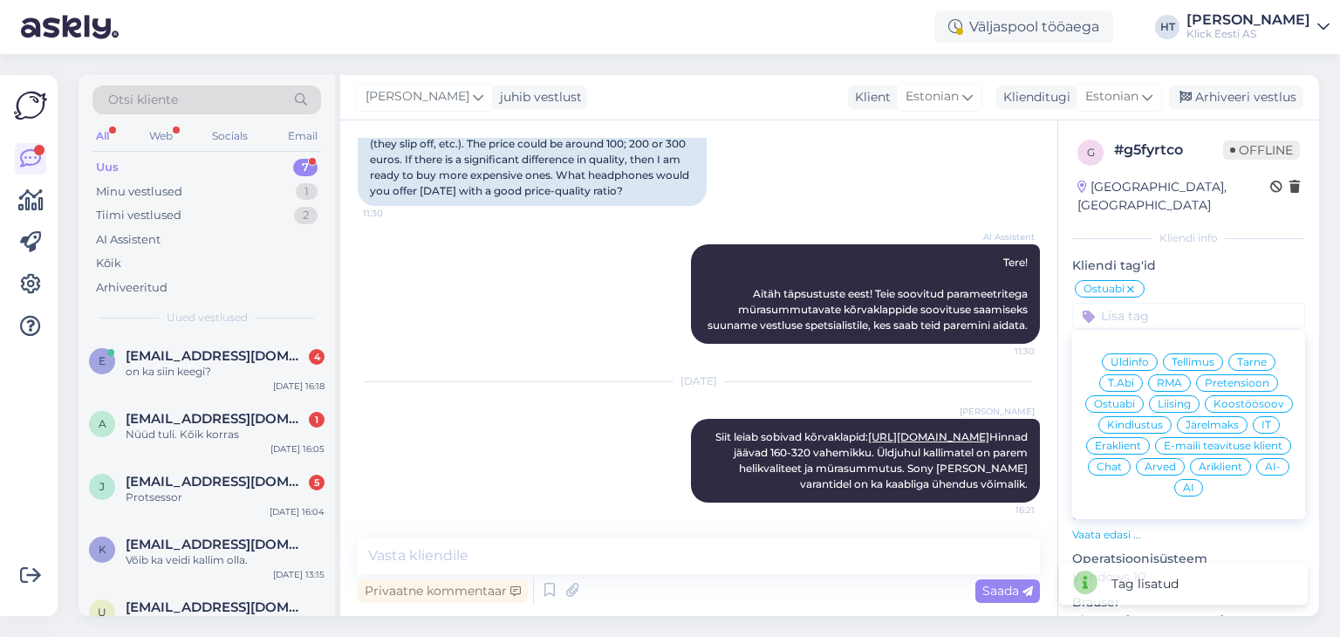
click at [1141, 440] on span "Eraklient" at bounding box center [1117, 445] width 46 height 10
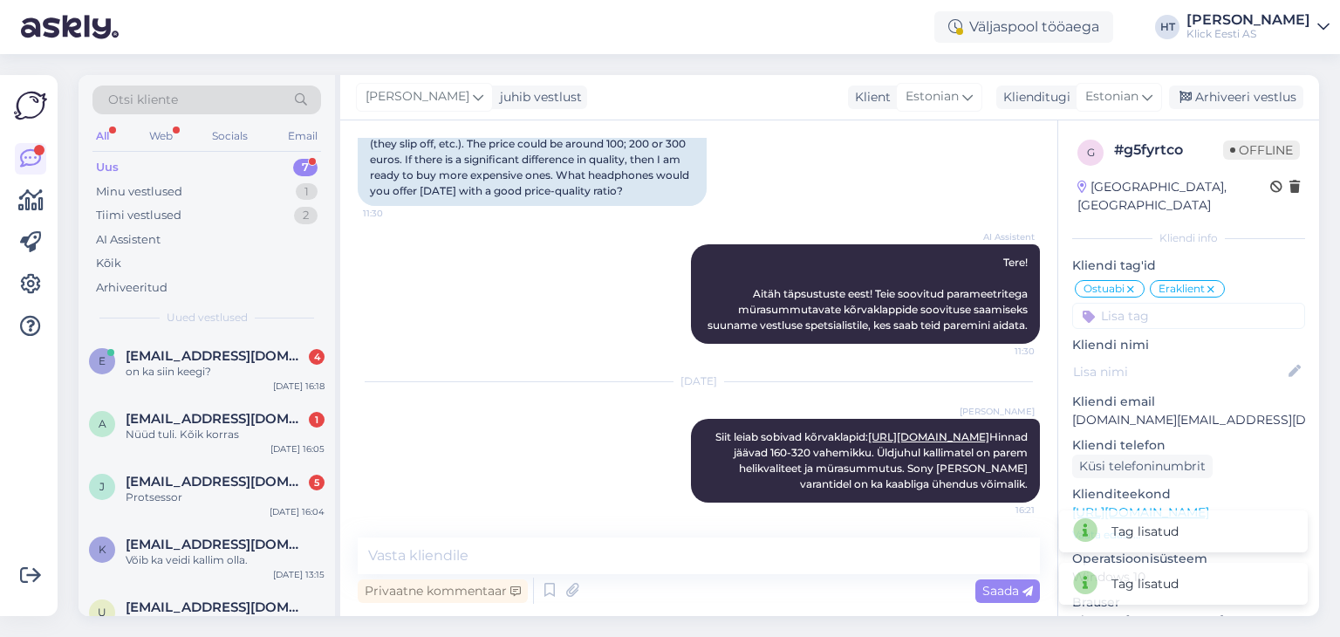
click at [1167, 303] on input at bounding box center [1188, 316] width 233 height 26
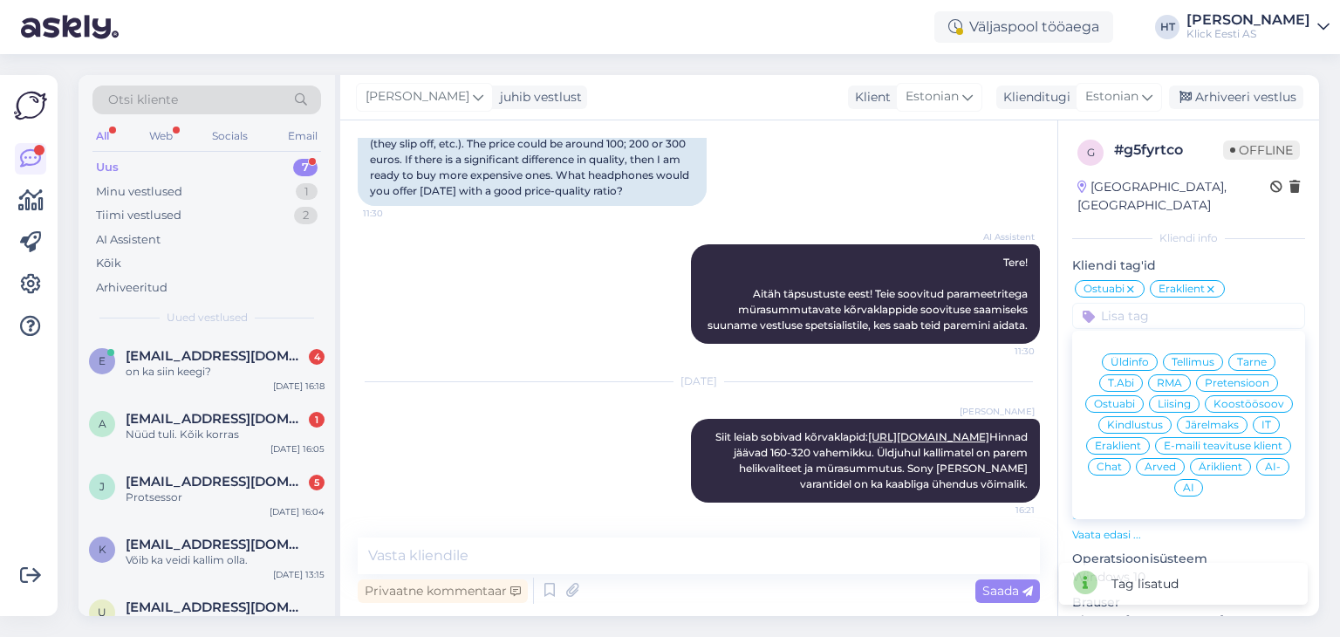
click at [1194, 482] on span "AI" at bounding box center [1188, 487] width 11 height 10
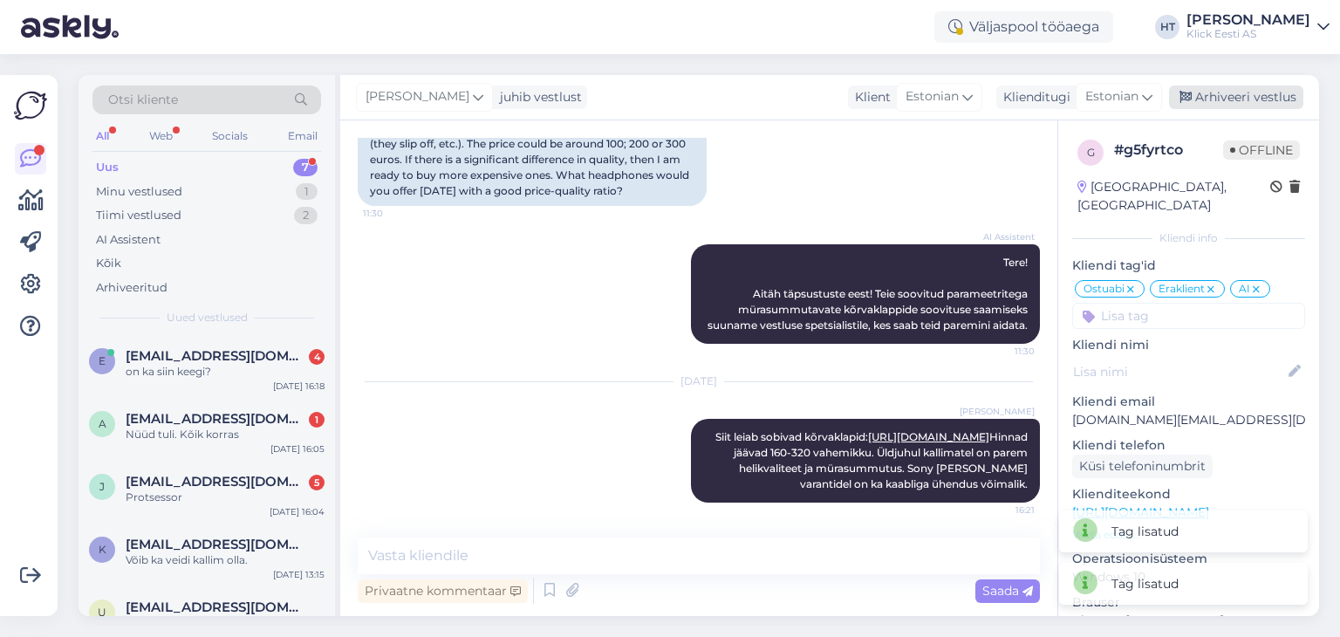
click at [1232, 97] on div "Arhiveeri vestlus" at bounding box center [1236, 97] width 134 height 24
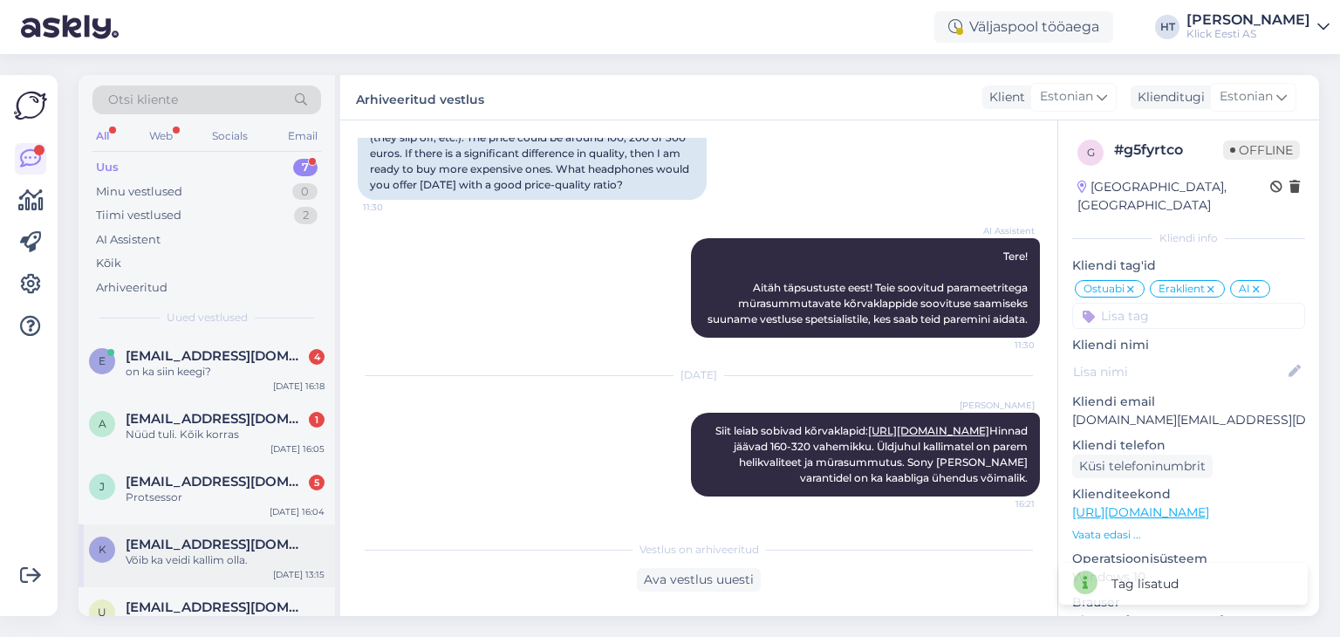
scroll to position [174, 0]
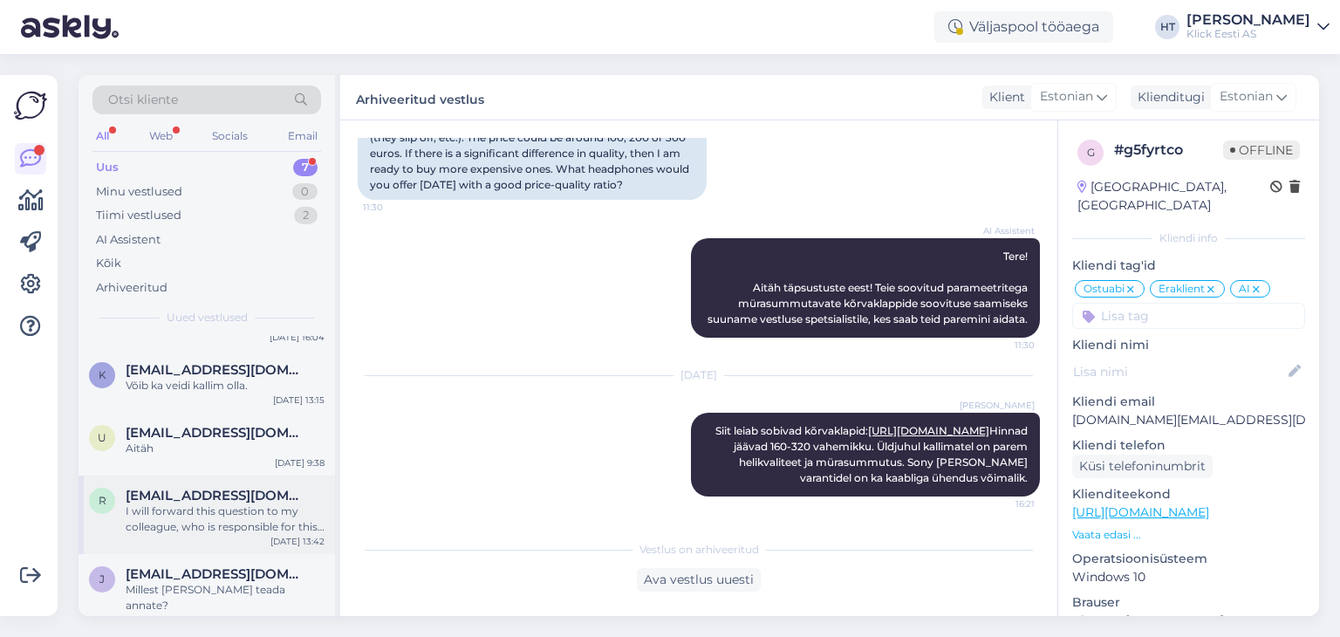
click at [222, 522] on div "I will forward this question to my colleague, who is responsible for this. The …" at bounding box center [225, 518] width 199 height 31
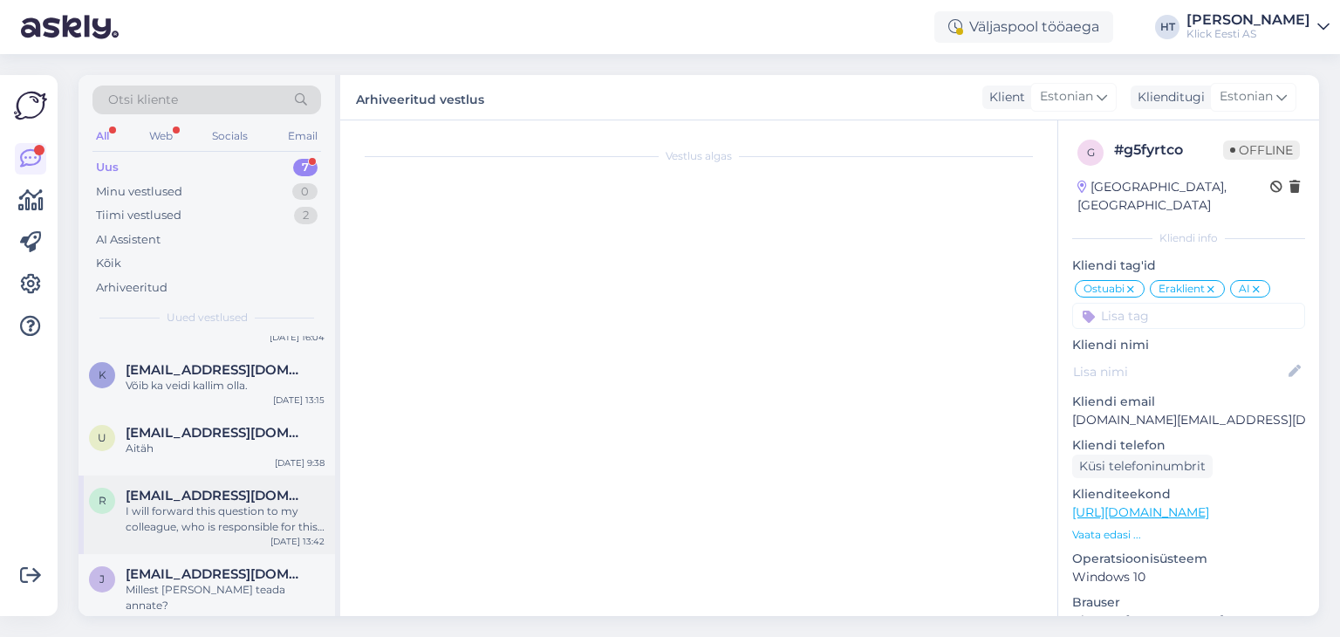
scroll to position [254, 0]
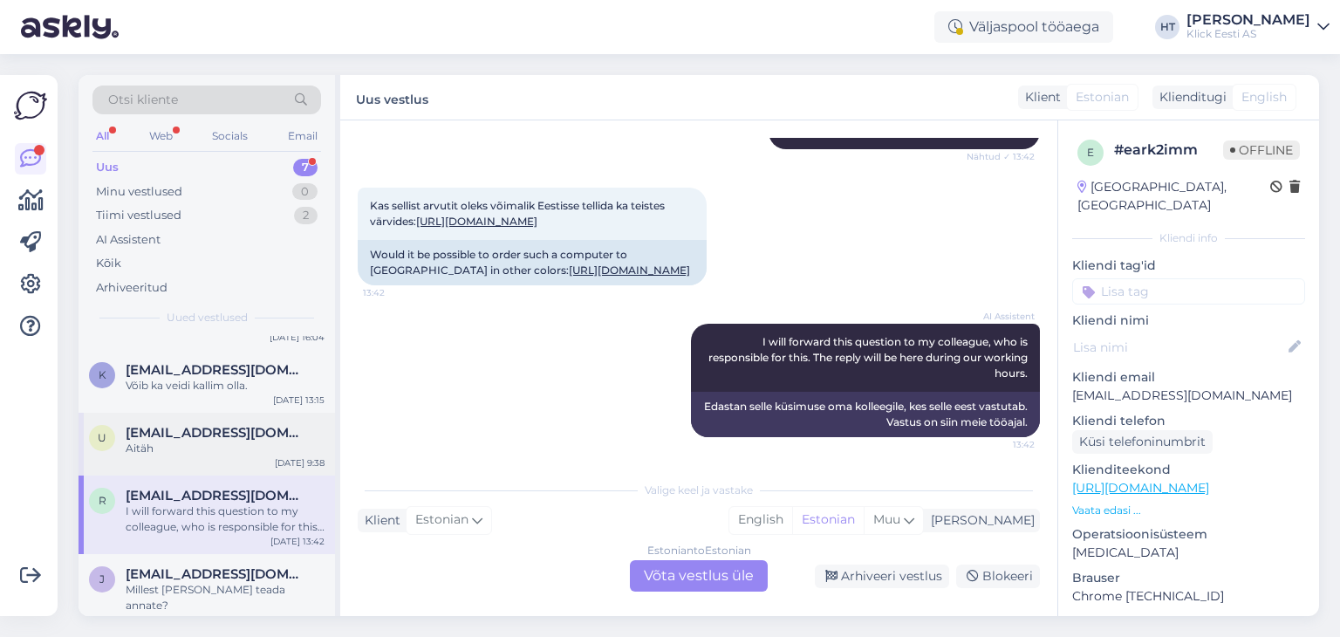
click at [234, 440] on div "Aitäh" at bounding box center [225, 448] width 199 height 16
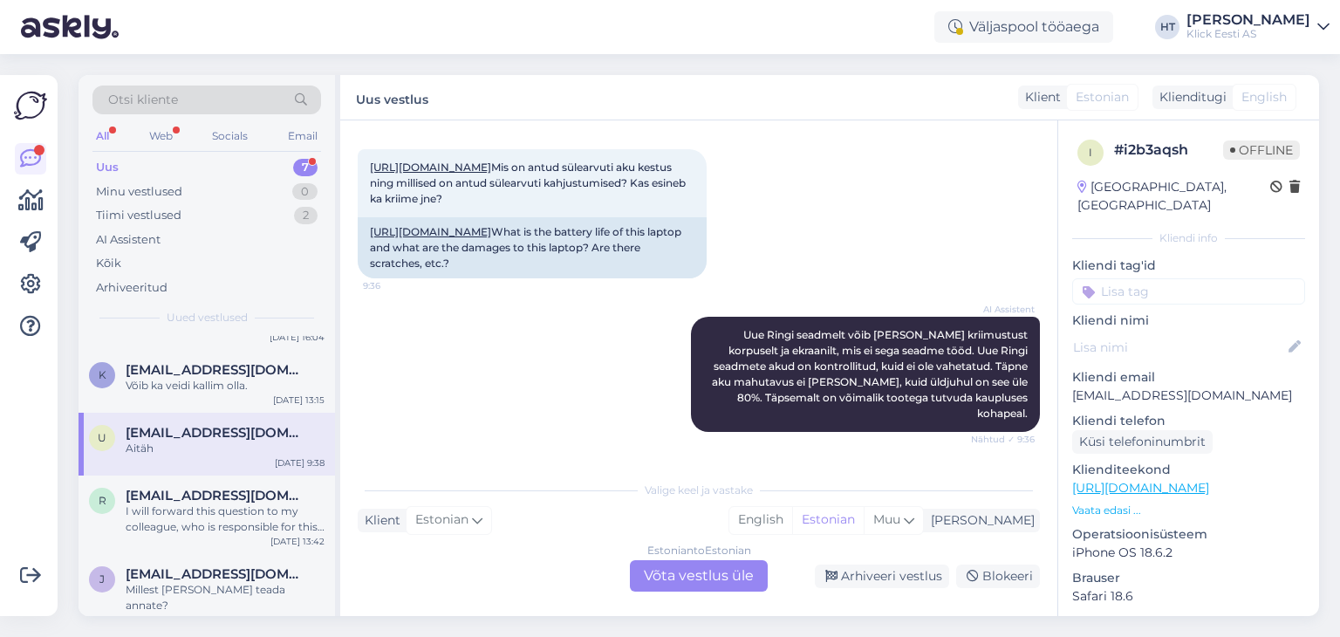
scroll to position [181, 0]
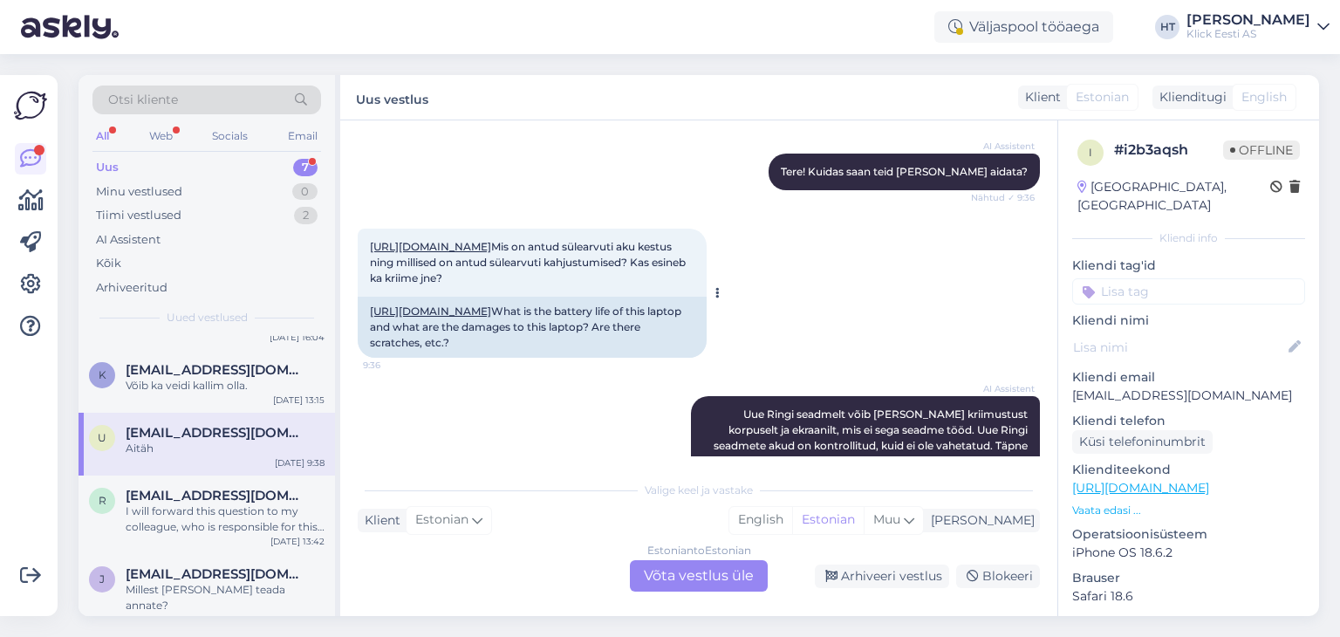
click at [491, 245] on link "[URL][DOMAIN_NAME]" at bounding box center [430, 246] width 121 height 13
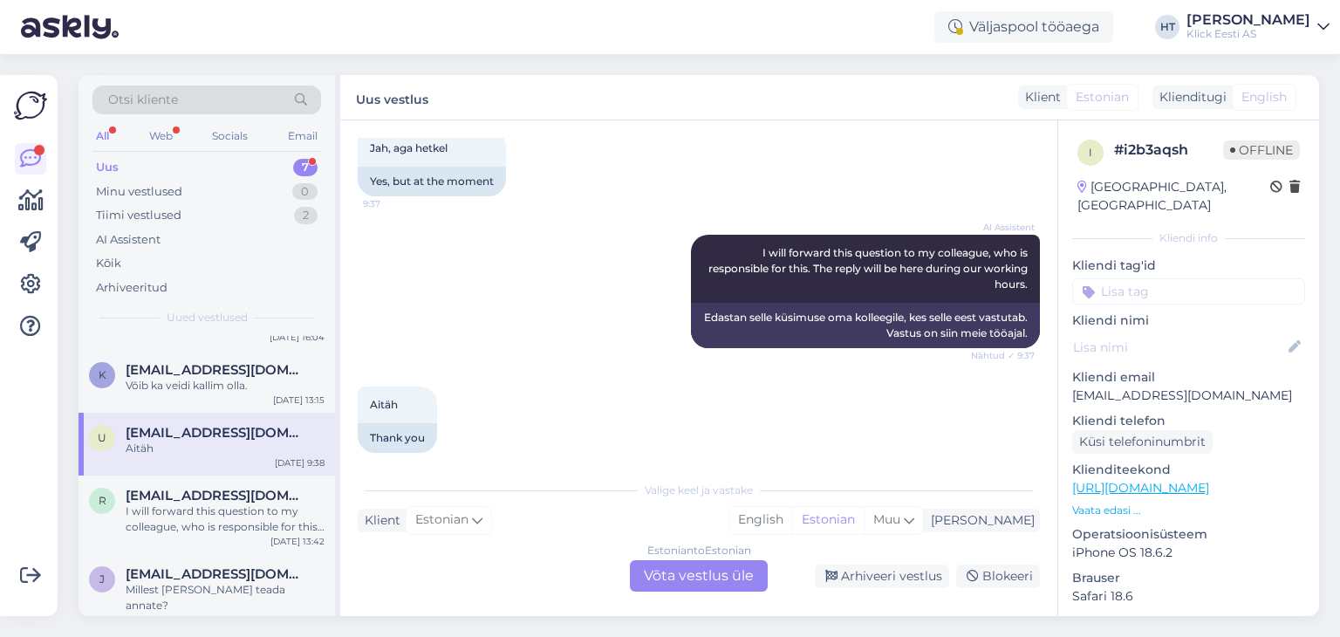
scroll to position [875, 0]
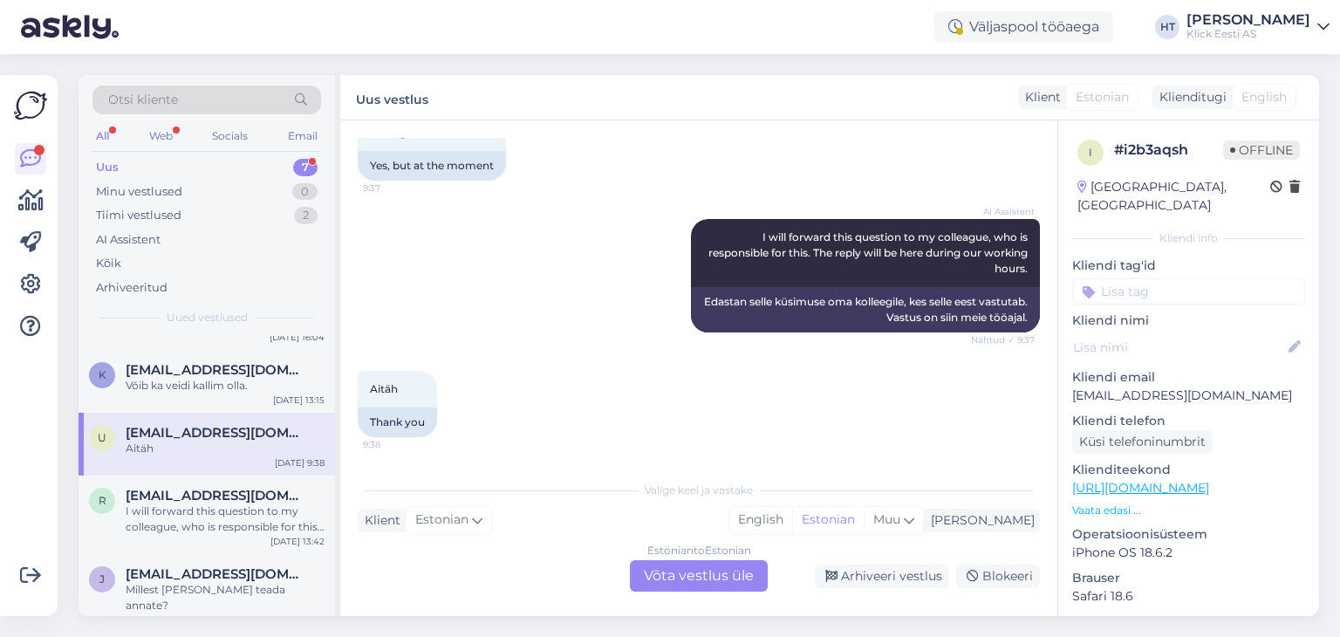
click at [703, 571] on div "Estonian to Estonian Võta vestlus üle" at bounding box center [699, 575] width 138 height 31
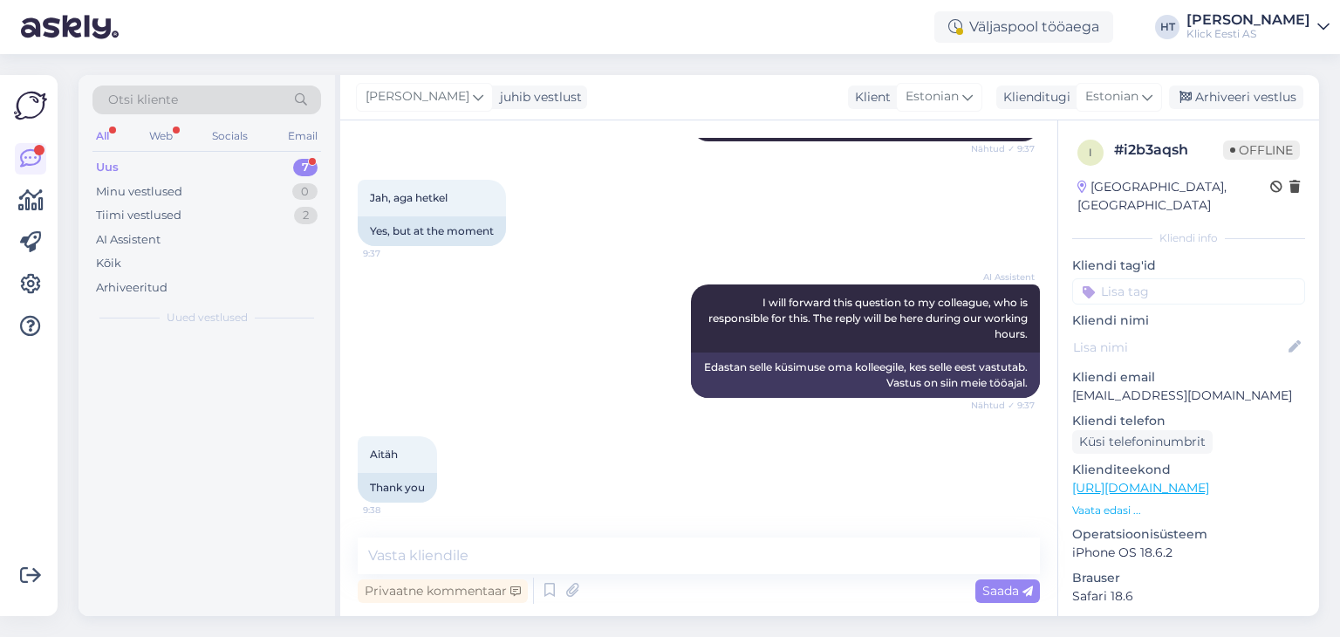
scroll to position [0, 0]
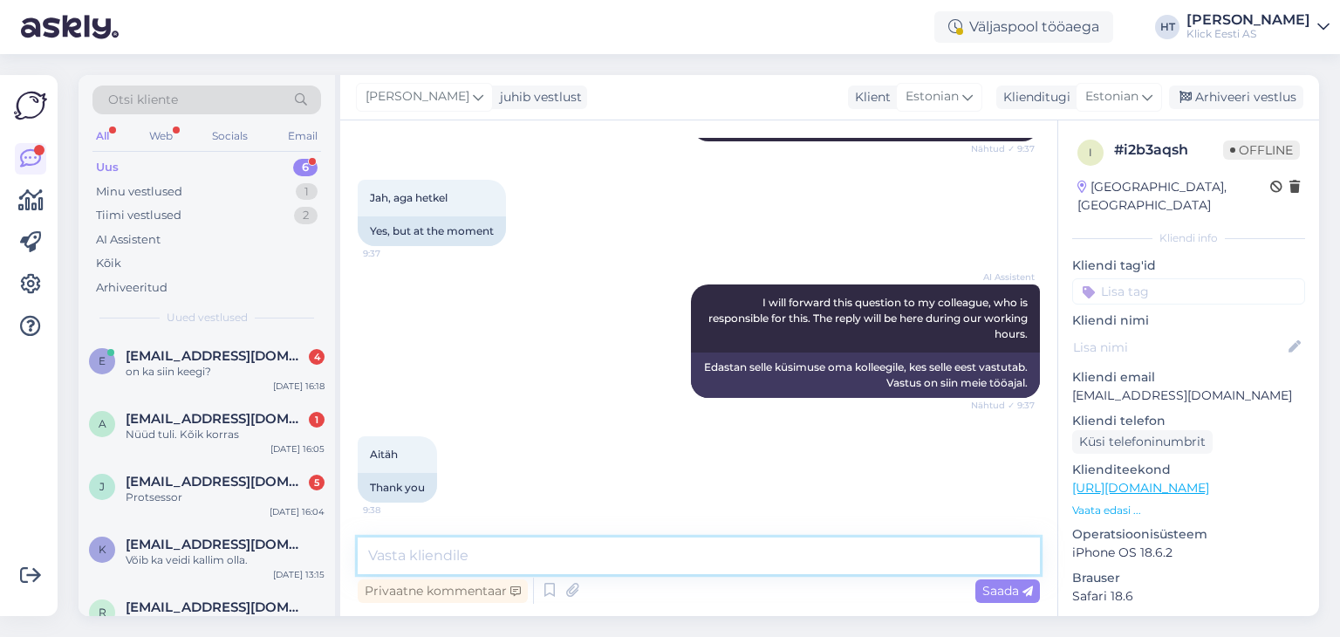
click at [693, 560] on textarea at bounding box center [699, 555] width 682 height 37
type textarea "Tallinna kauplustes antud toodet ei leidu."
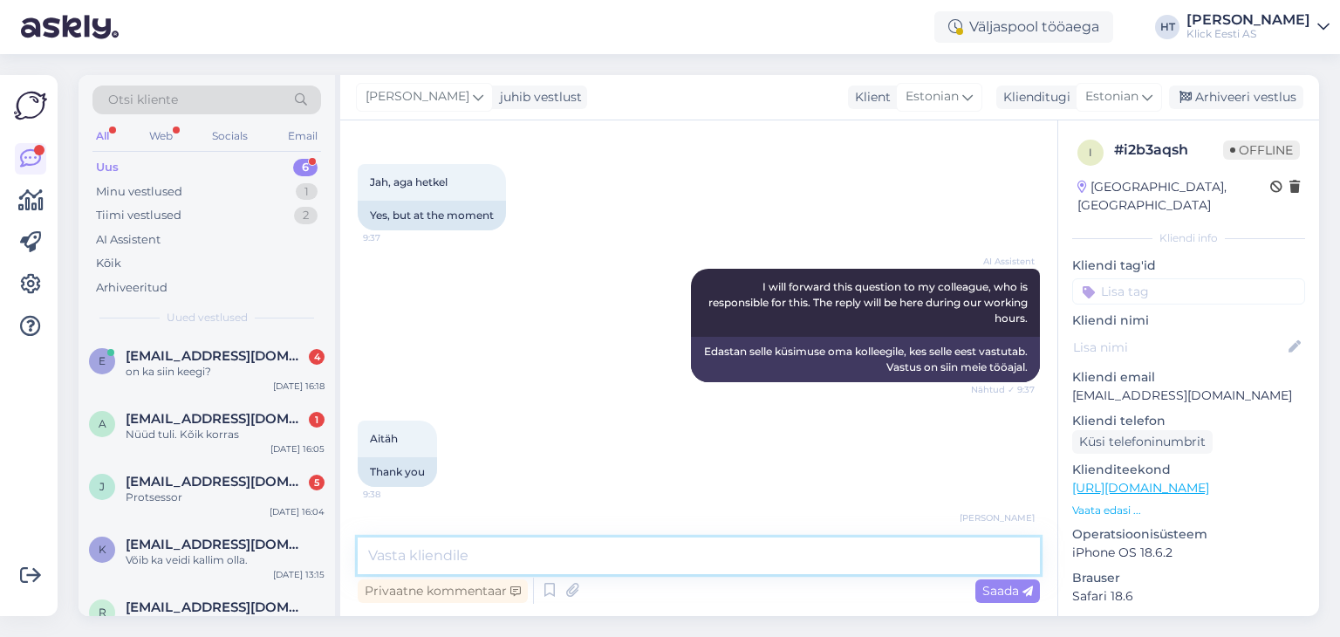
scroll to position [884, 0]
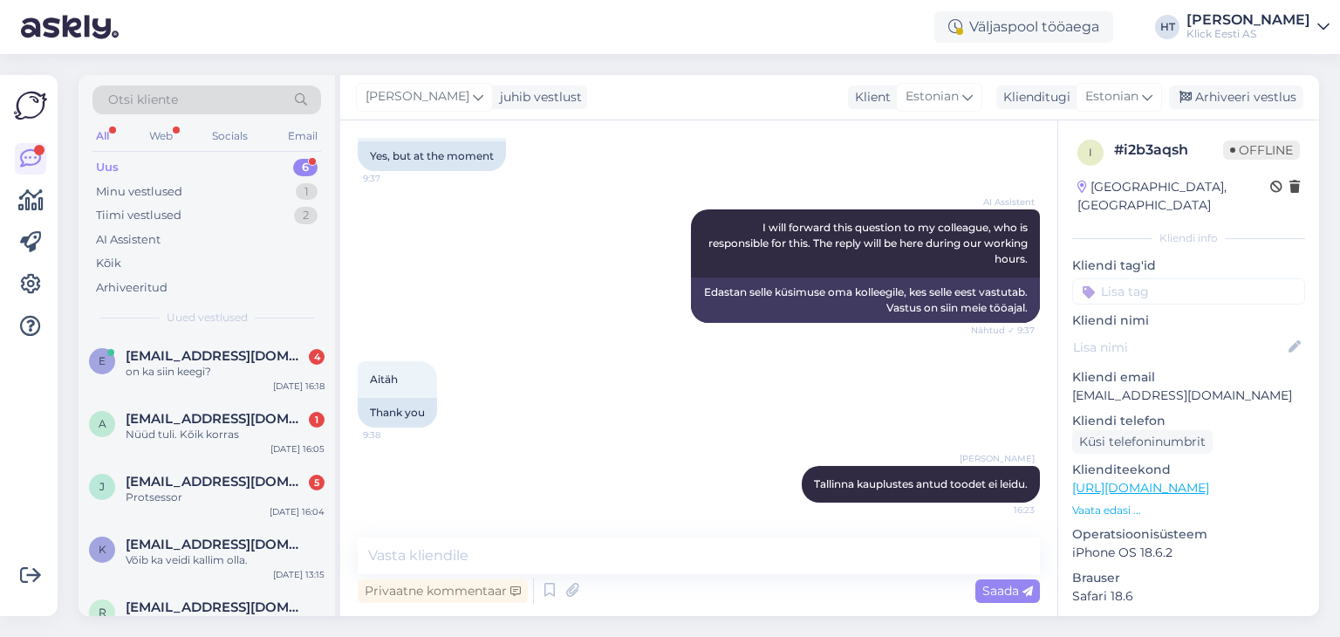
click at [1170, 278] on input at bounding box center [1188, 291] width 233 height 26
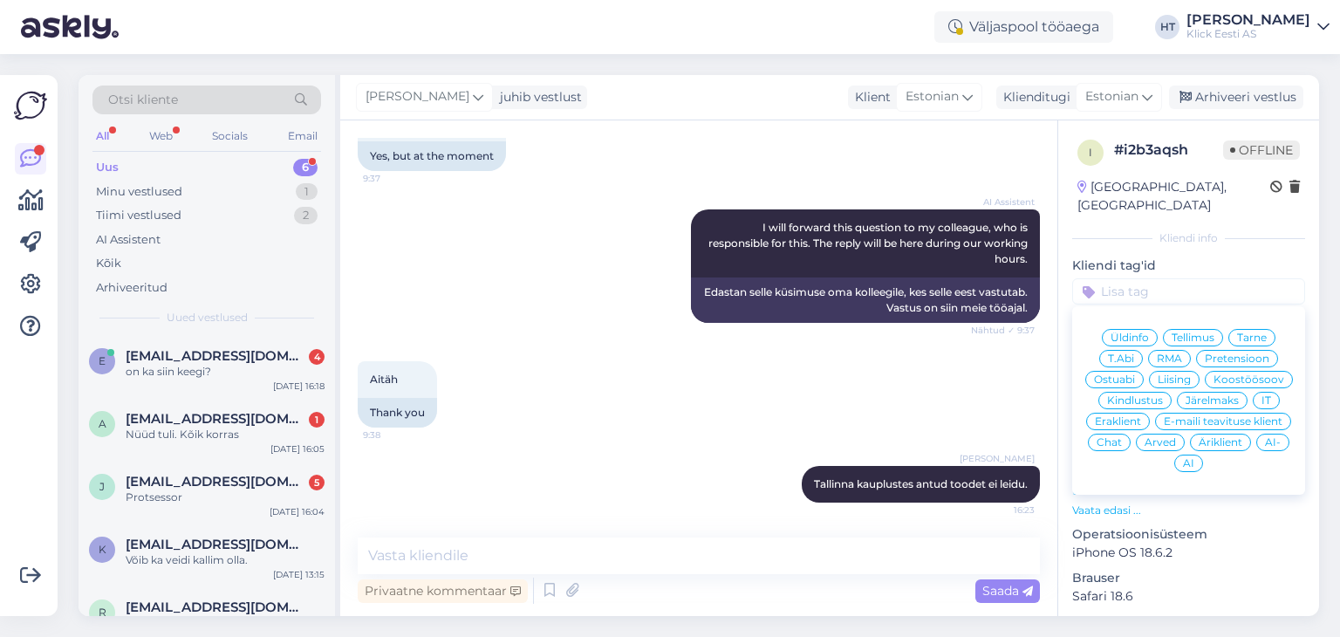
click at [1135, 374] on span "Ostuabi" at bounding box center [1114, 379] width 41 height 10
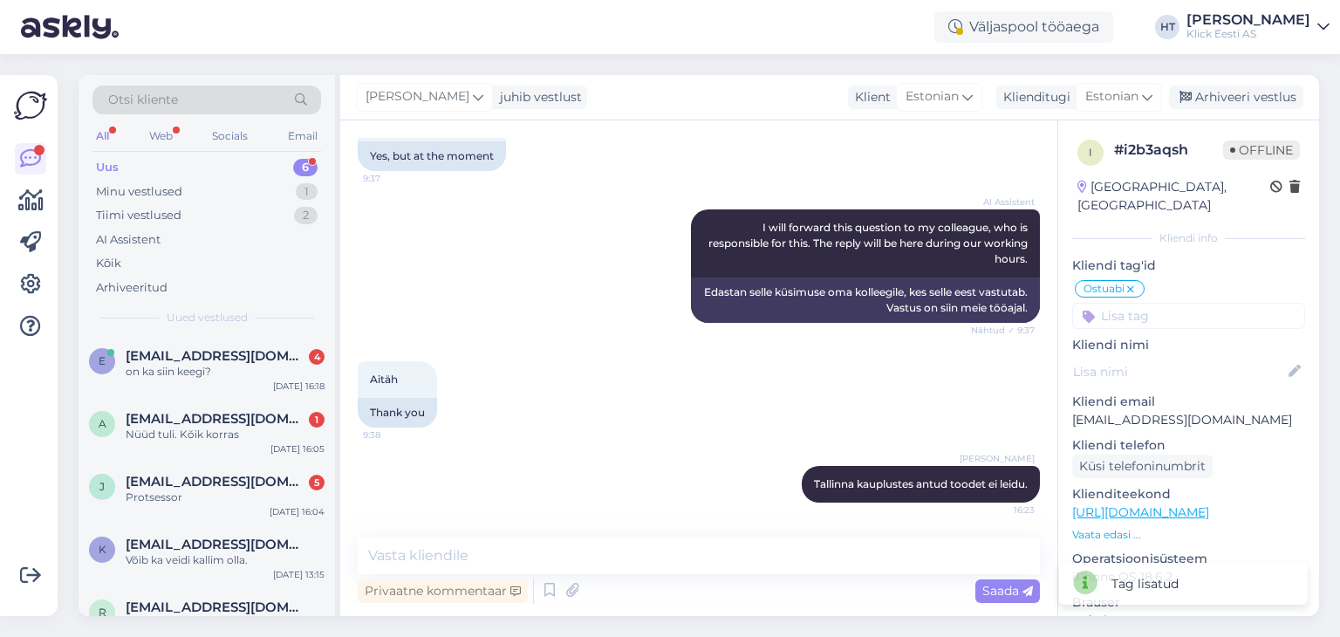
click at [1144, 303] on input at bounding box center [1188, 316] width 233 height 26
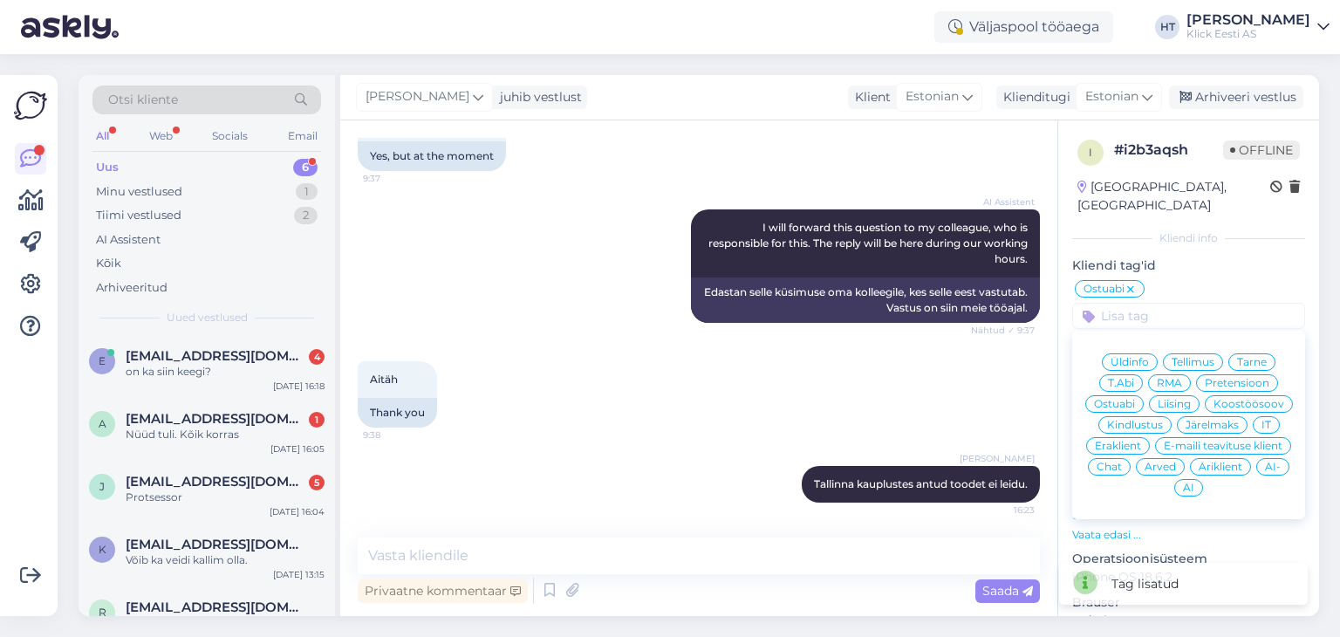
click at [1141, 440] on span "Eraklient" at bounding box center [1117, 445] width 46 height 10
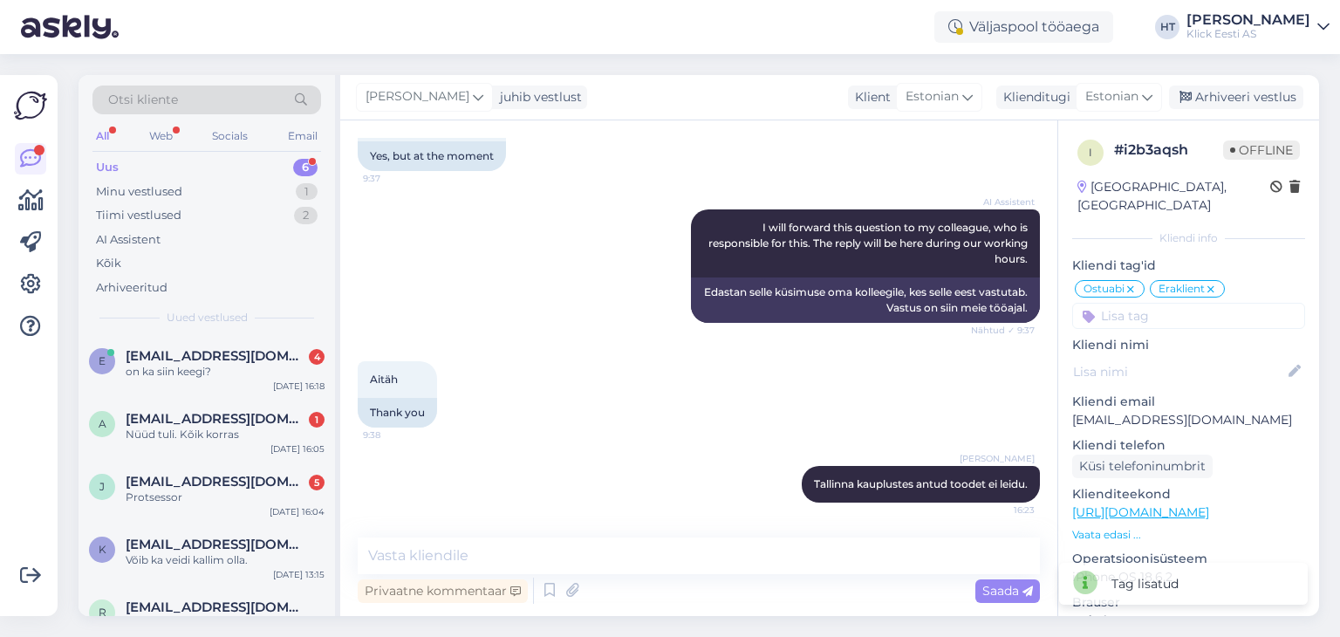
click at [1162, 303] on input at bounding box center [1188, 316] width 233 height 26
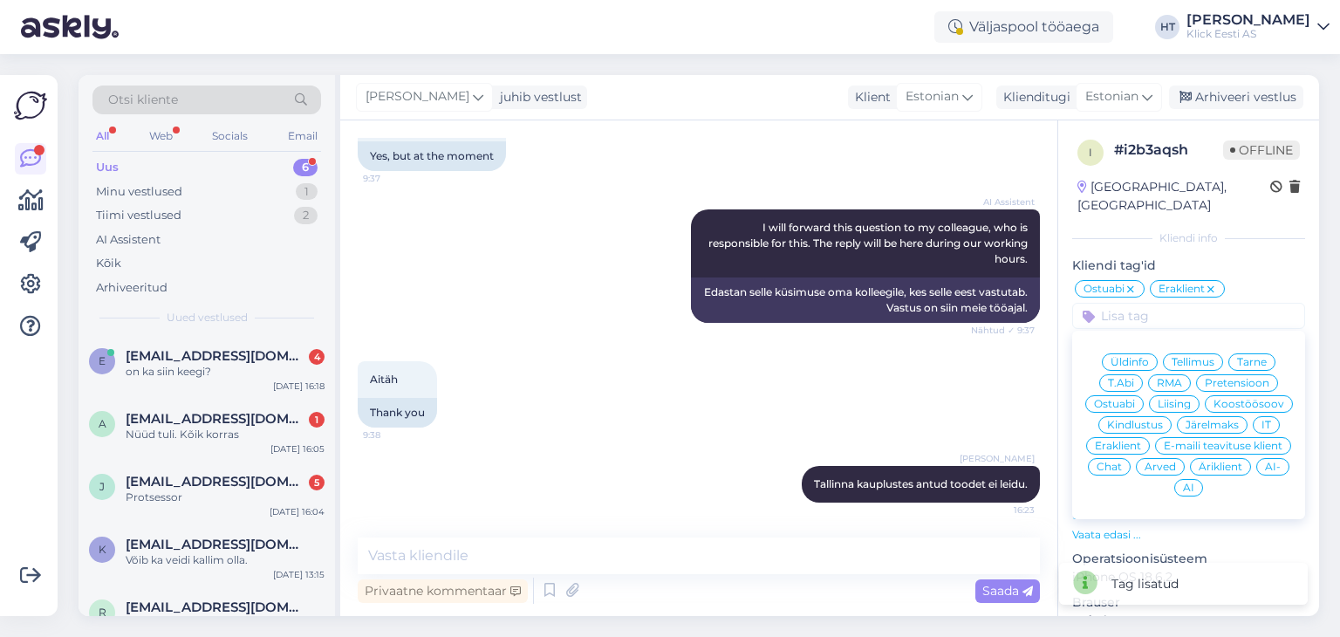
click at [1194, 482] on span "AI" at bounding box center [1188, 487] width 11 height 10
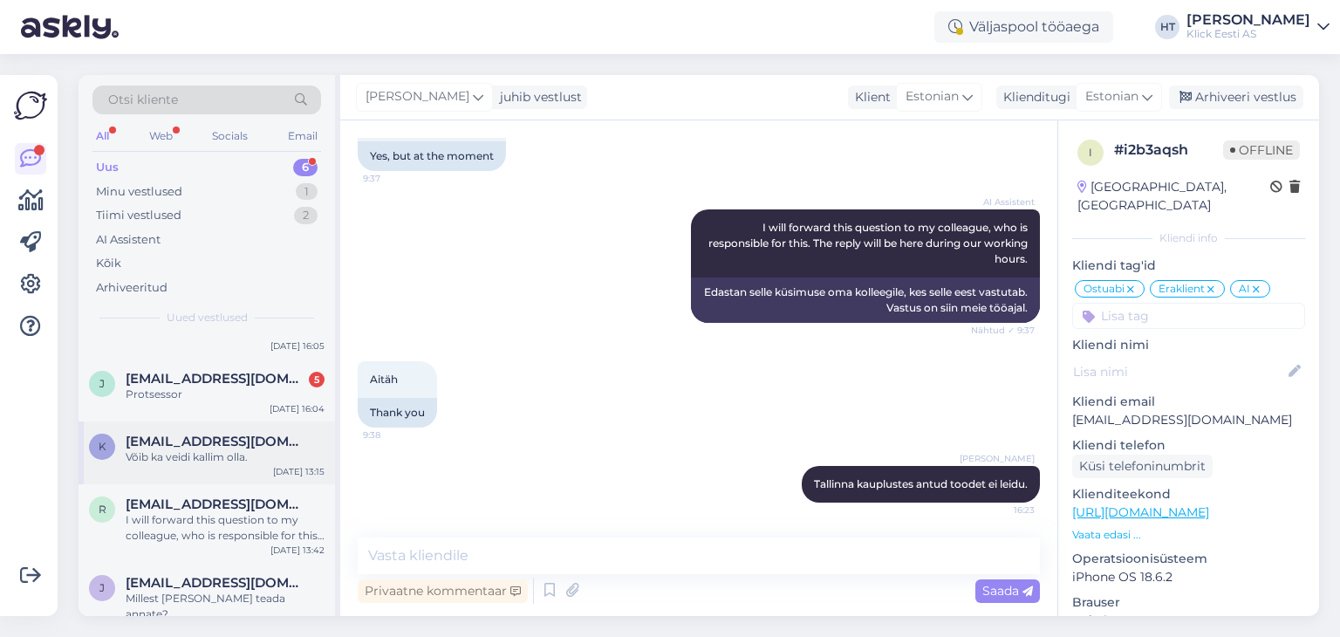
scroll to position [112, 0]
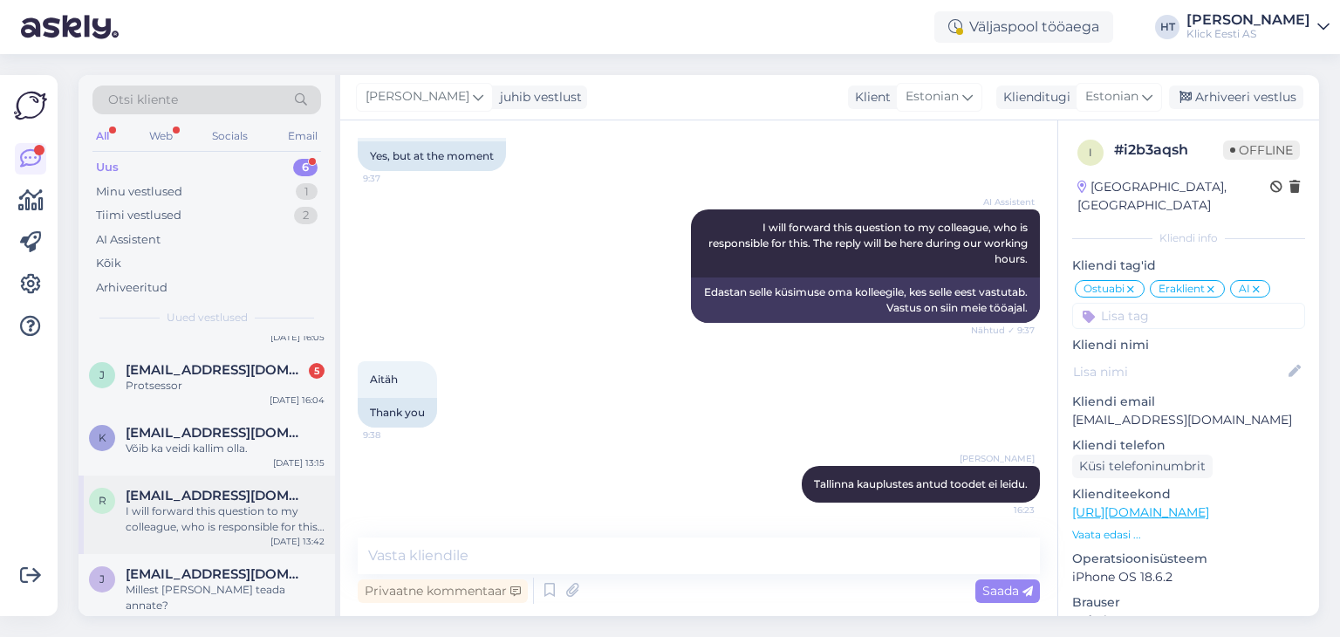
click at [261, 532] on div "I will forward this question to my colleague, who is responsible for this. The …" at bounding box center [225, 518] width 199 height 31
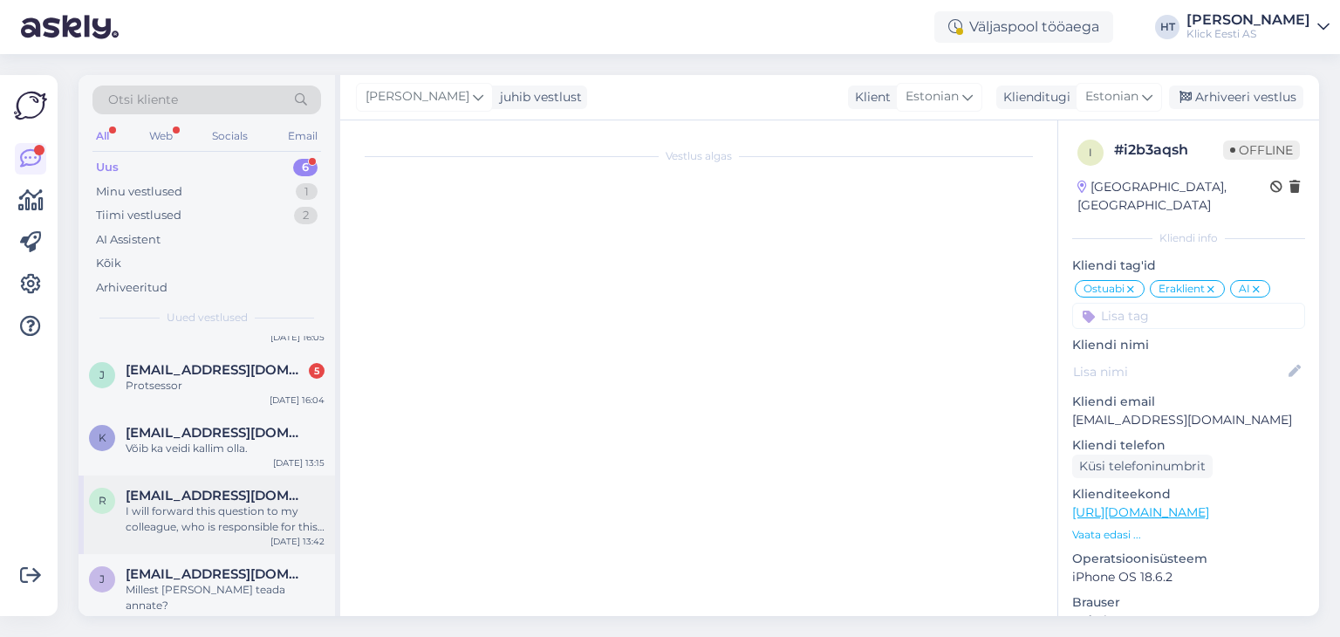
scroll to position [254, 0]
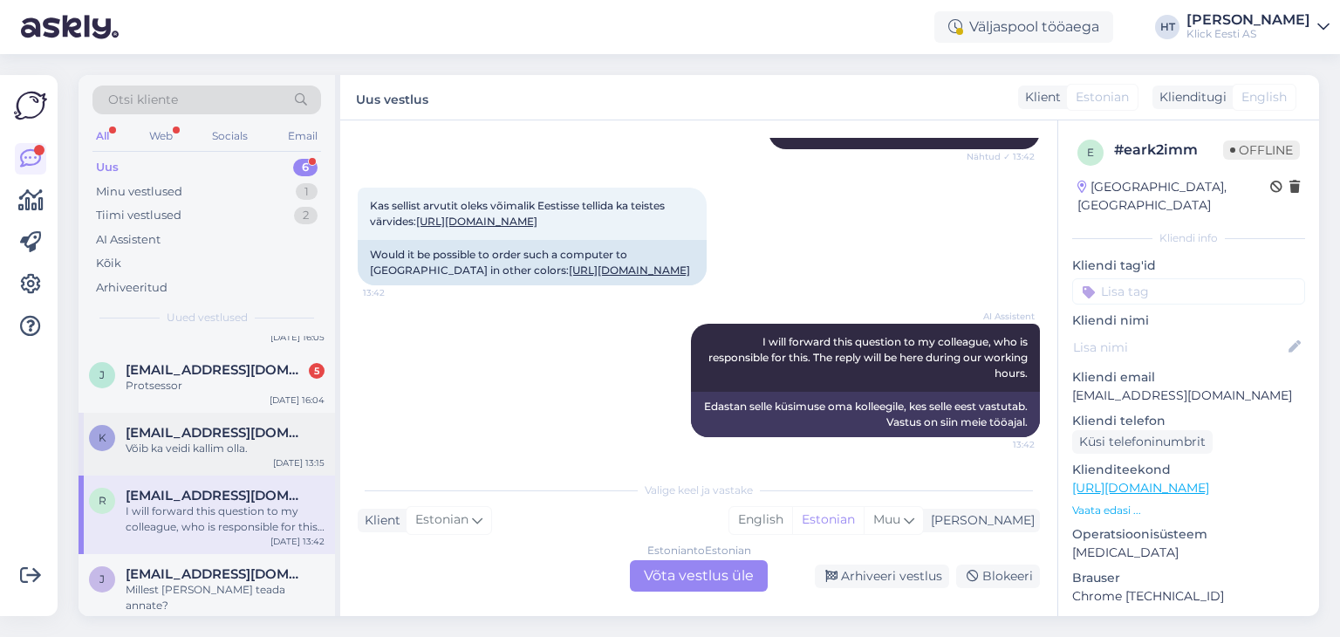
click at [276, 448] on div "Võib ka veidi kallim olla." at bounding box center [225, 448] width 199 height 16
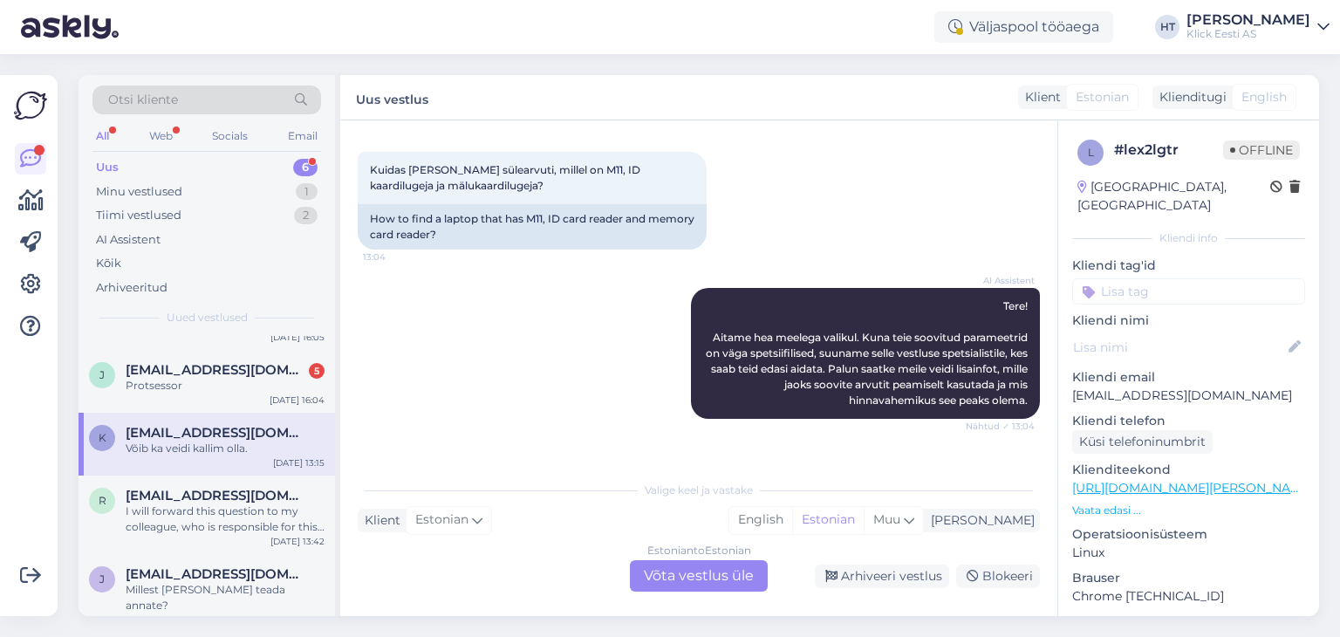
scroll to position [0, 0]
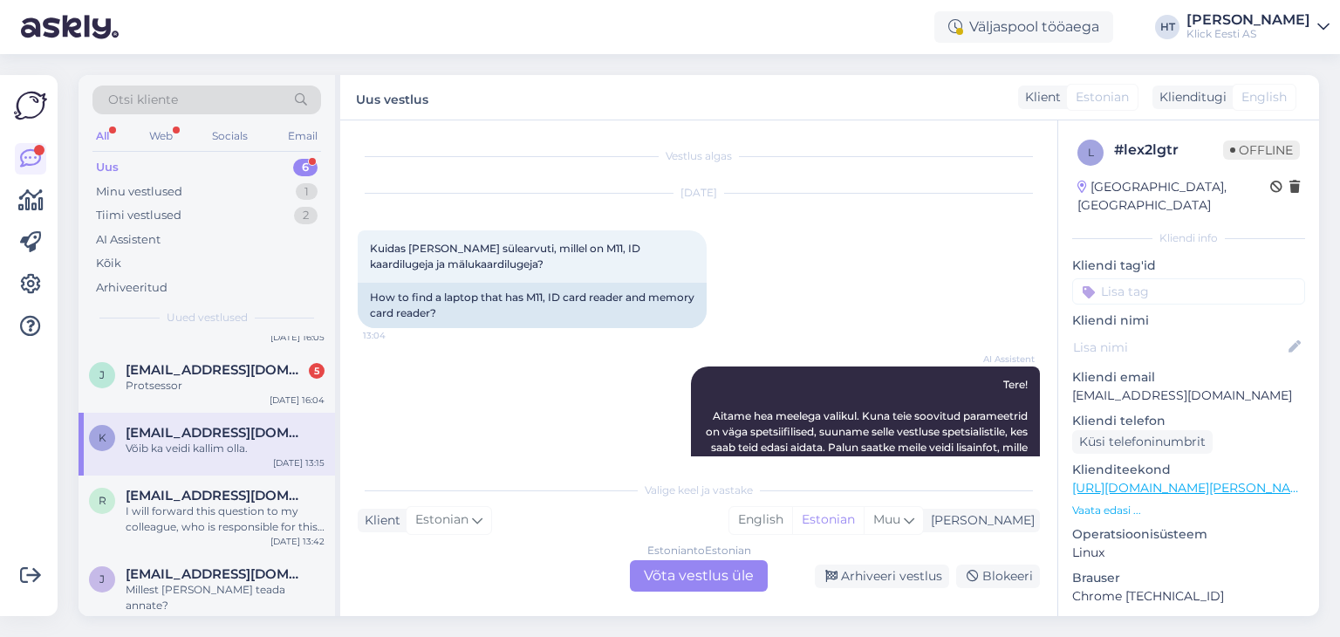
click at [1111, 502] on p "Vaata edasi ..." at bounding box center [1188, 510] width 233 height 16
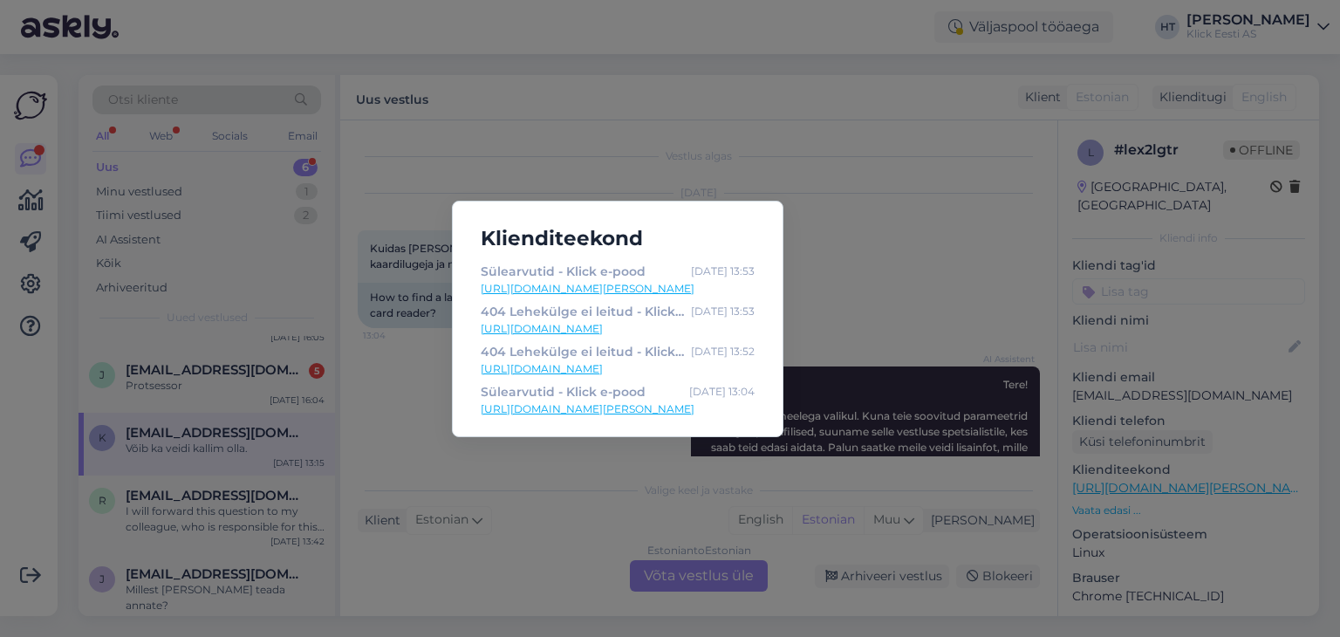
click at [864, 300] on div "Klienditeekond Sülearvutid - Klick e-pood [DATE] 13:53 [URL][DOMAIN_NAME][PERSO…" at bounding box center [670, 318] width 1340 height 637
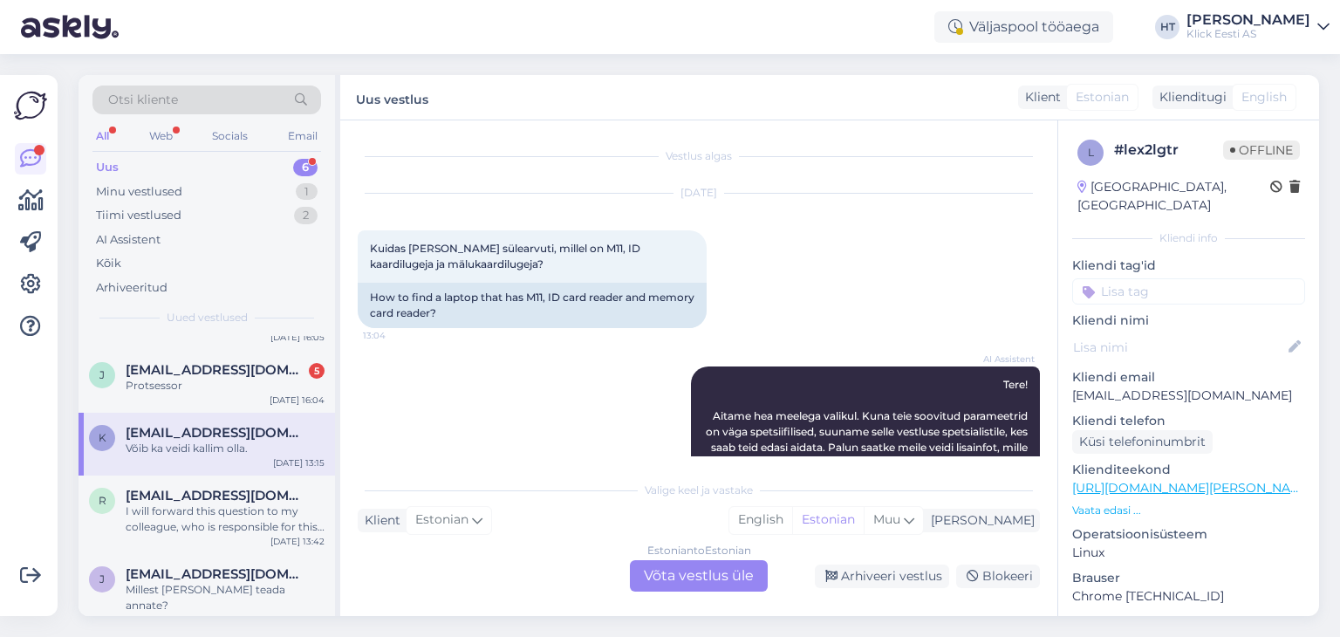
click at [691, 569] on div "Estonian to Estonian Võta vestlus üle" at bounding box center [699, 575] width 138 height 31
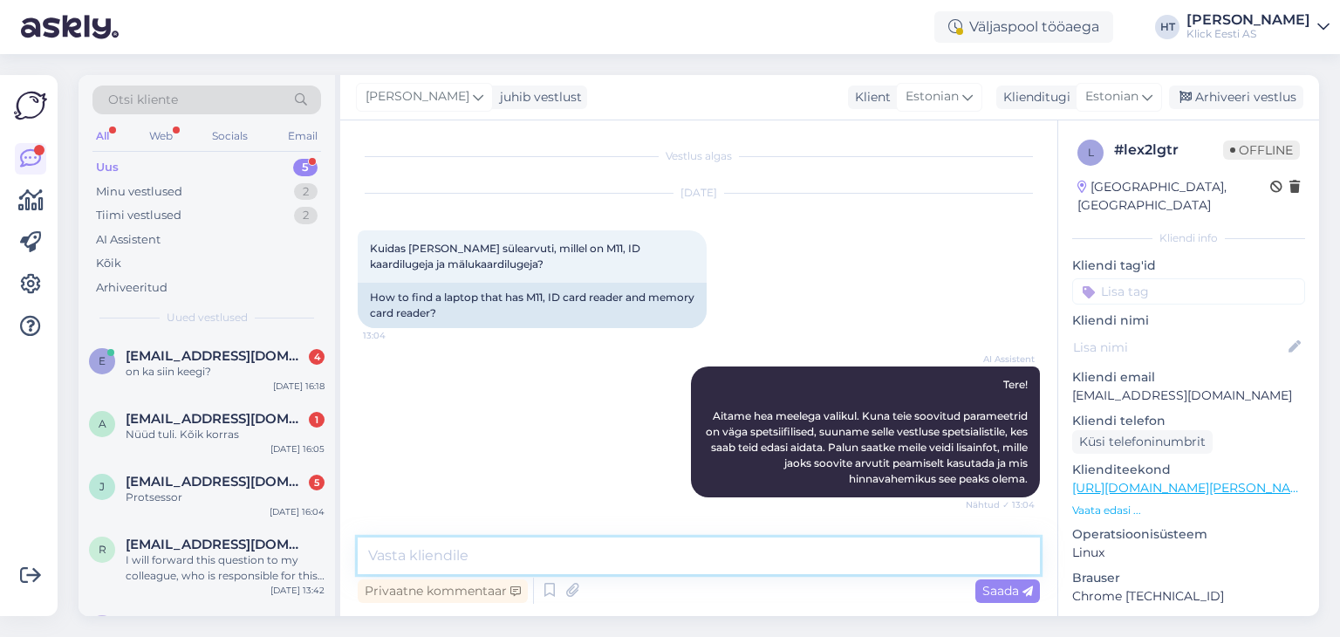
click at [691, 569] on textarea at bounding box center [699, 555] width 682 height 37
paste textarea "[URL][DOMAIN_NAME]"
type textarea "M11 lugejaga arvutit ei leidu. Üks millel oleks ID ja McroSD lugeja: [URL][DOMA…"
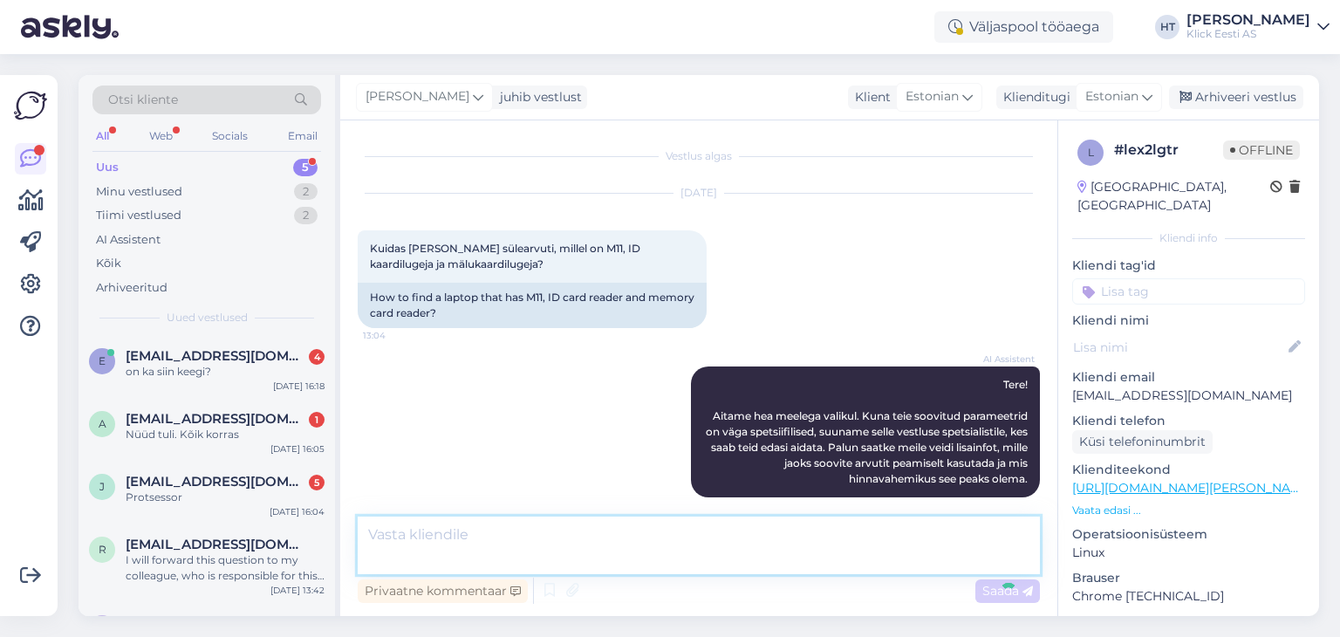
scroll to position [373, 0]
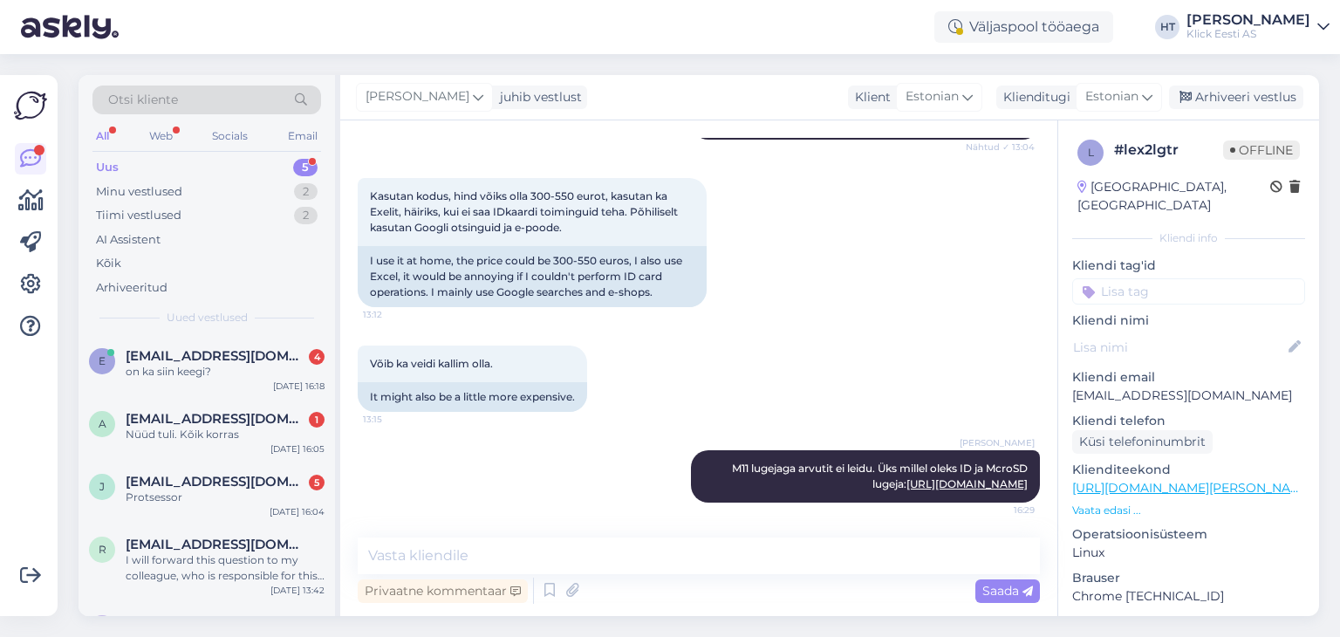
click at [1159, 278] on input at bounding box center [1188, 291] width 233 height 26
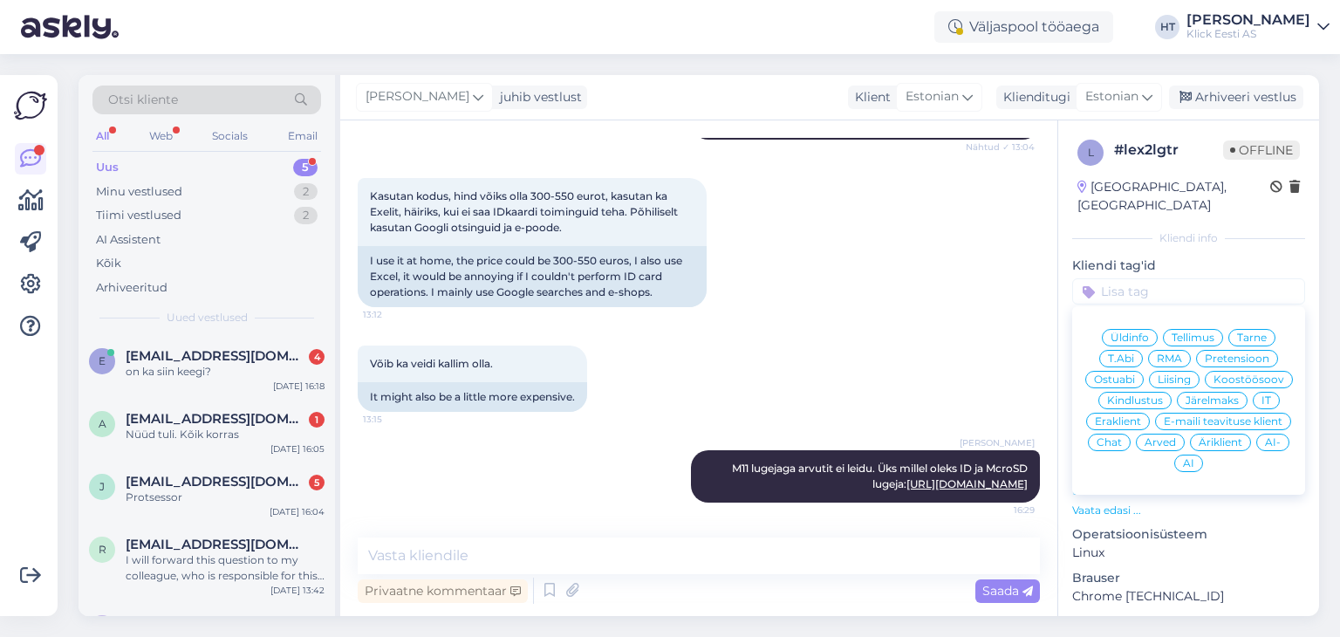
click at [1141, 416] on span "Eraklient" at bounding box center [1117, 421] width 46 height 10
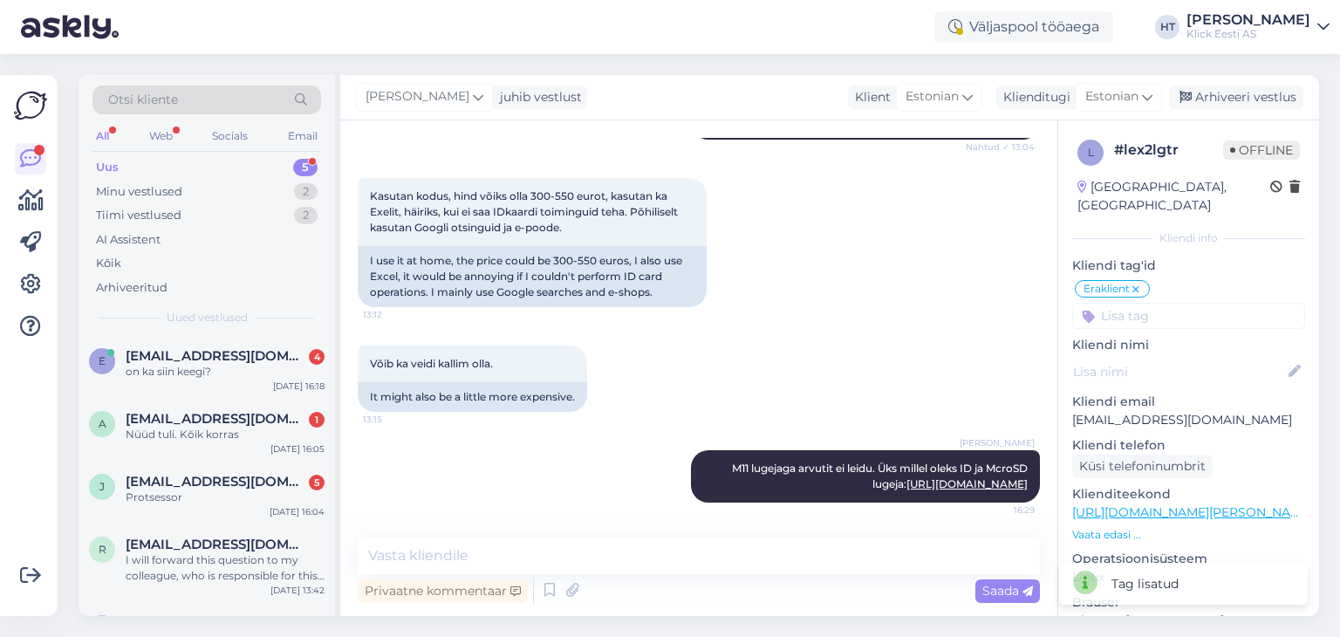
click at [1156, 303] on input at bounding box center [1188, 316] width 233 height 26
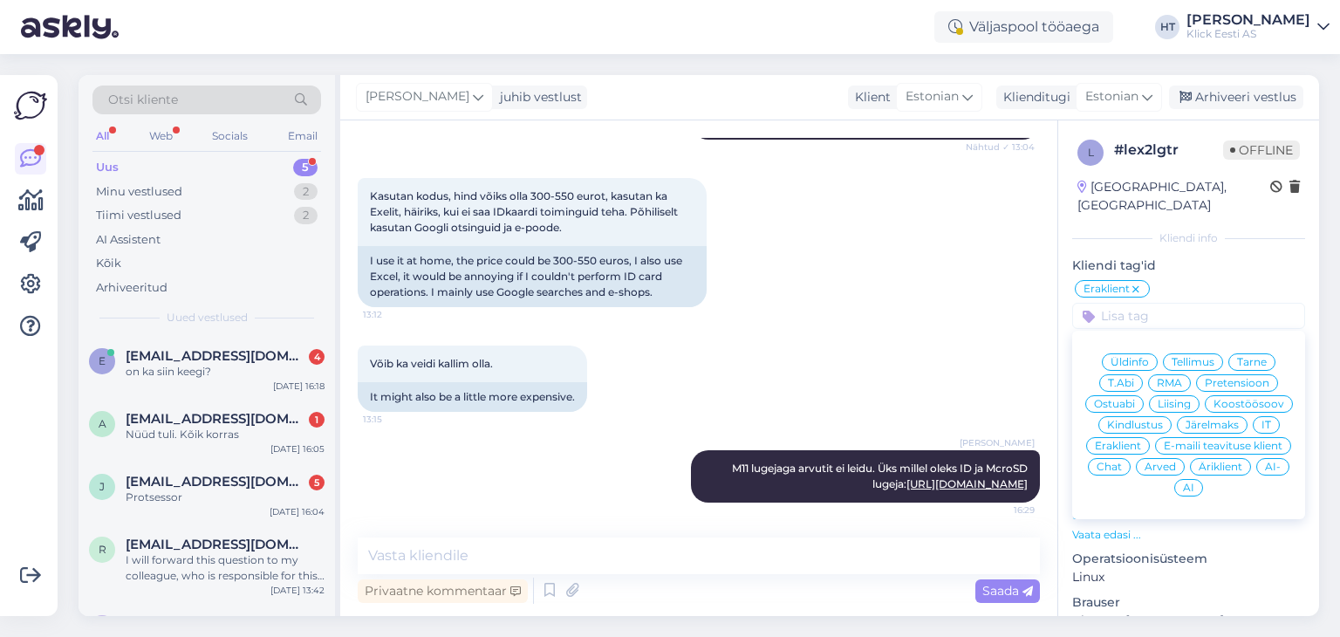
click at [1135, 399] on span "Ostuabi" at bounding box center [1114, 404] width 41 height 10
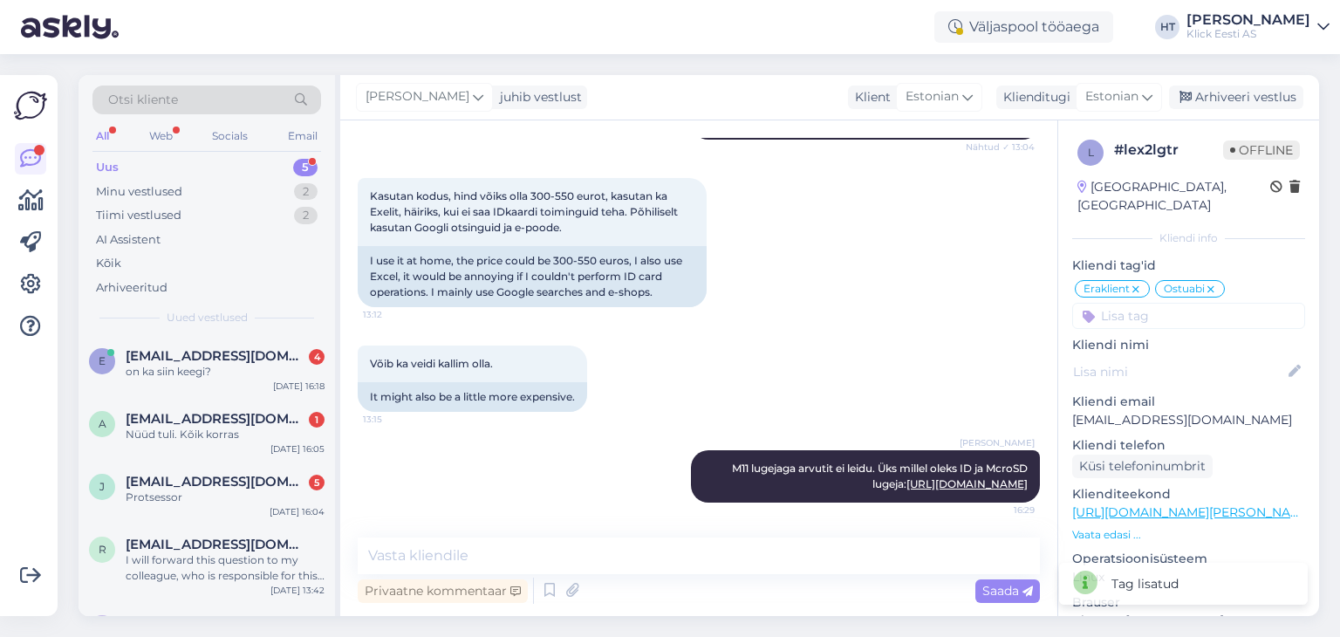
click at [1173, 303] on input at bounding box center [1188, 316] width 233 height 26
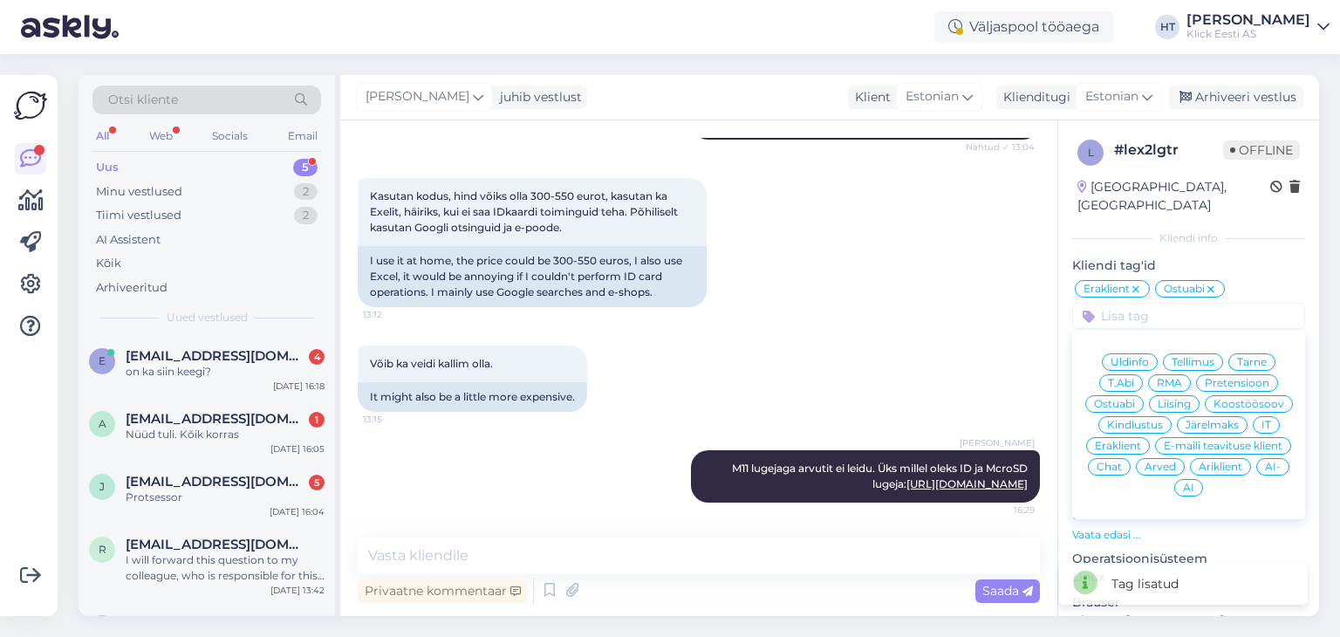
click at [1203, 479] on div "AI" at bounding box center [1188, 487] width 29 height 17
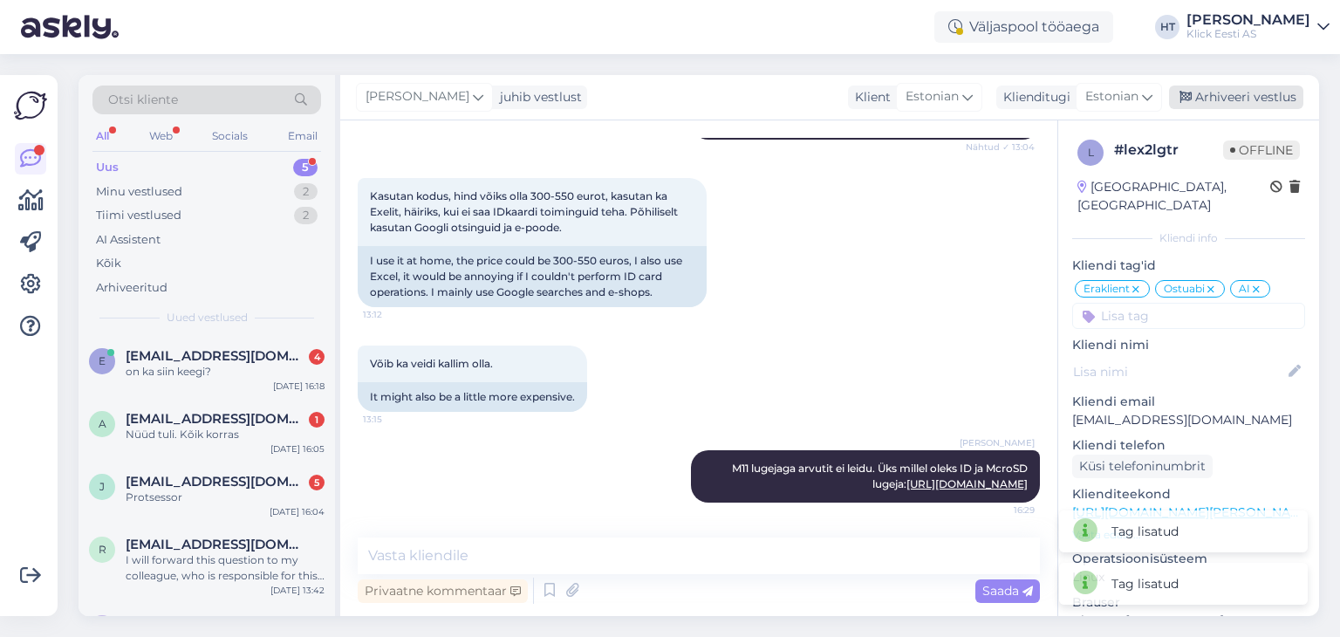
click at [1205, 101] on div "Arhiveeri vestlus" at bounding box center [1236, 97] width 134 height 24
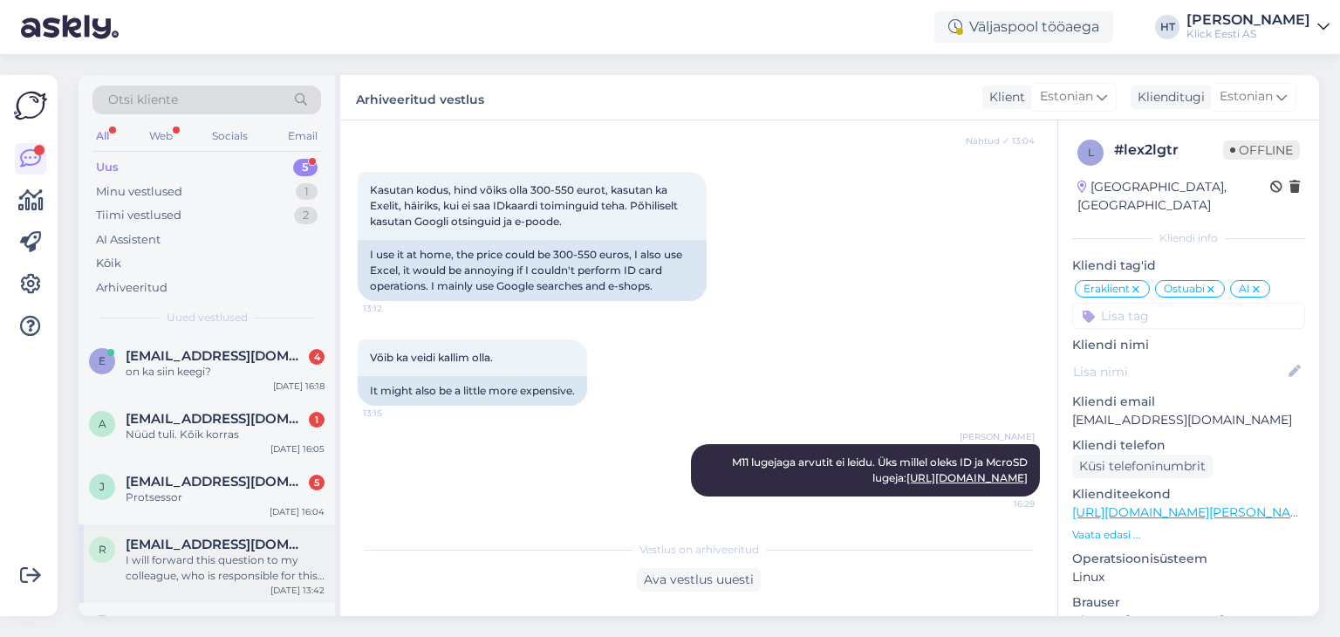
click at [297, 562] on div "I will forward this question to my colleague, who is responsible for this. The …" at bounding box center [225, 567] width 199 height 31
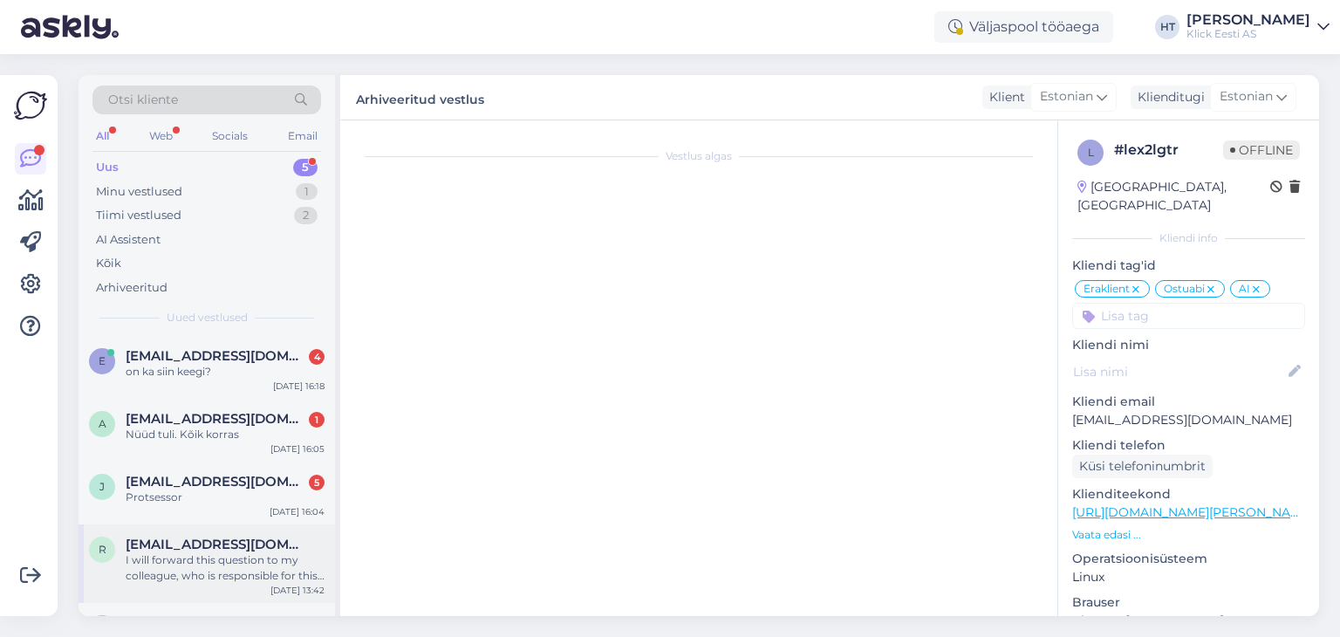
scroll to position [254, 0]
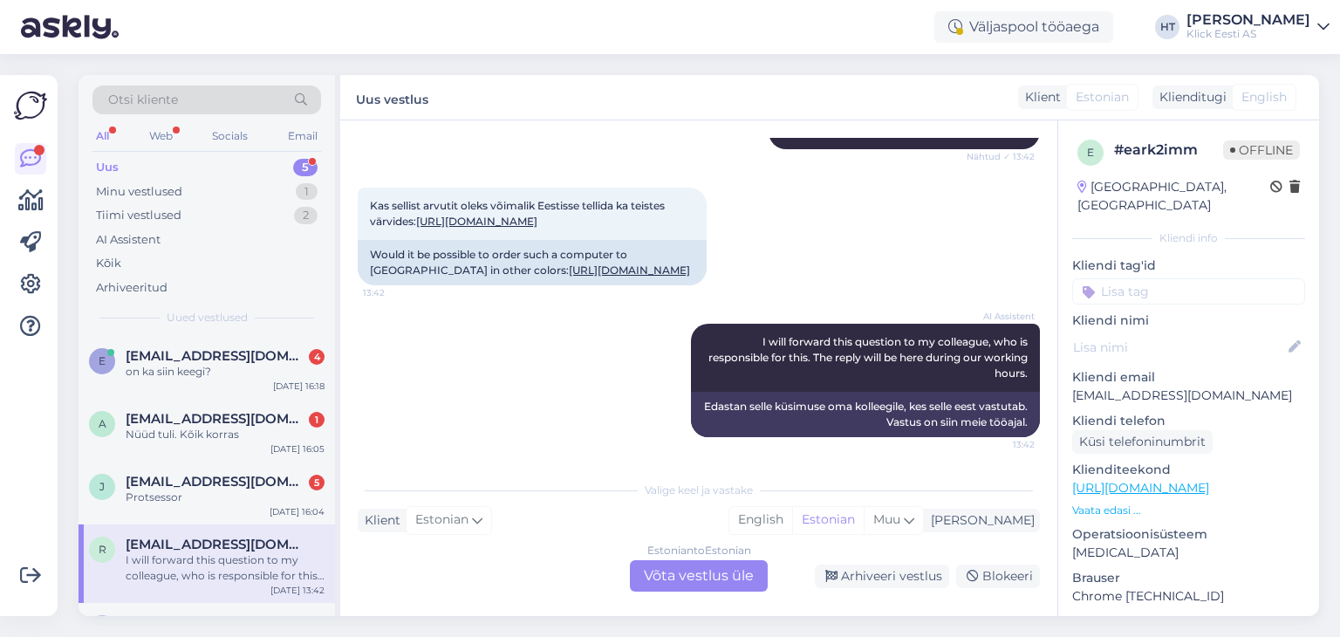
click at [525, 432] on div "AI Assistent I will forward this question to my colleague, who is responsible f…" at bounding box center [699, 380] width 682 height 152
click at [247, 556] on div "I will forward this question to my colleague, who is responsible for this. The …" at bounding box center [225, 567] width 199 height 31
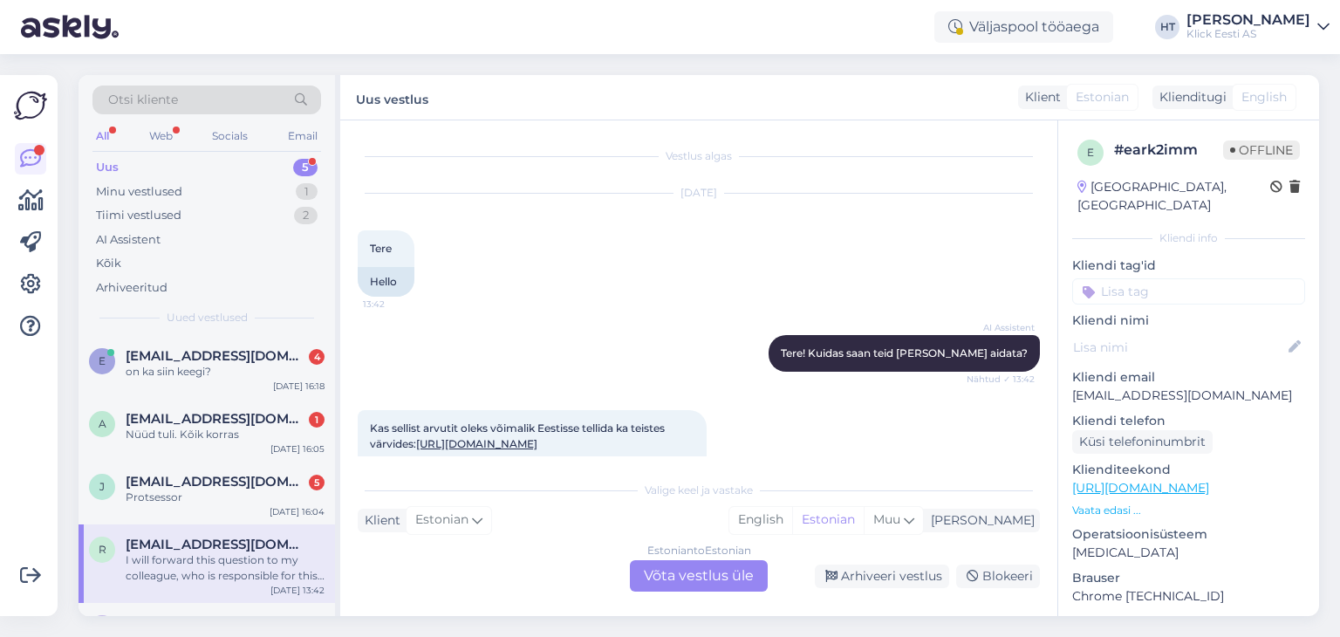
scroll to position [49, 0]
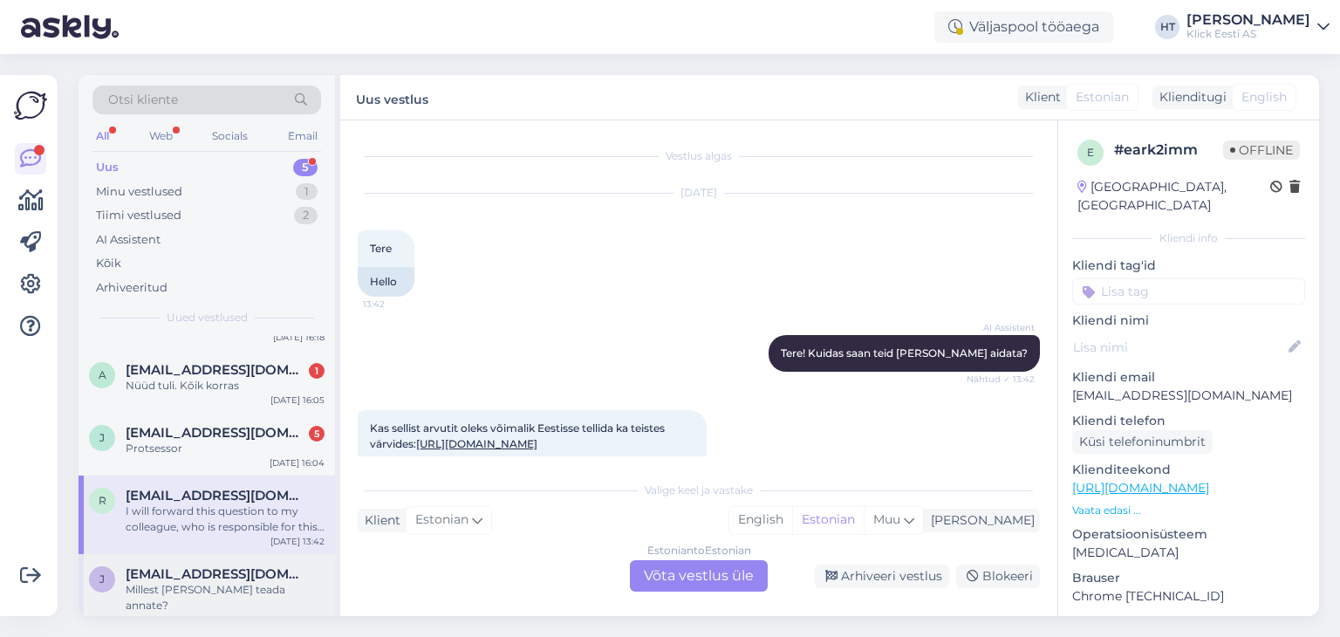
click at [280, 613] on div "[DATE] 11:20" at bounding box center [298, 619] width 52 height 13
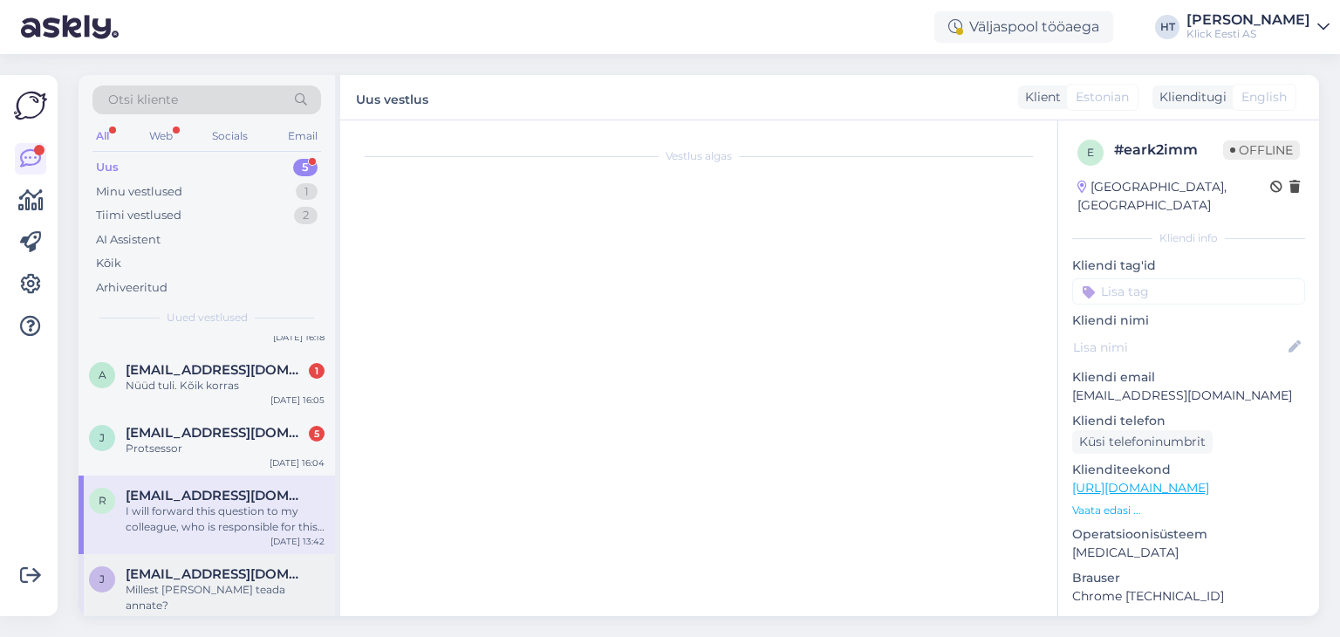
scroll to position [524, 0]
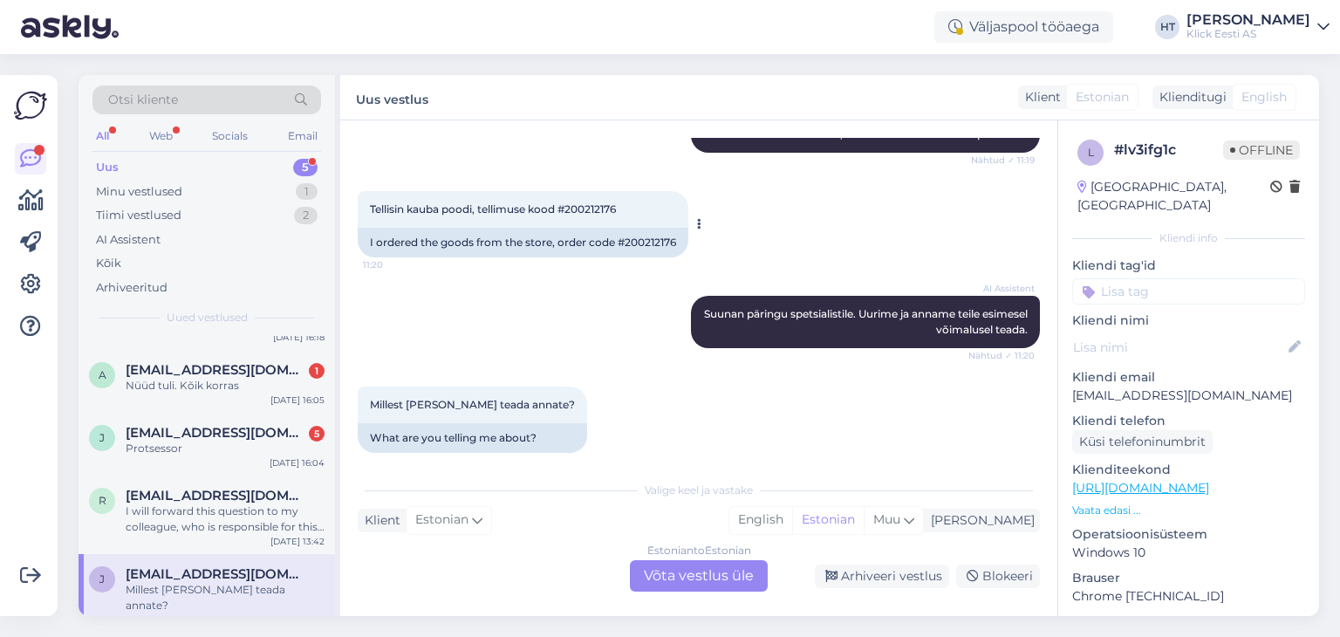
click at [598, 202] on span "Tellisin kauba poodi, tellimuse kood #200212176" at bounding box center [493, 208] width 246 height 13
copy div "200212176 11:20"
